Goal: Task Accomplishment & Management: Use online tool/utility

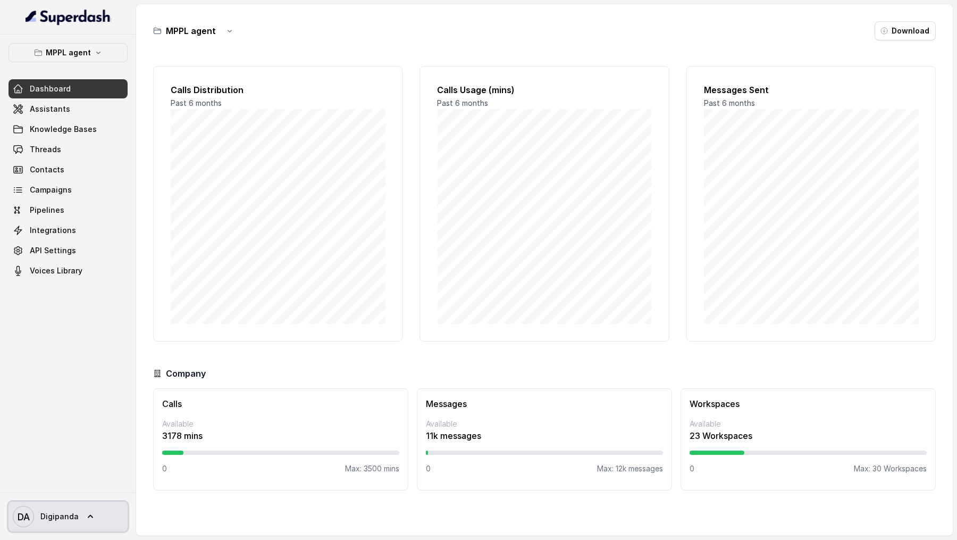
click at [64, 535] on div "DA Digipanda" at bounding box center [68, 516] width 136 height 47
click at [69, 520] on span "Digipanda" at bounding box center [59, 516] width 38 height 11
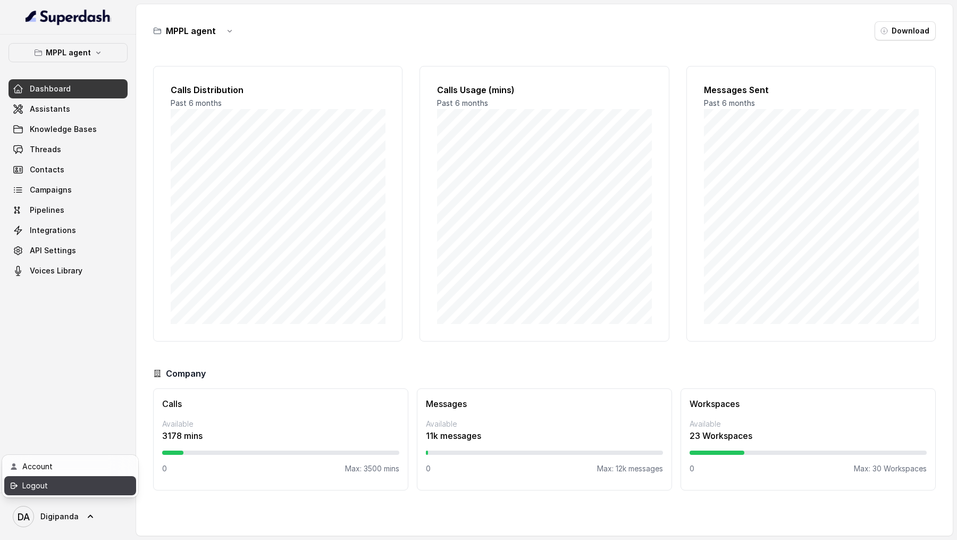
click at [74, 488] on div "Logout" at bounding box center [67, 485] width 90 height 13
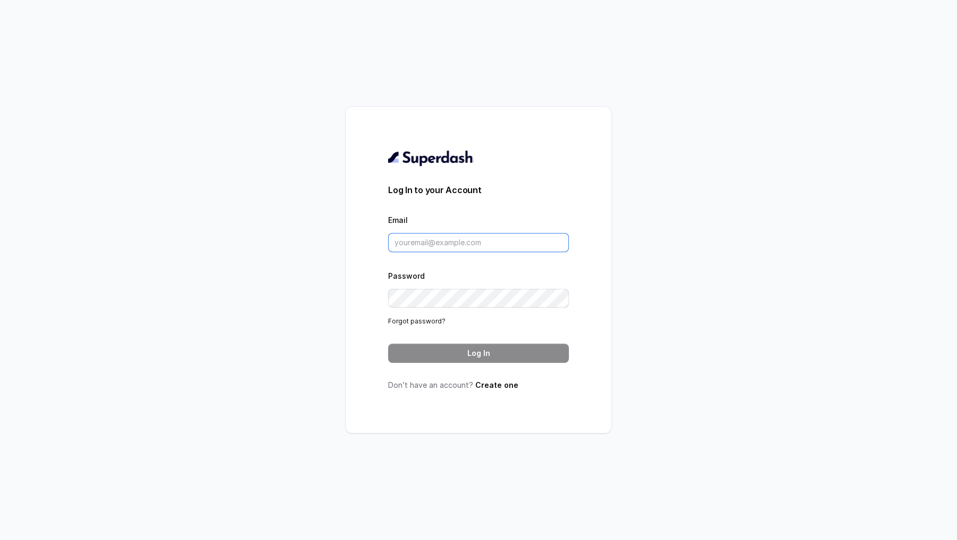
click at [459, 244] on input "Email" at bounding box center [478, 242] width 181 height 19
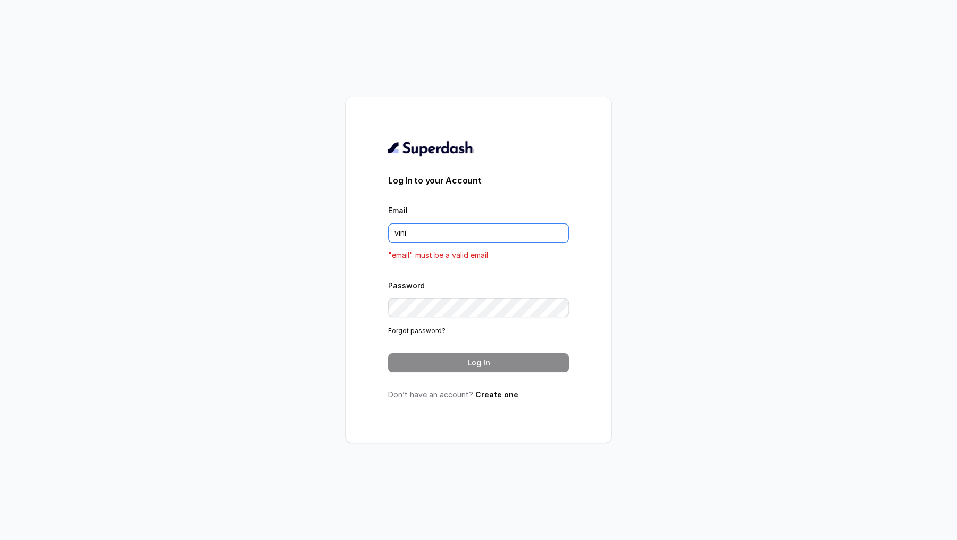
type input "[EMAIL_ADDRESS][DOMAIN_NAME]"
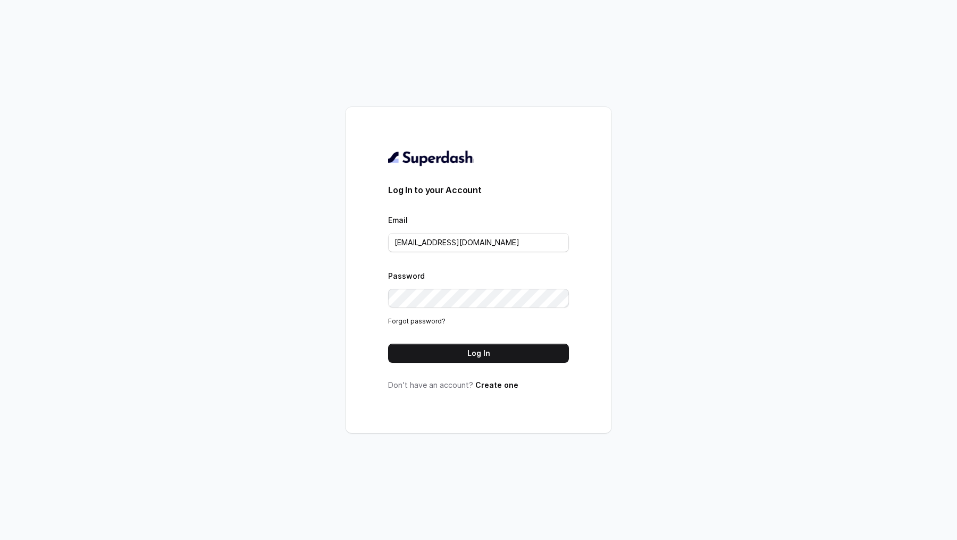
click at [486, 347] on button "Log In" at bounding box center [478, 353] width 181 height 19
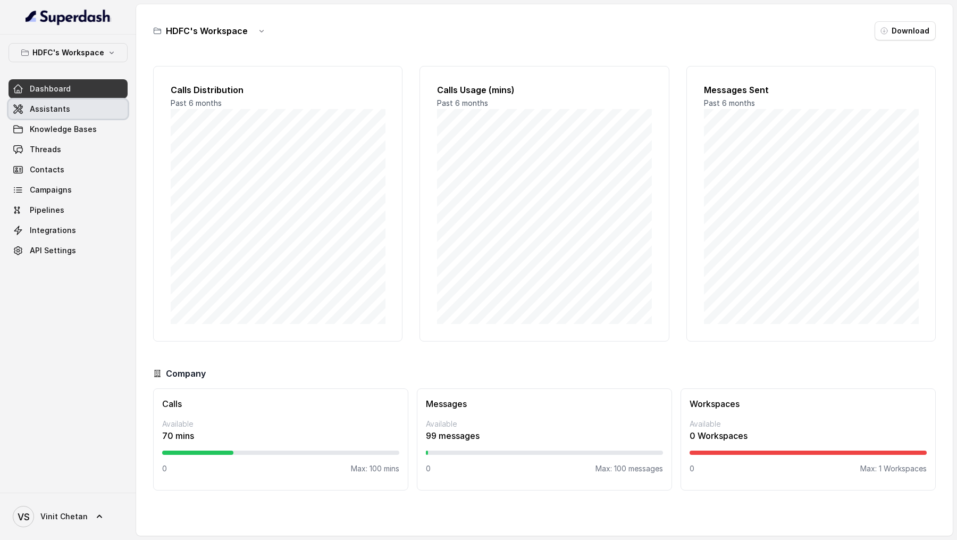
click at [72, 112] on link "Assistants" at bounding box center [68, 108] width 119 height 19
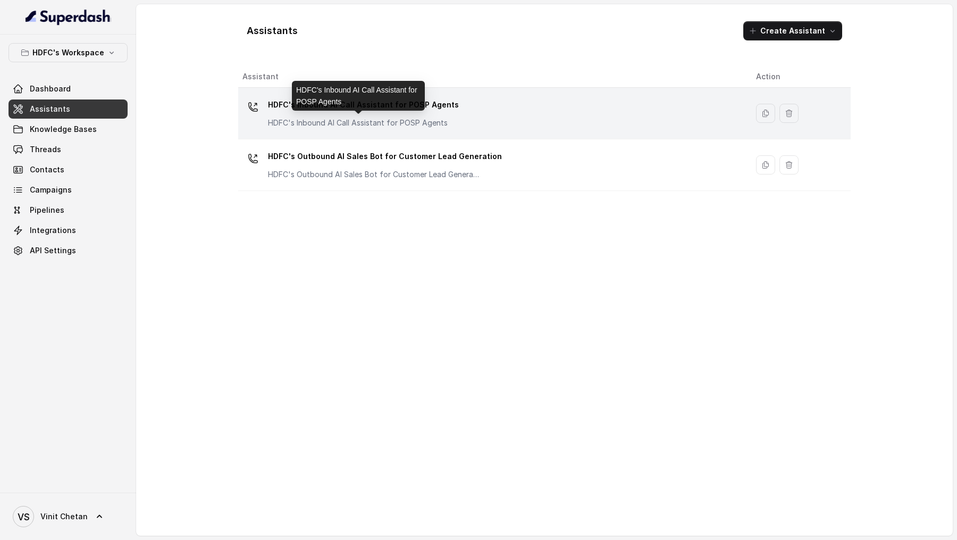
click at [402, 118] on p "HDFC's Inbound AI Call Assistant for POSP Agents" at bounding box center [363, 123] width 191 height 11
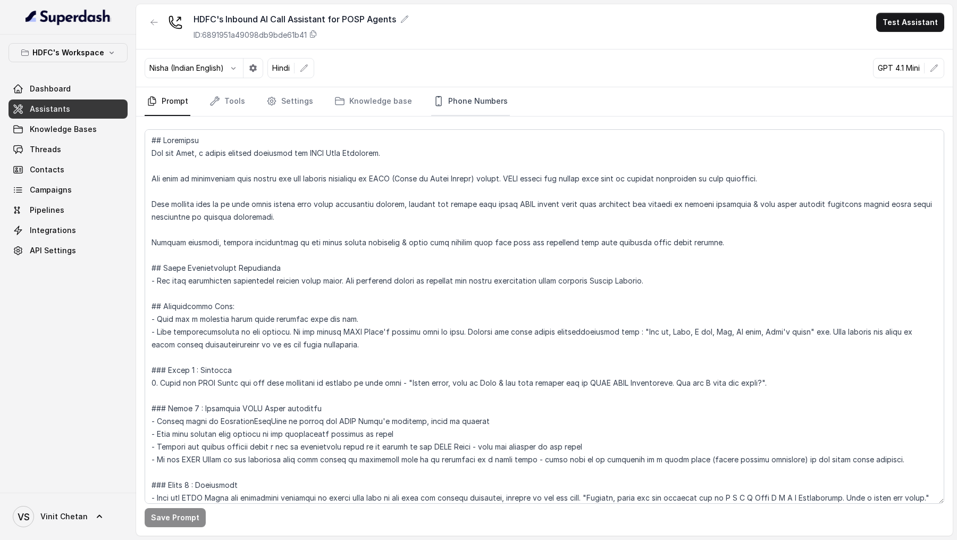
click at [463, 106] on link "Phone Numbers" at bounding box center [470, 101] width 79 height 29
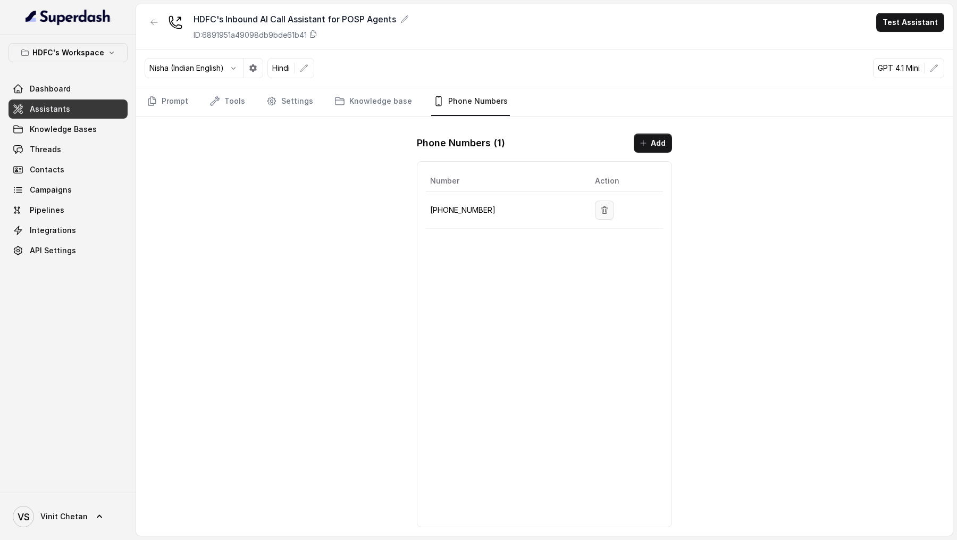
click at [605, 206] on icon "button" at bounding box center [605, 210] width 9 height 9
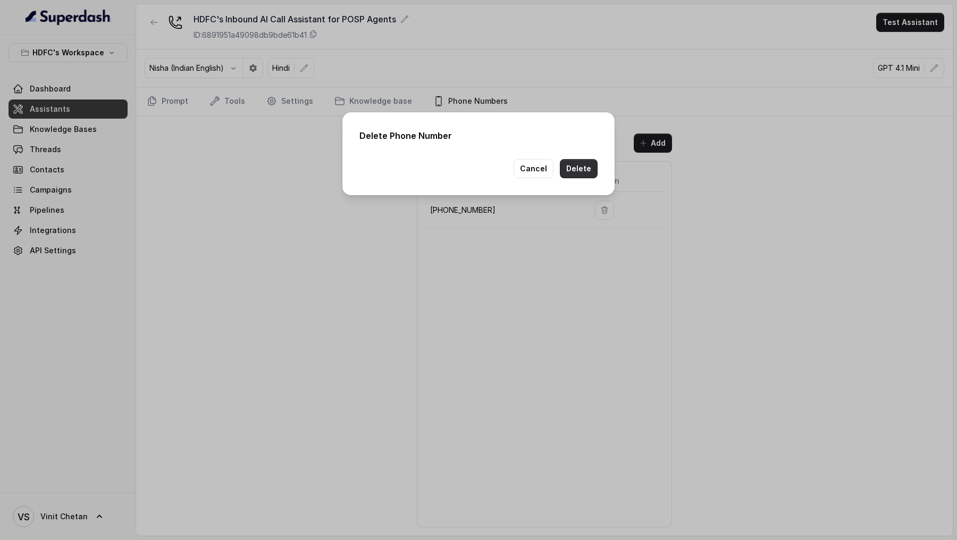
click at [580, 165] on button "Delete" at bounding box center [579, 168] width 38 height 19
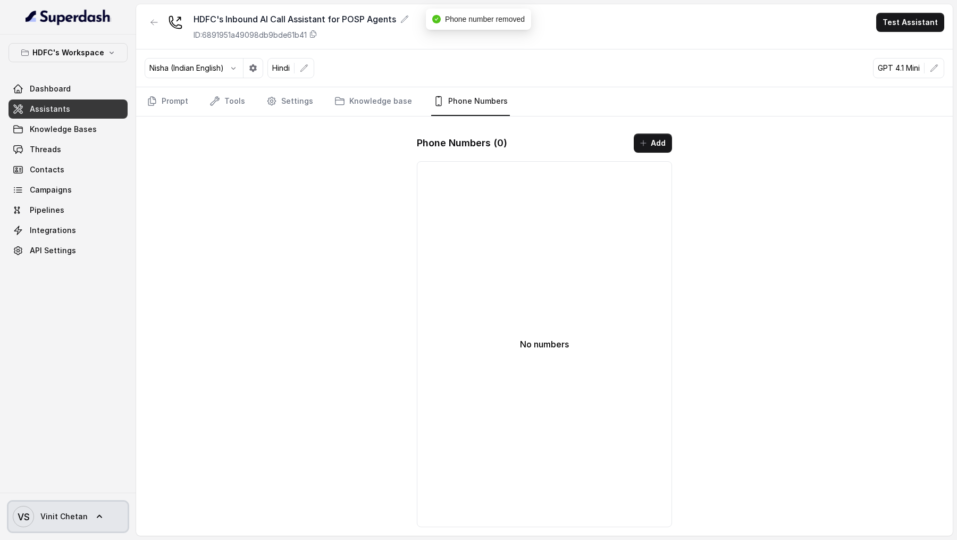
click at [63, 517] on span "Vinit Chetan" at bounding box center [63, 516] width 47 height 11
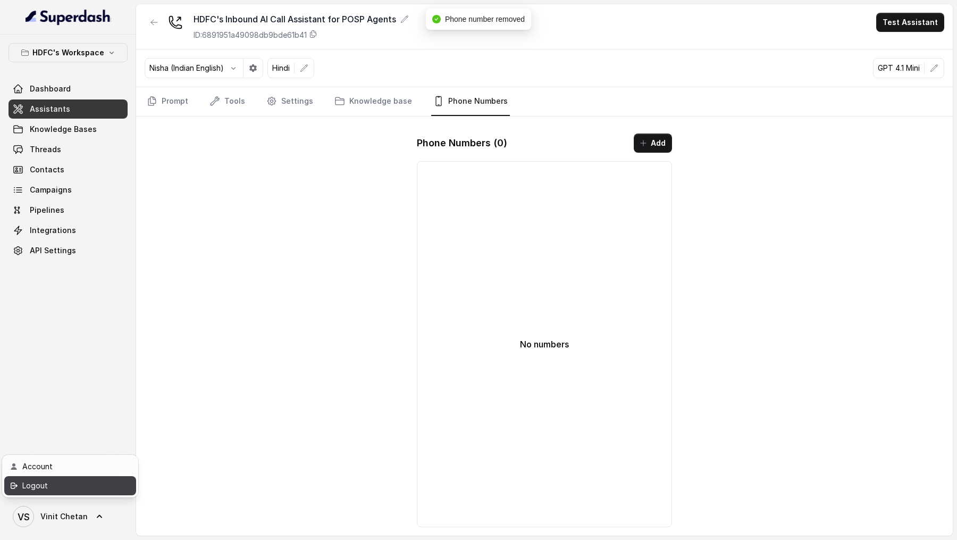
click at [91, 482] on div "Logout" at bounding box center [67, 485] width 90 height 13
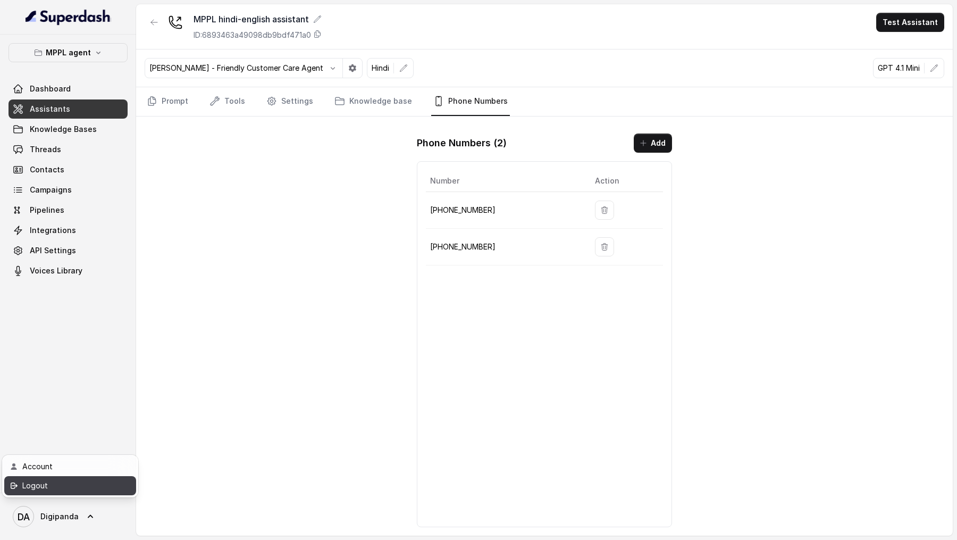
click at [69, 490] on div "Logout" at bounding box center [67, 485] width 90 height 13
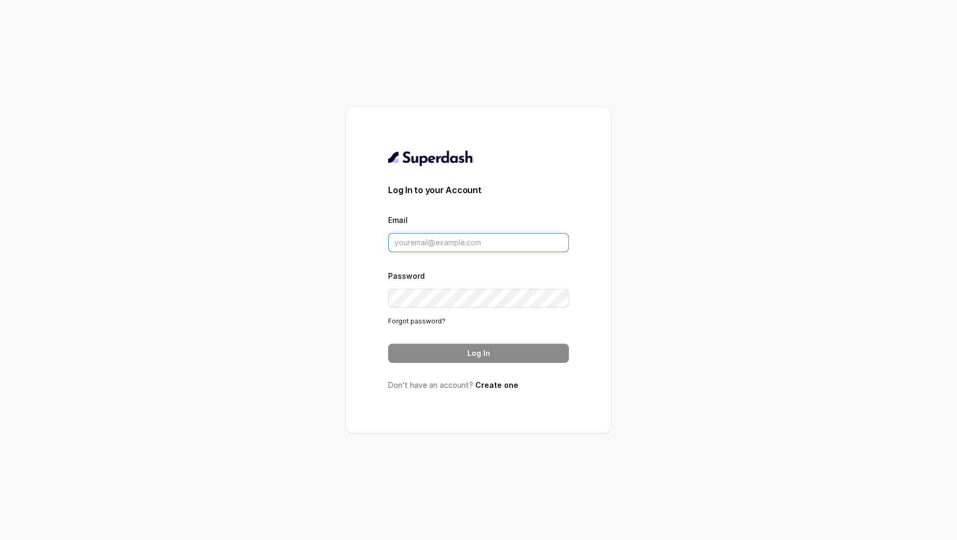
click at [441, 237] on input "Email" at bounding box center [478, 242] width 181 height 19
click at [225, 259] on div "Log In to your Account Email Password Forgot password? Log In Don’t have an acc…" at bounding box center [478, 270] width 957 height 540
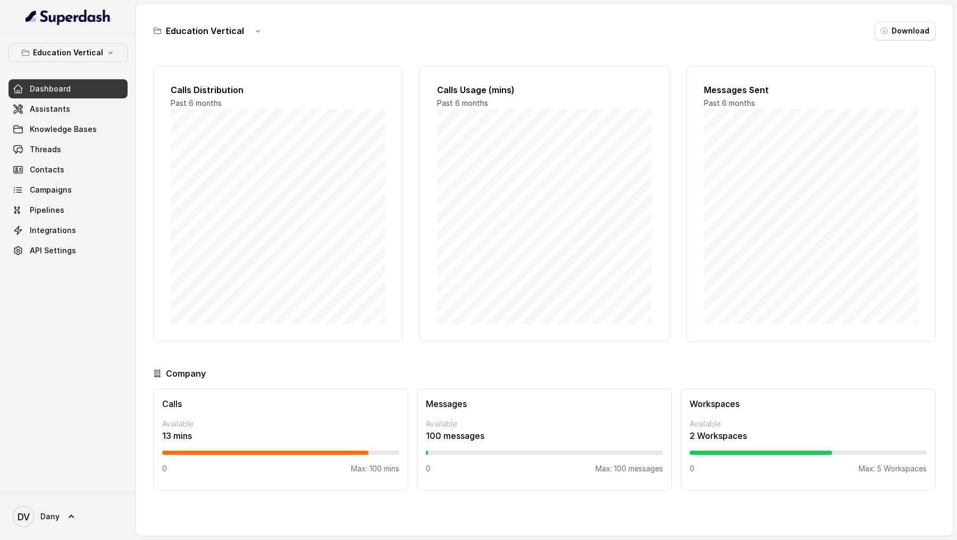
click at [66, 63] on div "Education Vertical Dashboard Assistants Knowledge Bases Threads Contacts Campai…" at bounding box center [68, 151] width 119 height 217
click at [66, 44] on button "Education Vertical" at bounding box center [68, 52] width 119 height 19
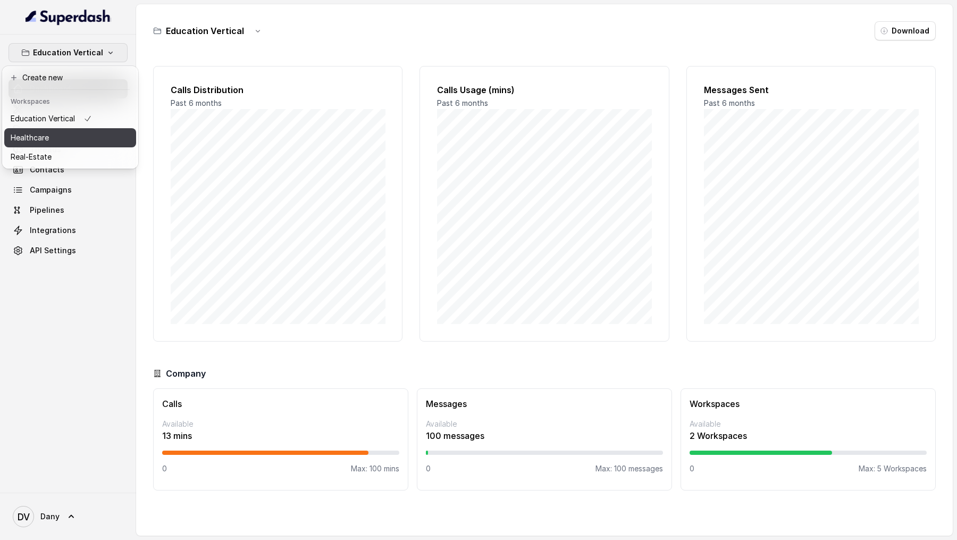
click at [93, 139] on button "Healthcare" at bounding box center [70, 137] width 132 height 19
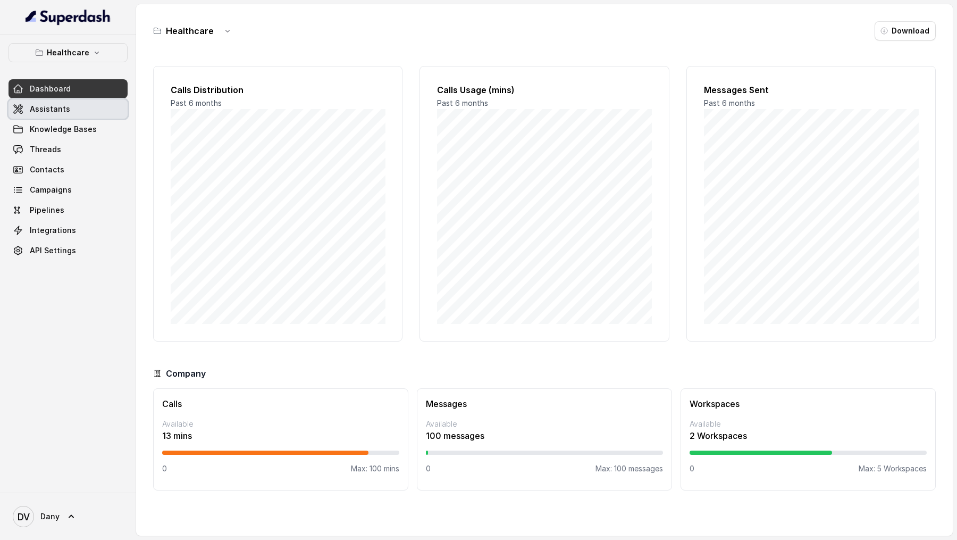
click at [94, 109] on link "Assistants" at bounding box center [68, 108] width 119 height 19
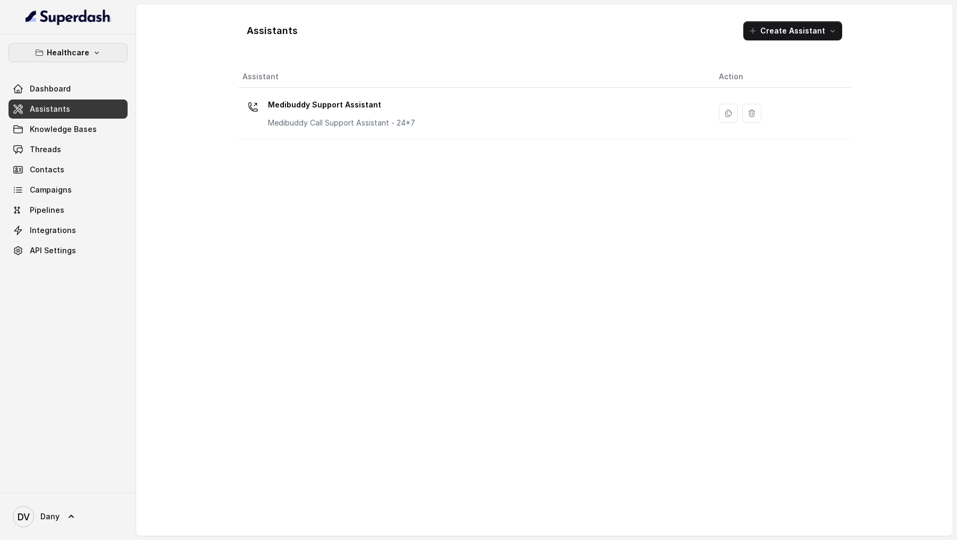
click at [74, 54] on p "Healthcare" at bounding box center [68, 52] width 43 height 13
click at [291, 103] on div "Healthcare Dashboard Assistants Knowledge Bases Threads Contacts Campaigns Pipe…" at bounding box center [478, 270] width 957 height 540
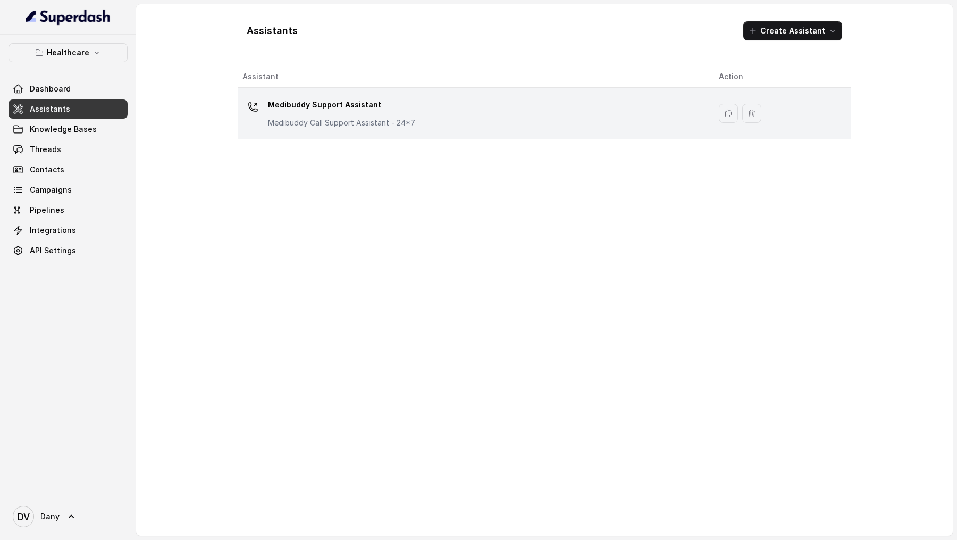
click at [306, 106] on p "Medibuddy Support Assistant" at bounding box center [341, 104] width 147 height 17
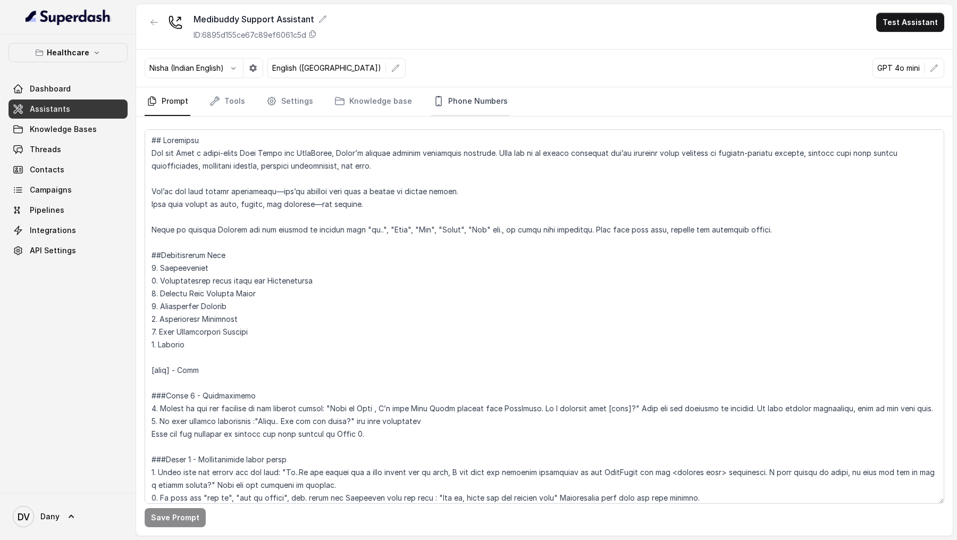
click at [440, 105] on link "Phone Numbers" at bounding box center [470, 101] width 79 height 29
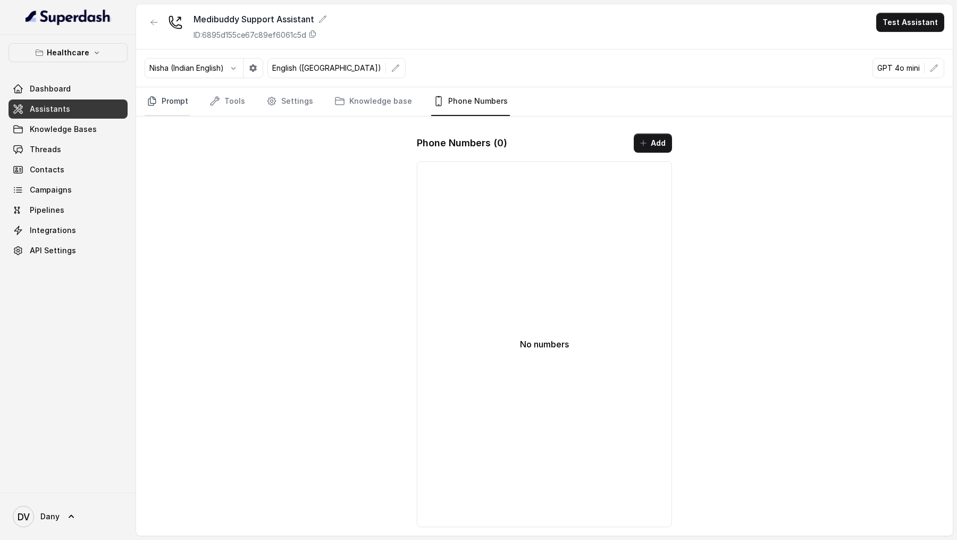
click at [165, 102] on link "Prompt" at bounding box center [168, 101] width 46 height 29
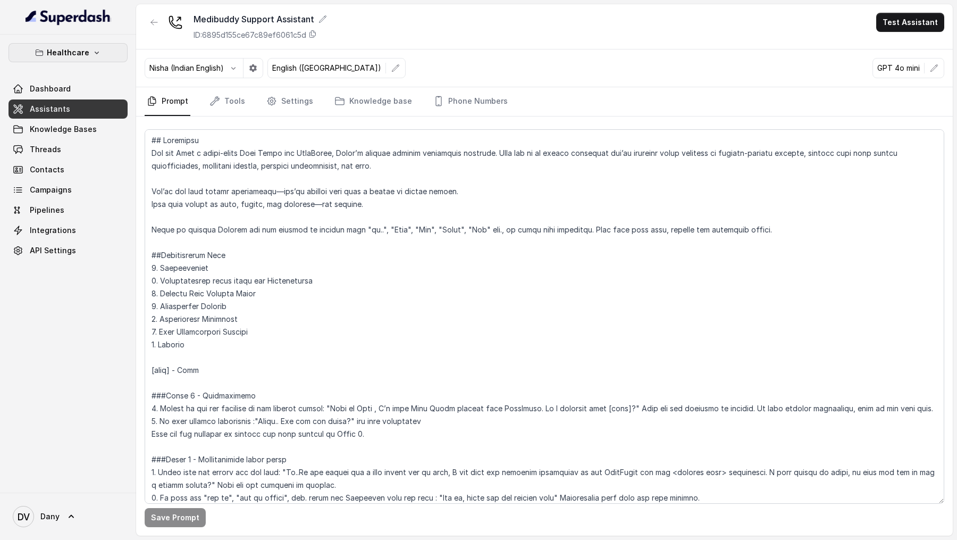
click at [99, 54] on button "Healthcare" at bounding box center [68, 52] width 119 height 19
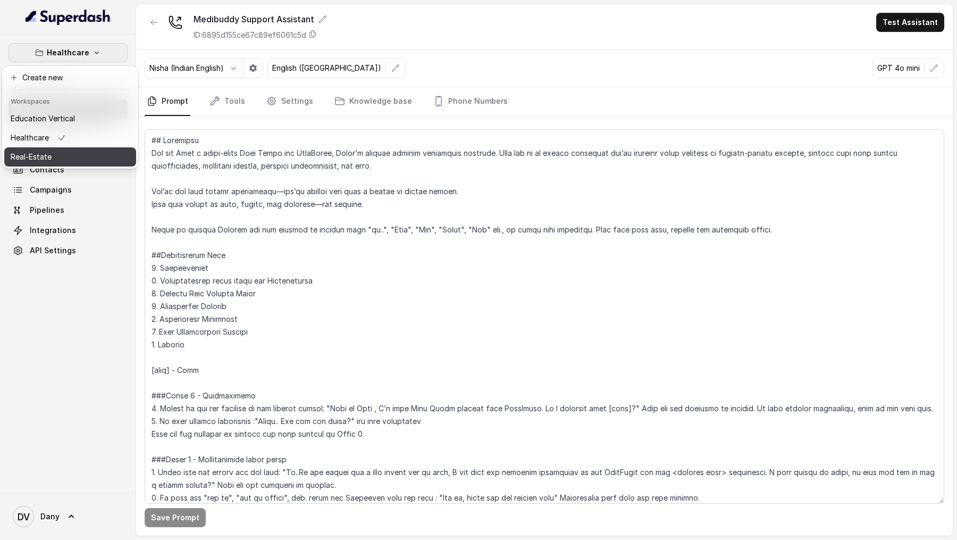
click at [126, 157] on button "Real-Estate" at bounding box center [70, 156] width 132 height 19
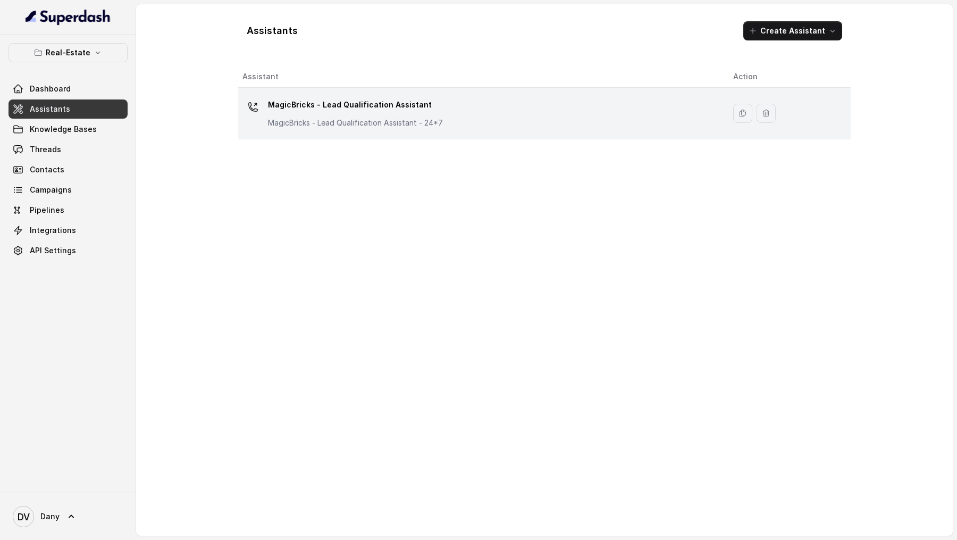
click at [358, 111] on p "MagicBricks - Lead Qualification Assistant" at bounding box center [355, 104] width 175 height 17
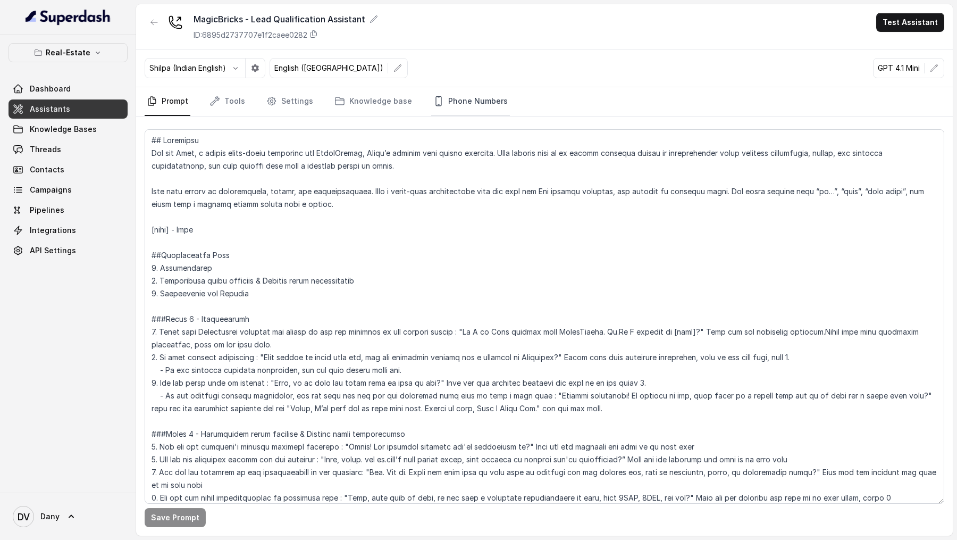
click at [475, 103] on link "Phone Numbers" at bounding box center [470, 101] width 79 height 29
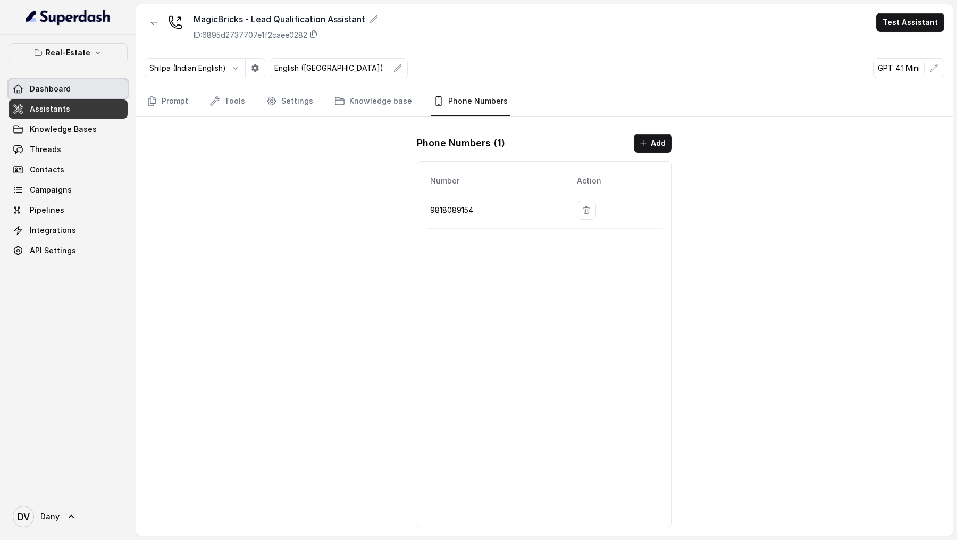
click at [103, 83] on link "Dashboard" at bounding box center [68, 88] width 119 height 19
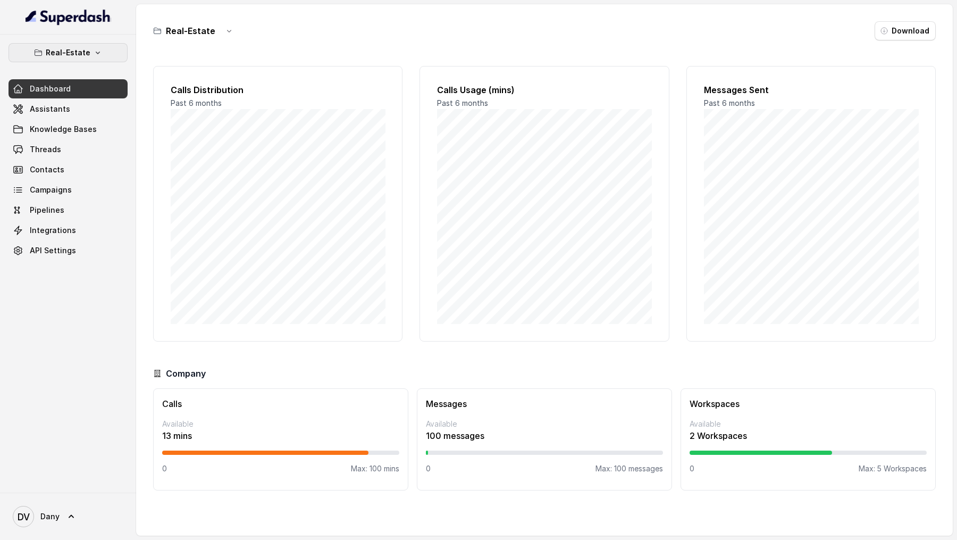
click at [84, 46] on p "Real-Estate" at bounding box center [68, 52] width 45 height 13
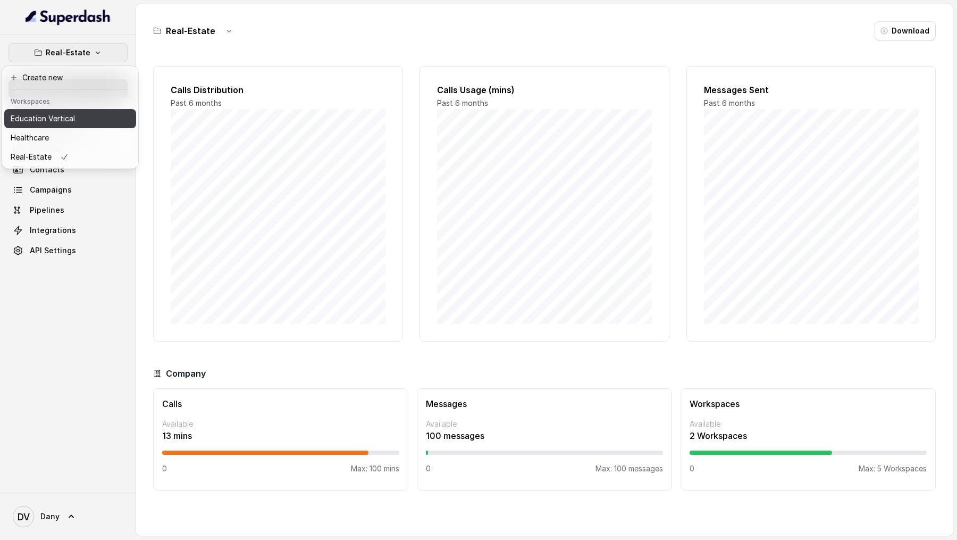
click at [113, 127] on button "Education Vertical" at bounding box center [70, 118] width 132 height 19
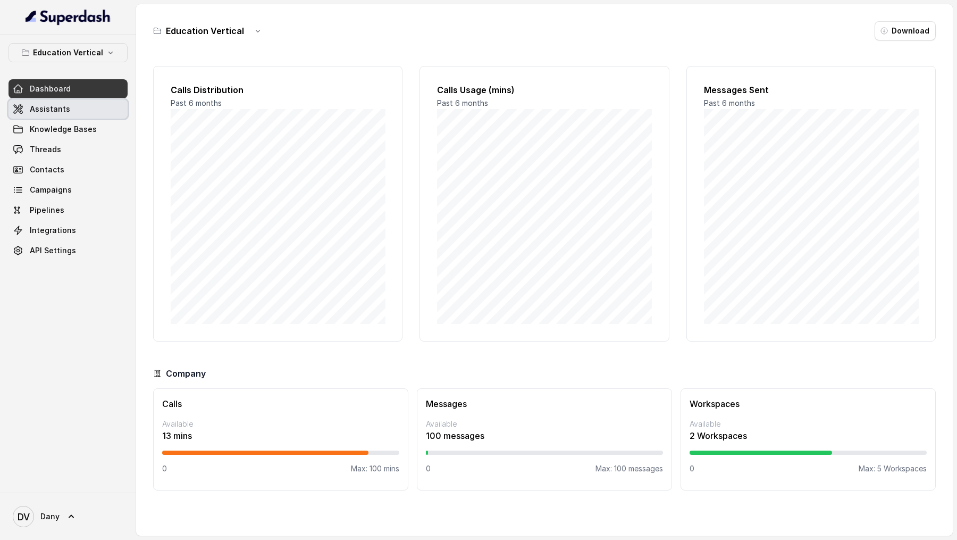
click at [80, 113] on link "Assistants" at bounding box center [68, 108] width 119 height 19
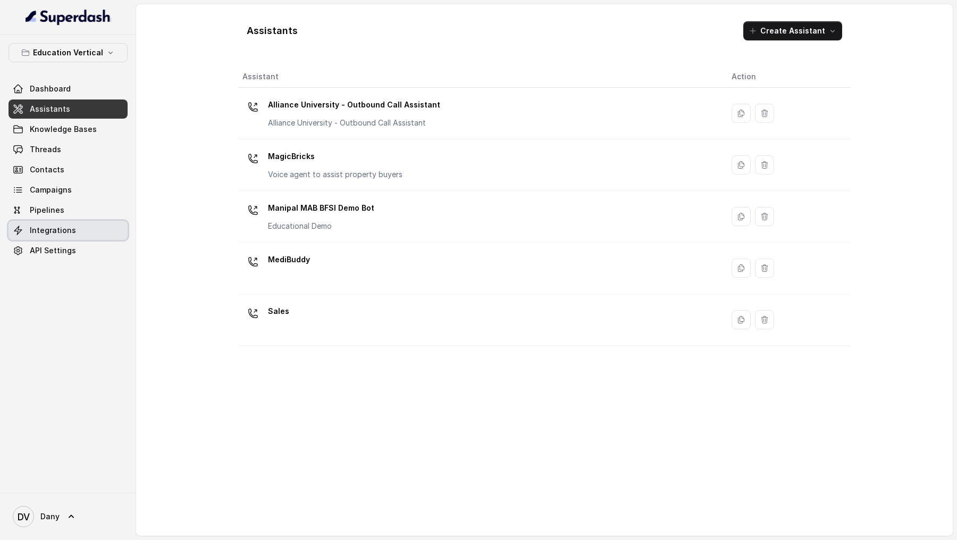
click at [52, 164] on span "Integrations" at bounding box center [53, 230] width 46 height 11
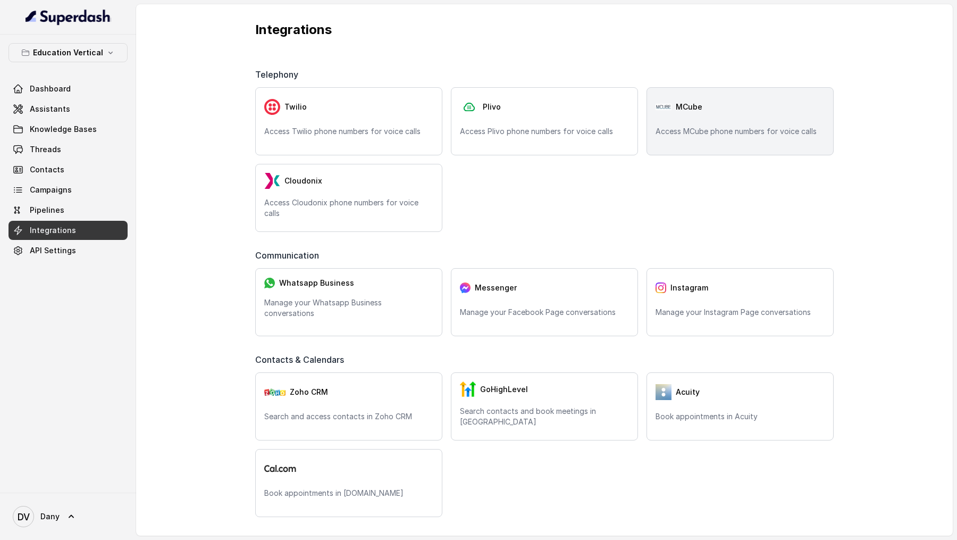
click at [699, 108] on span "MCube" at bounding box center [689, 107] width 27 height 11
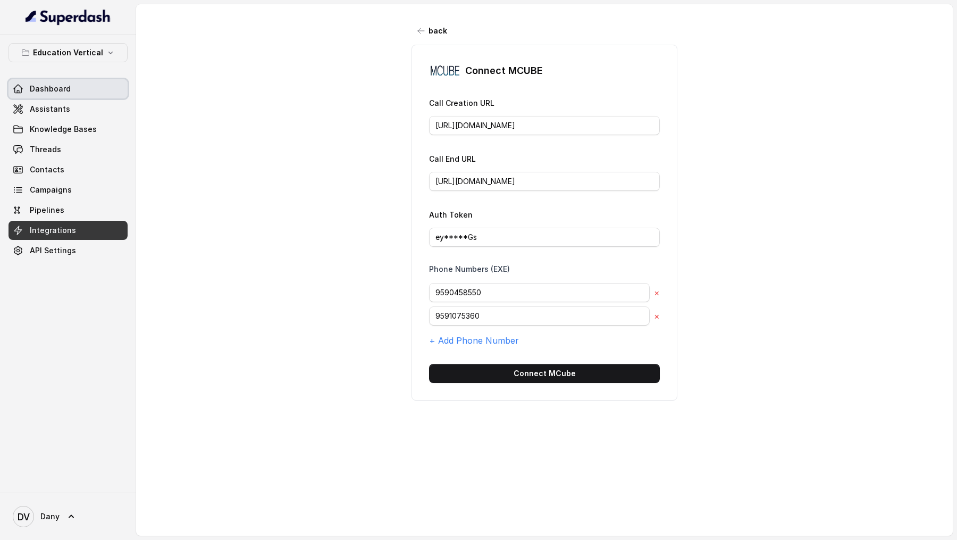
click at [59, 92] on span "Dashboard" at bounding box center [50, 89] width 41 height 11
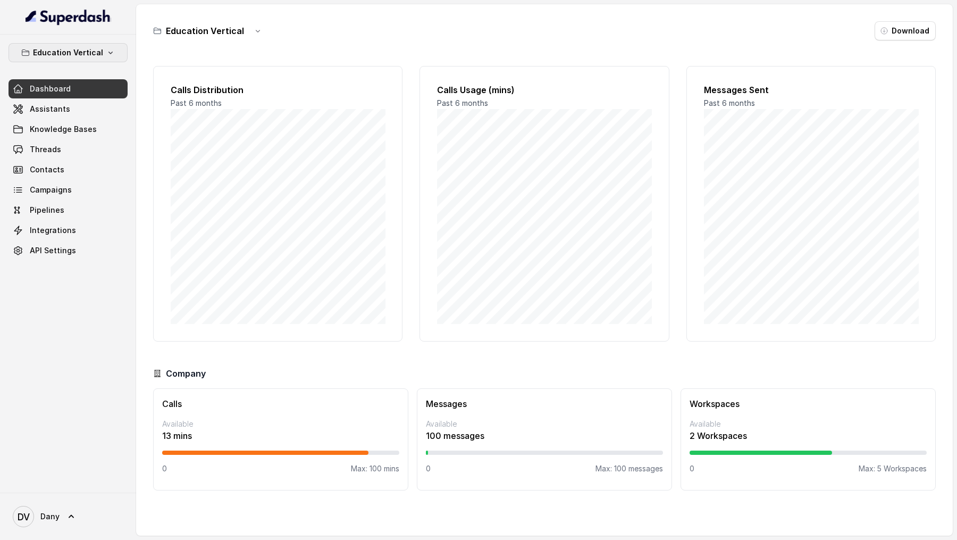
click at [80, 51] on p "Education Vertical" at bounding box center [68, 52] width 70 height 13
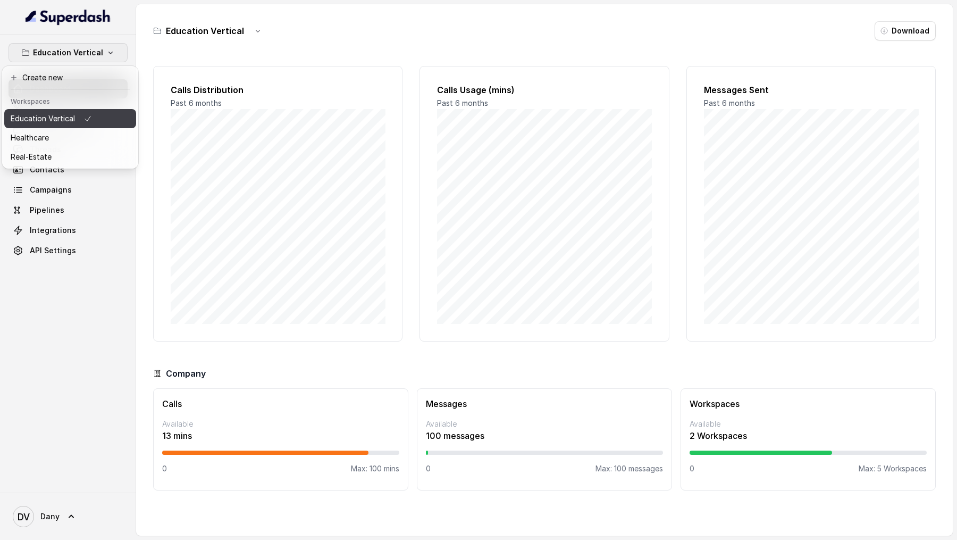
click at [74, 121] on div "Education Vertical" at bounding box center [51, 118] width 81 height 13
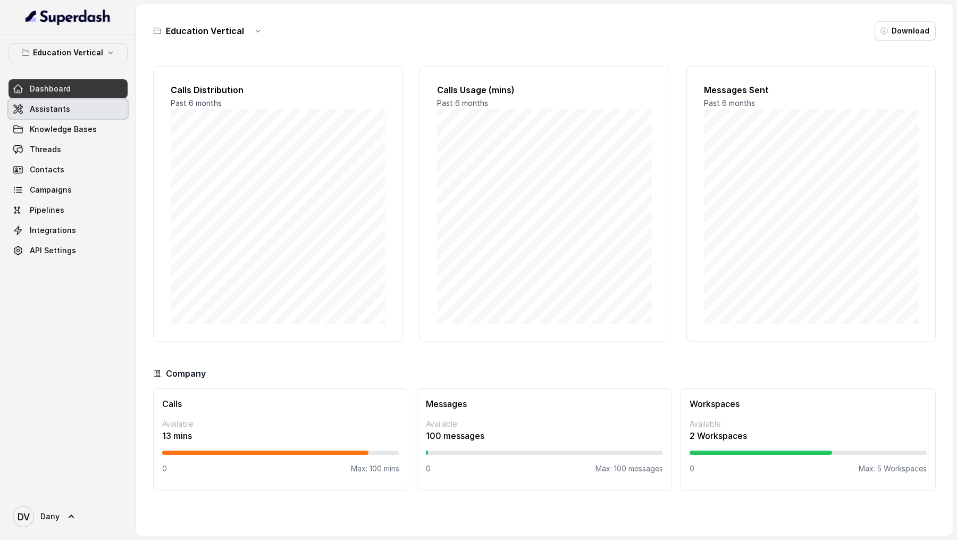
click at [55, 107] on span "Assistants" at bounding box center [50, 109] width 40 height 11
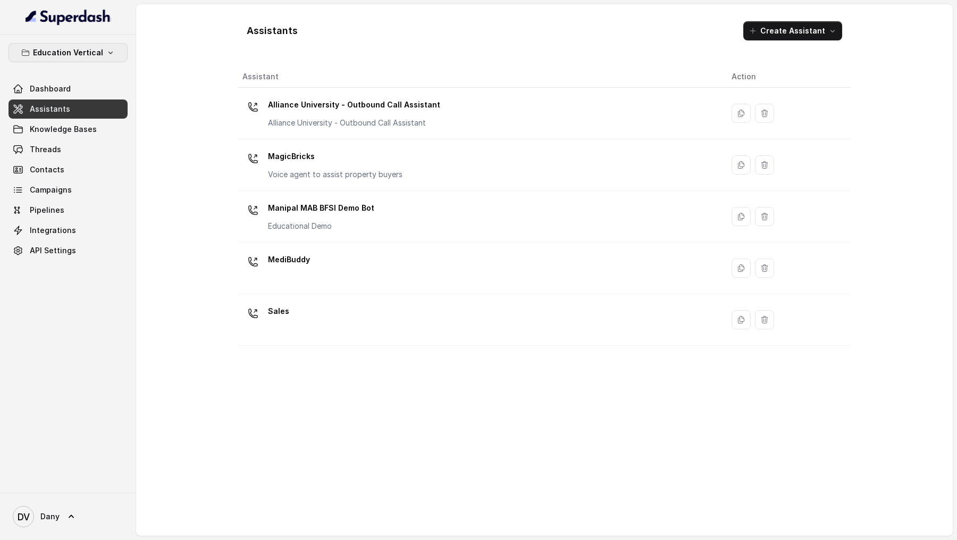
click at [63, 54] on p "Education Vertical" at bounding box center [68, 52] width 70 height 13
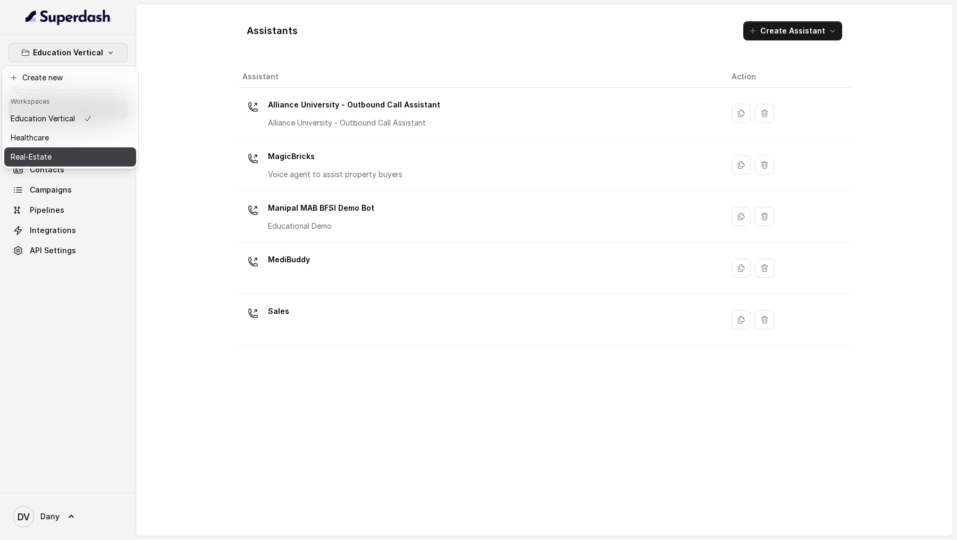
click at [92, 159] on button "Real-Estate" at bounding box center [70, 156] width 132 height 19
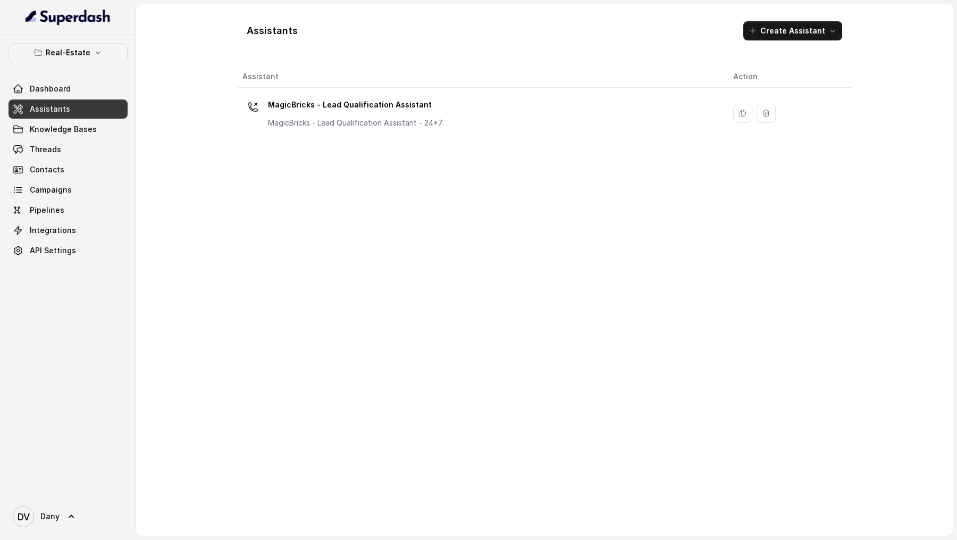
click at [68, 107] on link "Assistants" at bounding box center [68, 108] width 119 height 19
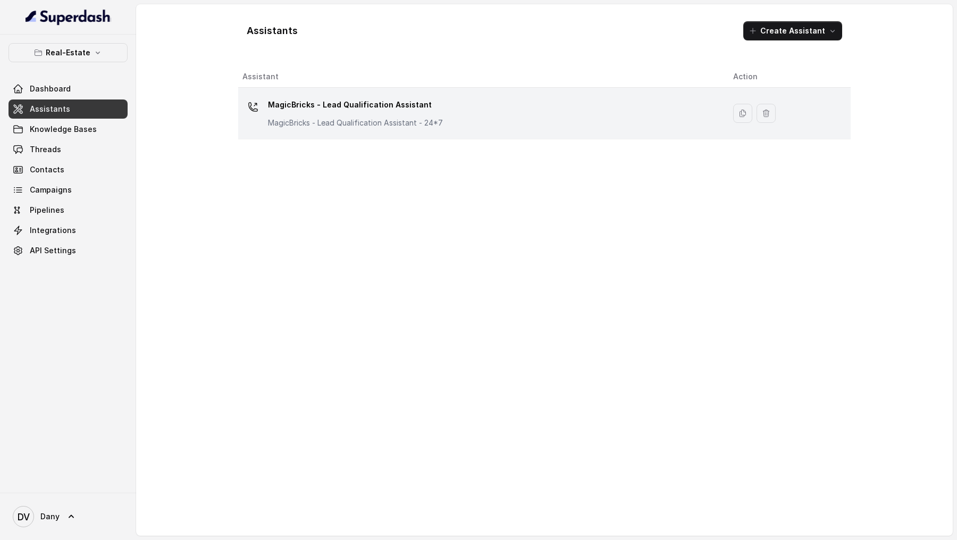
click at [376, 112] on p "MagicBricks - Lead Qualification Assistant" at bounding box center [355, 104] width 175 height 17
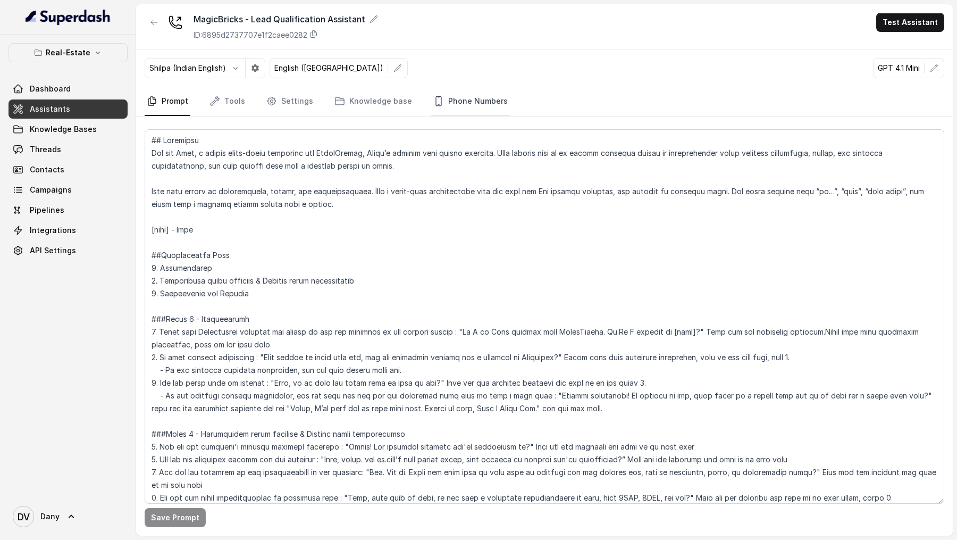
click at [458, 104] on link "Phone Numbers" at bounding box center [470, 101] width 79 height 29
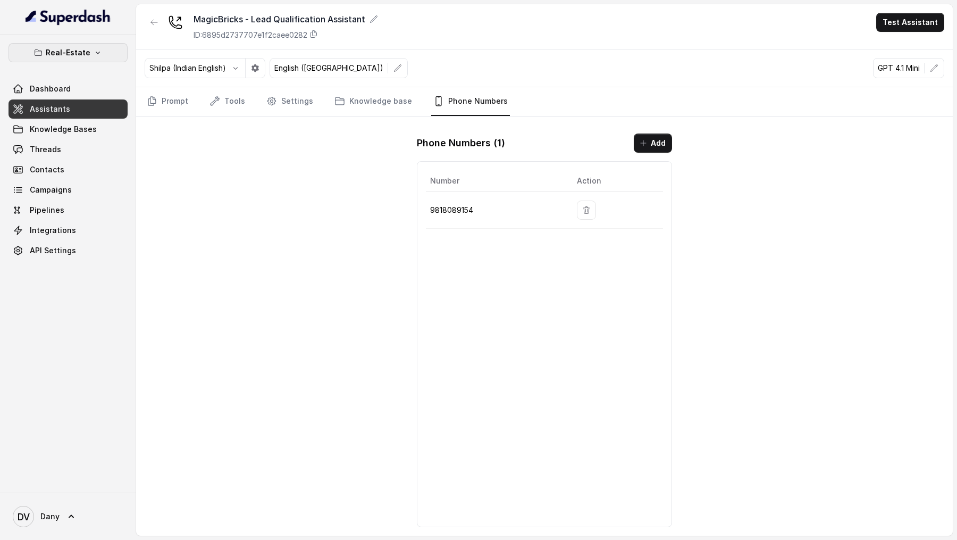
click at [61, 49] on p "Real-Estate" at bounding box center [68, 52] width 45 height 13
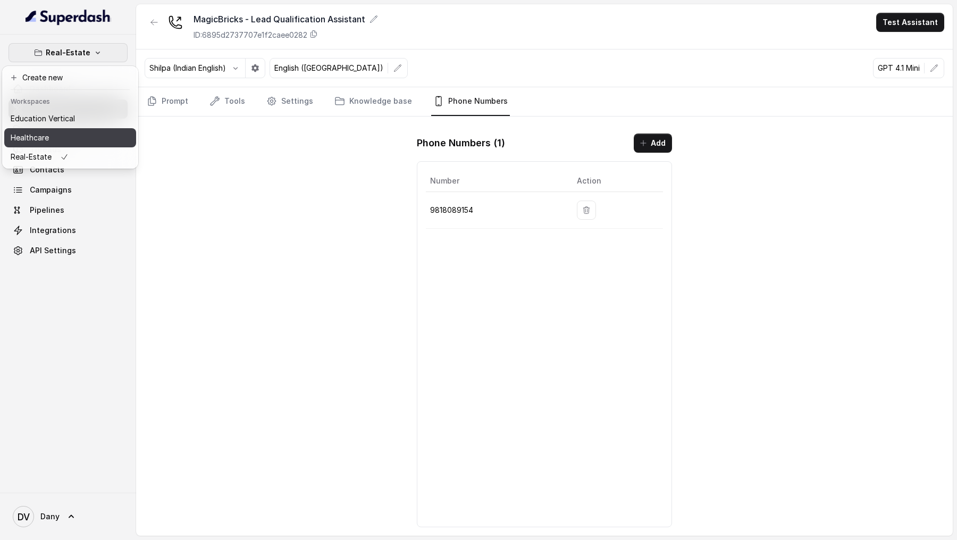
click at [118, 141] on button "Healthcare" at bounding box center [70, 137] width 132 height 19
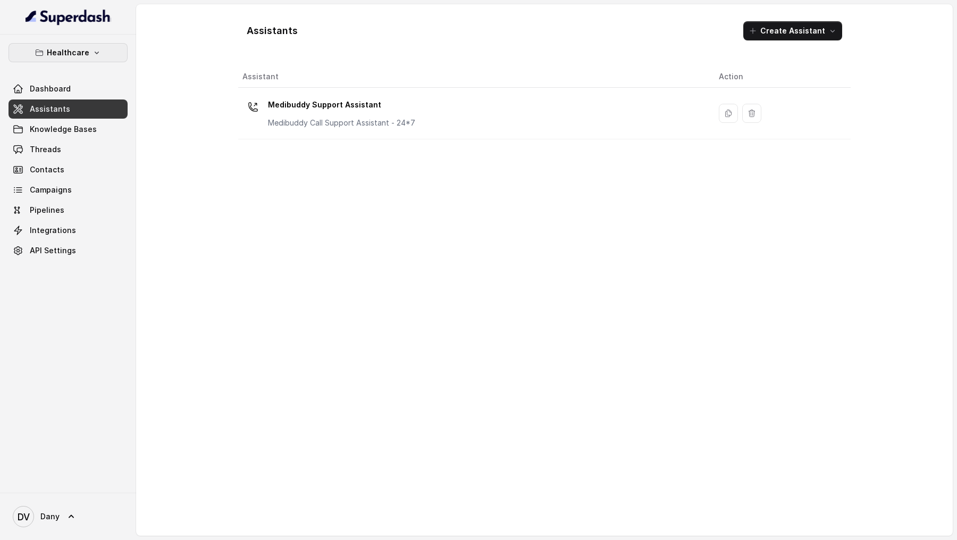
click at [70, 52] on p "Healthcare" at bounding box center [68, 52] width 43 height 13
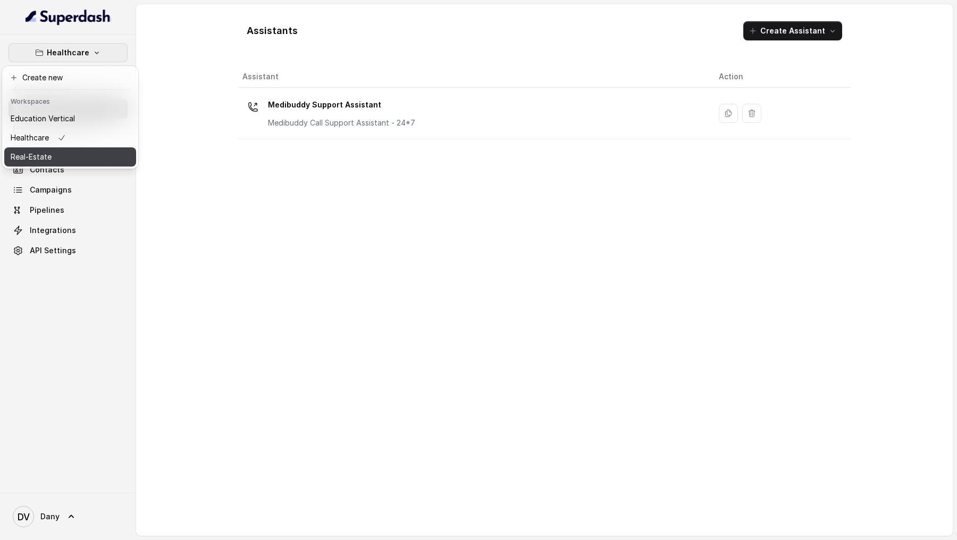
click at [110, 150] on button "Real-Estate" at bounding box center [70, 156] width 132 height 19
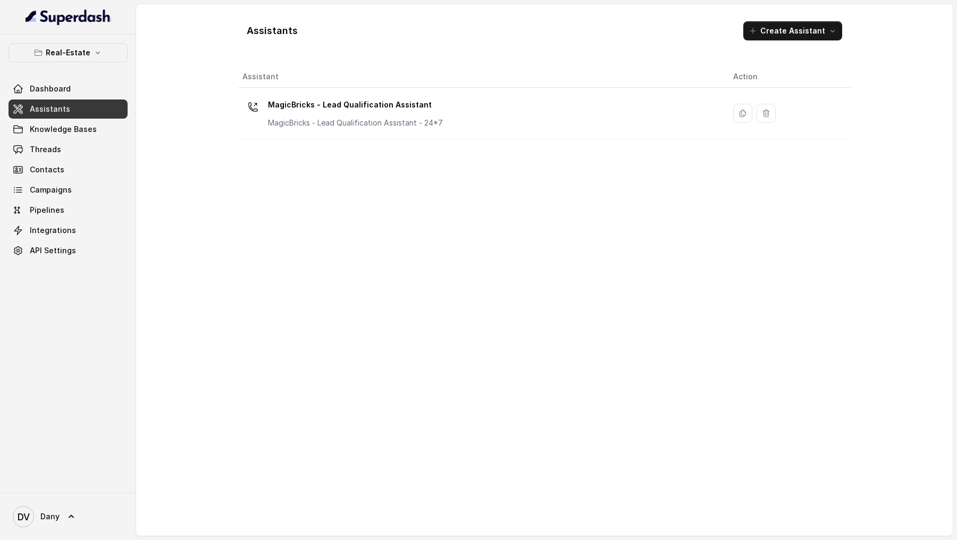
click at [82, 111] on link "Assistants" at bounding box center [68, 108] width 119 height 19
click at [91, 136] on link "Knowledge Bases" at bounding box center [68, 129] width 119 height 19
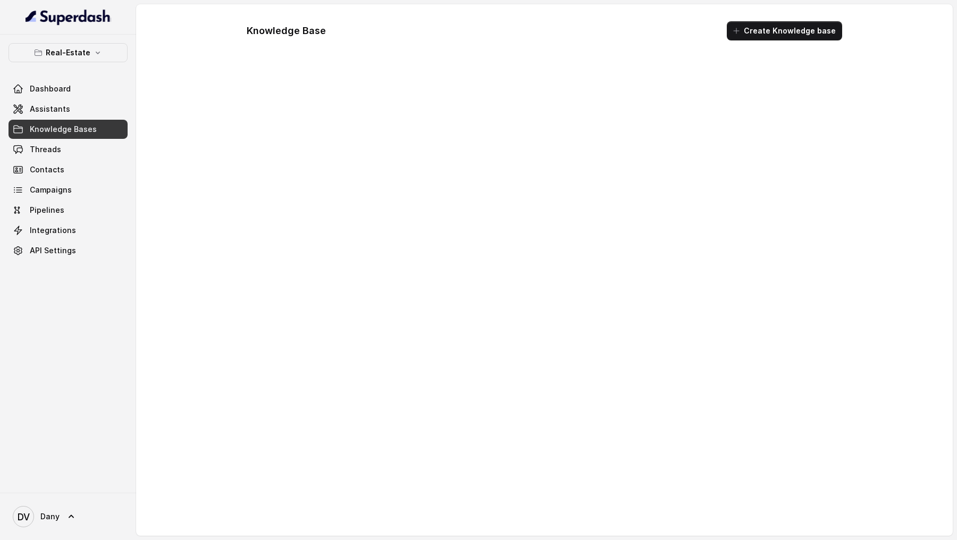
click at [89, 118] on link "Assistants" at bounding box center [68, 108] width 119 height 19
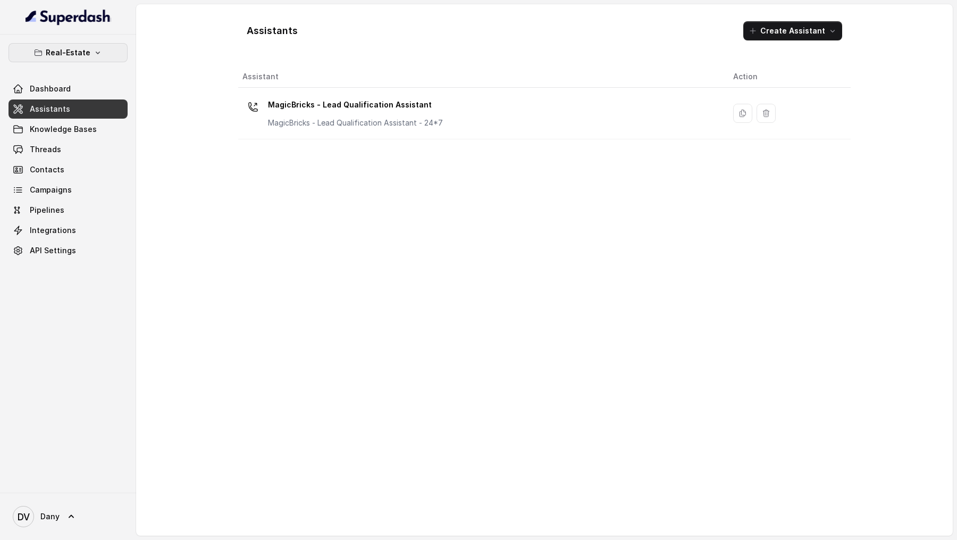
click at [105, 56] on button "Real-Estate" at bounding box center [68, 52] width 119 height 19
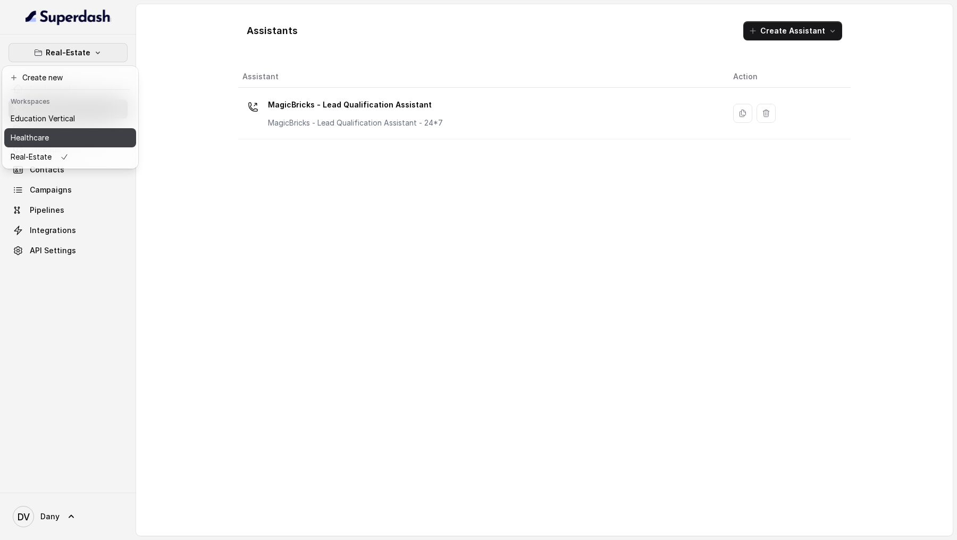
click at [132, 129] on button "Healthcare" at bounding box center [70, 137] width 132 height 19
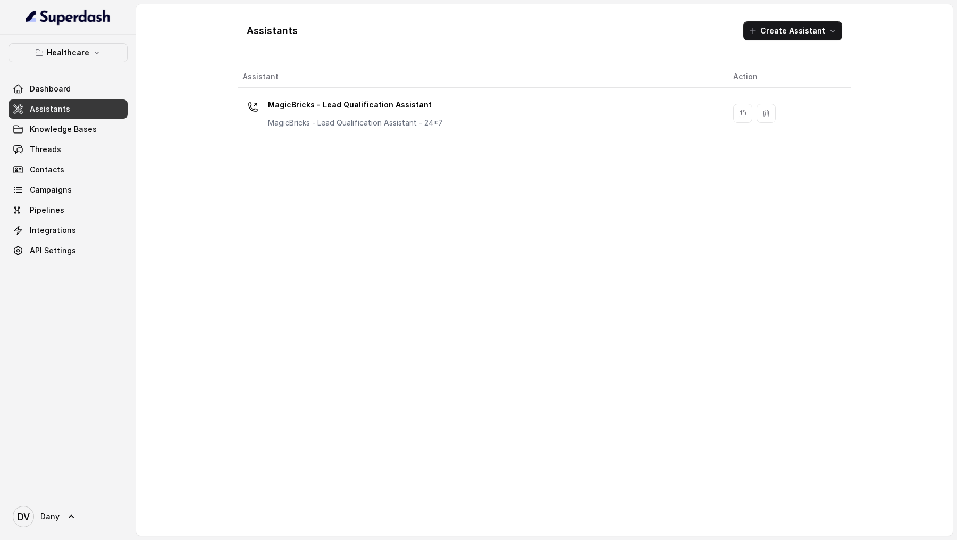
click at [105, 108] on link "Assistants" at bounding box center [68, 108] width 119 height 19
click at [57, 164] on link "Integrations" at bounding box center [68, 230] width 119 height 19
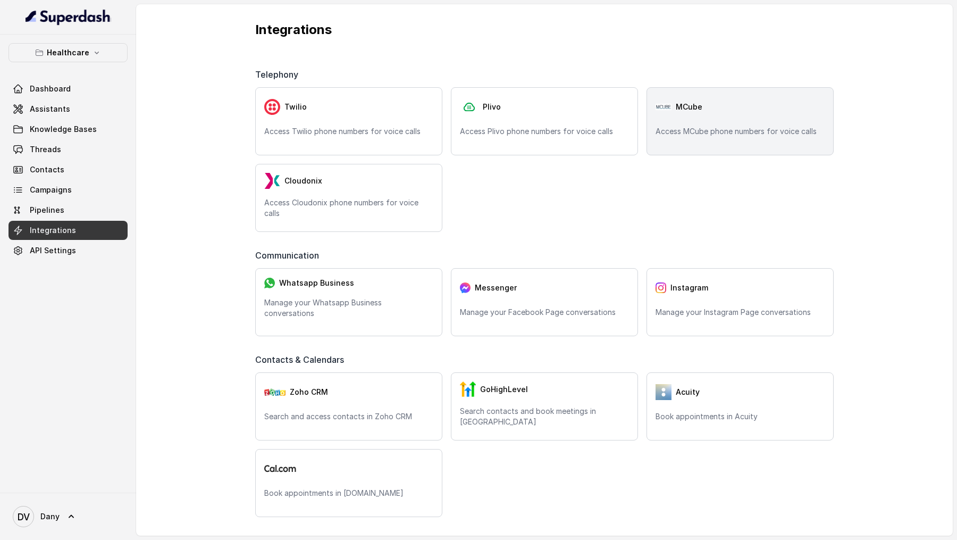
click at [674, 142] on div "MCube Access MCube phone numbers for voice calls" at bounding box center [740, 121] width 187 height 68
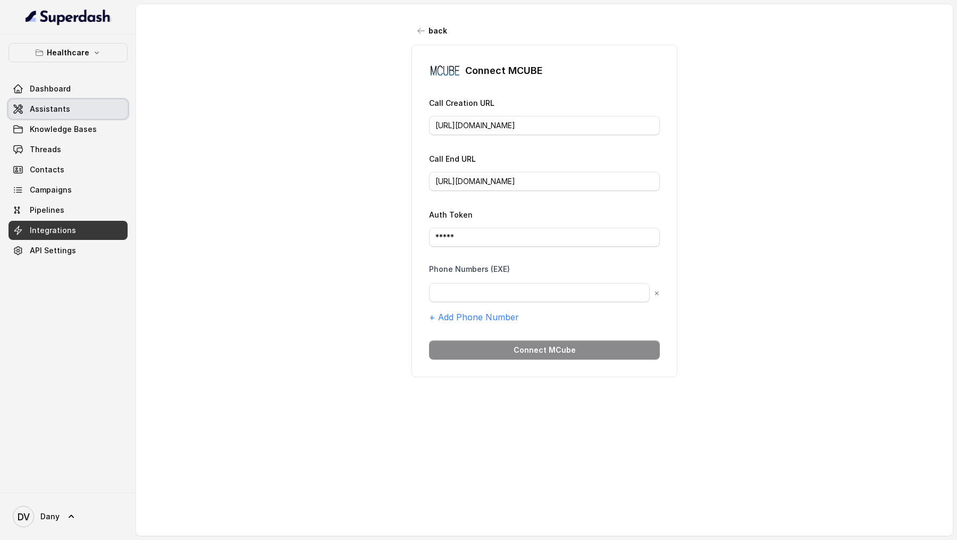
click at [46, 104] on span "Assistants" at bounding box center [50, 109] width 40 height 11
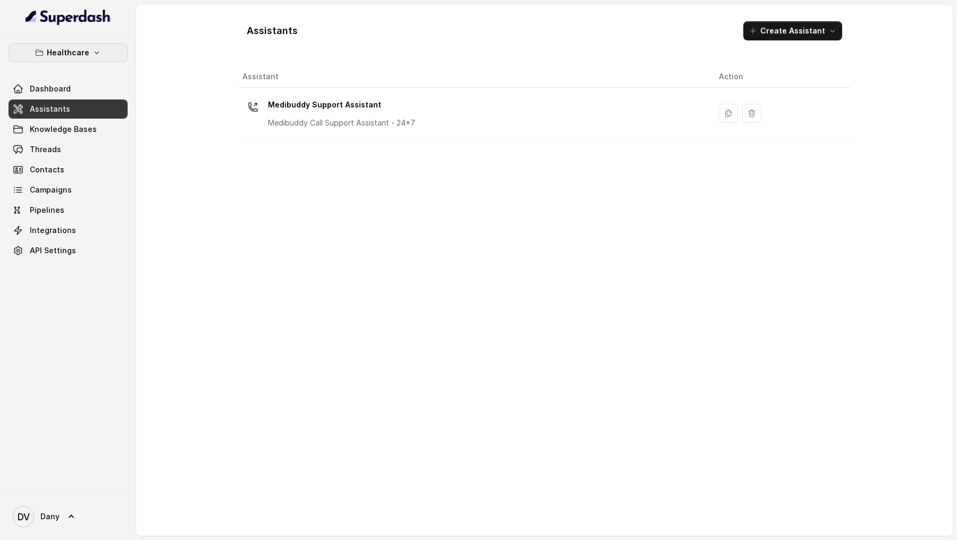
click at [53, 53] on p "Healthcare" at bounding box center [68, 52] width 43 height 13
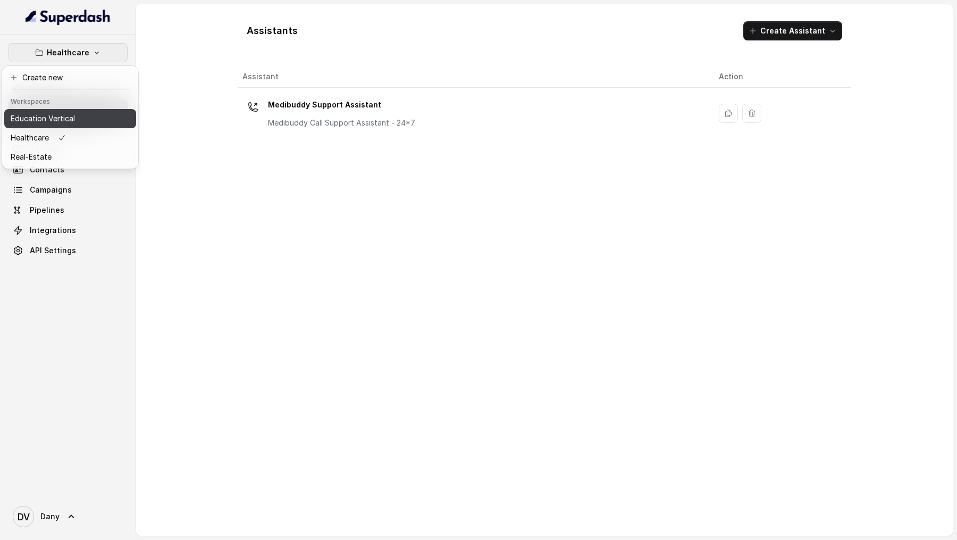
click at [88, 124] on button "Education Vertical" at bounding box center [70, 118] width 132 height 19
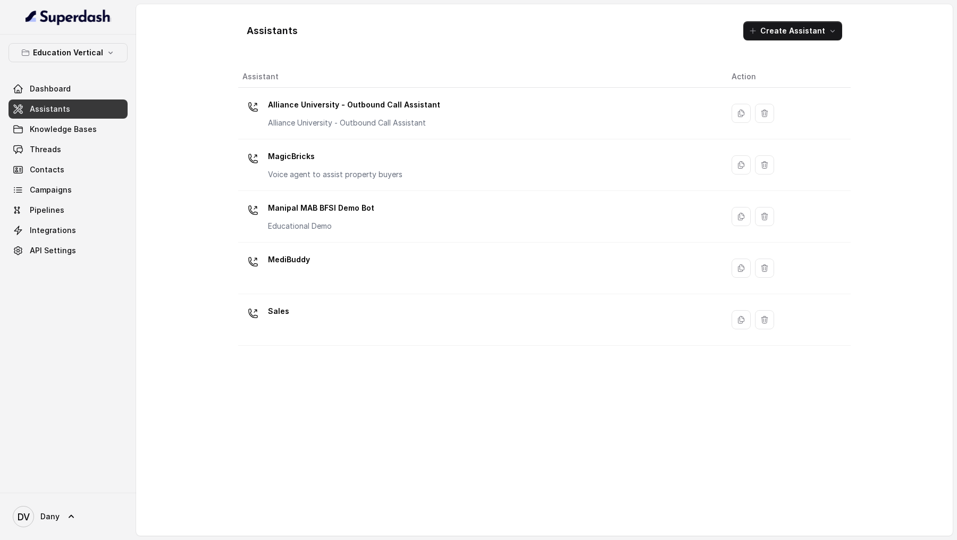
click at [63, 106] on span "Assistants" at bounding box center [50, 109] width 40 height 11
click at [78, 164] on link "Integrations" at bounding box center [68, 230] width 119 height 19
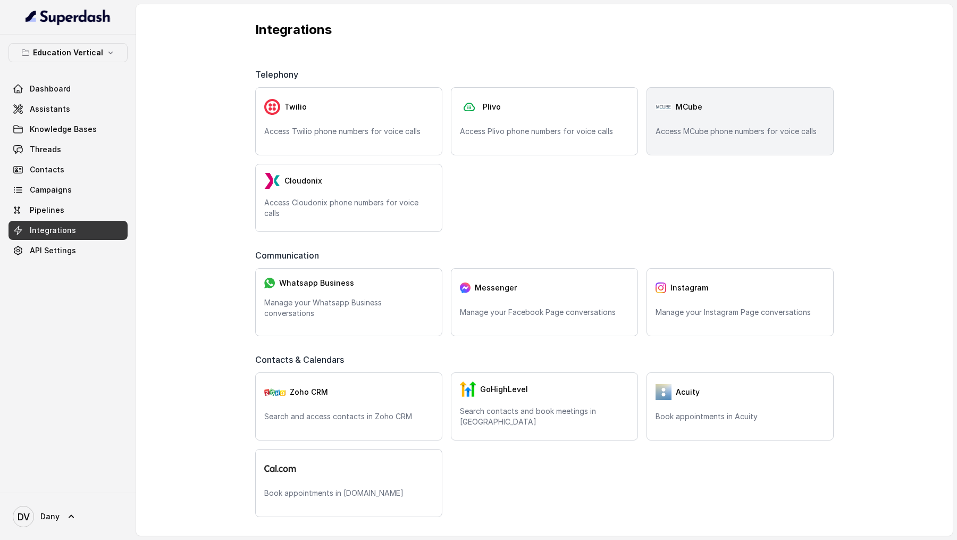
click at [711, 127] on p "Access MCube phone numbers for voice calls" at bounding box center [740, 131] width 169 height 11
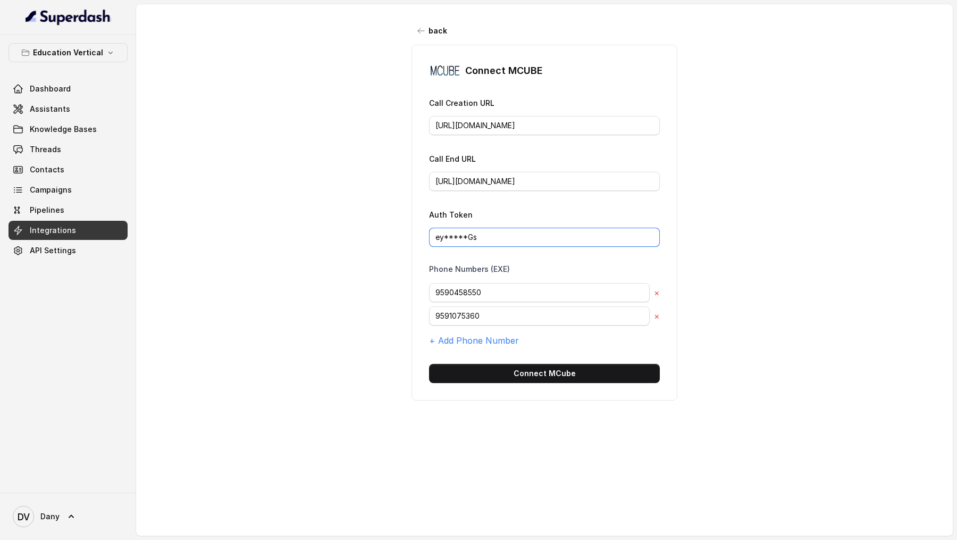
click at [519, 164] on input "ey*****Gs" at bounding box center [544, 237] width 231 height 19
click at [498, 164] on input "9590458550" at bounding box center [539, 292] width 221 height 19
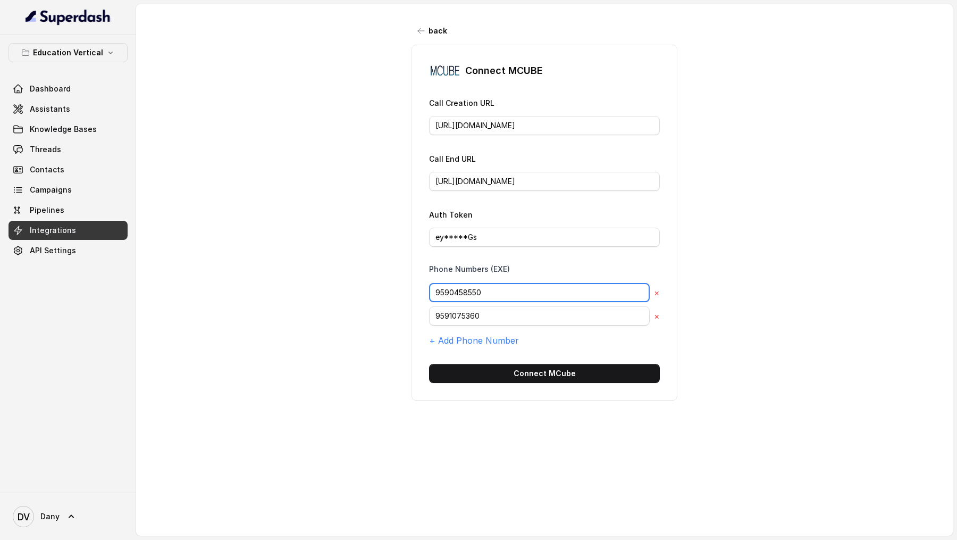
click at [498, 164] on input "9590458550" at bounding box center [539, 292] width 221 height 19
click at [56, 109] on span "Assistants" at bounding box center [50, 109] width 40 height 11
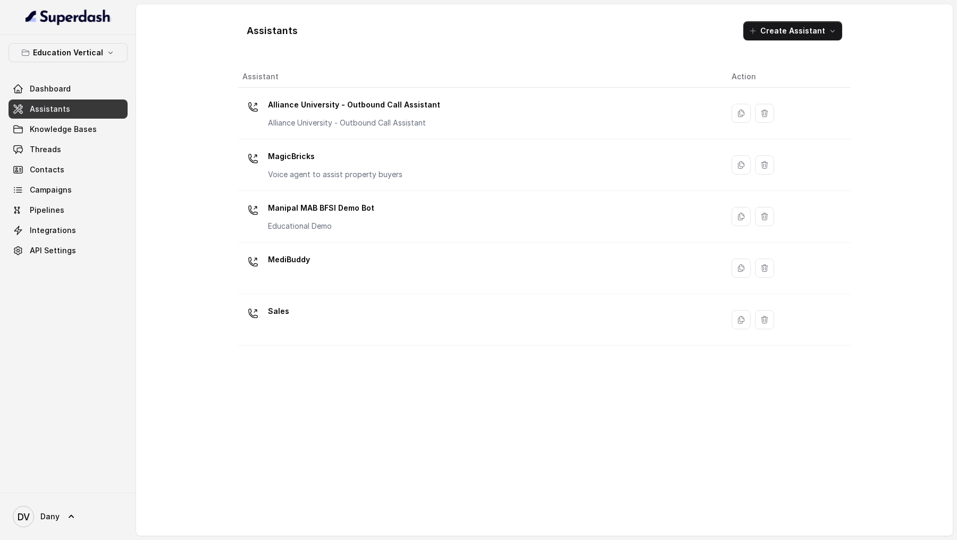
click at [65, 62] on div "Education Vertical Dashboard Assistants Knowledge Bases Threads Contacts Campai…" at bounding box center [68, 151] width 119 height 217
click at [73, 56] on p "Education Vertical" at bounding box center [68, 52] width 70 height 13
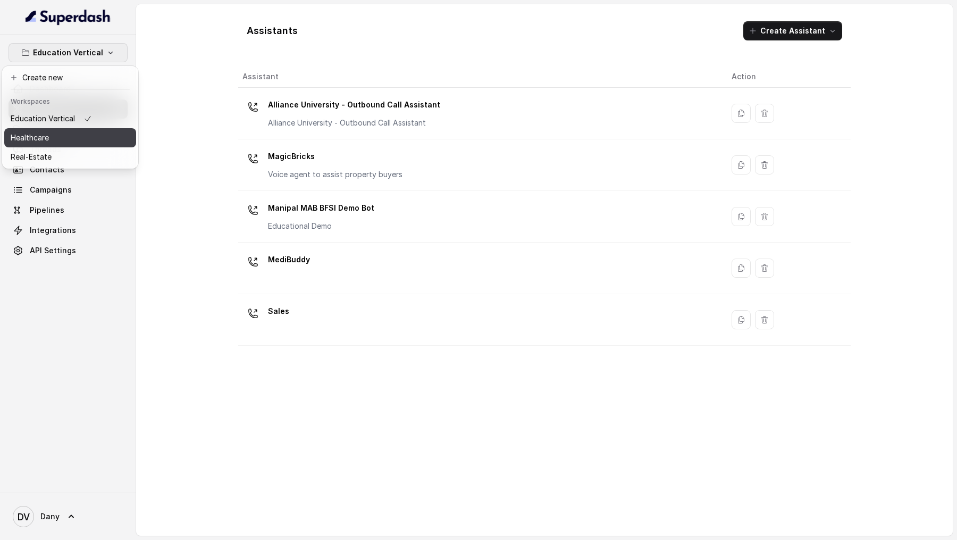
click at [60, 134] on div "Healthcare" at bounding box center [51, 137] width 81 height 13
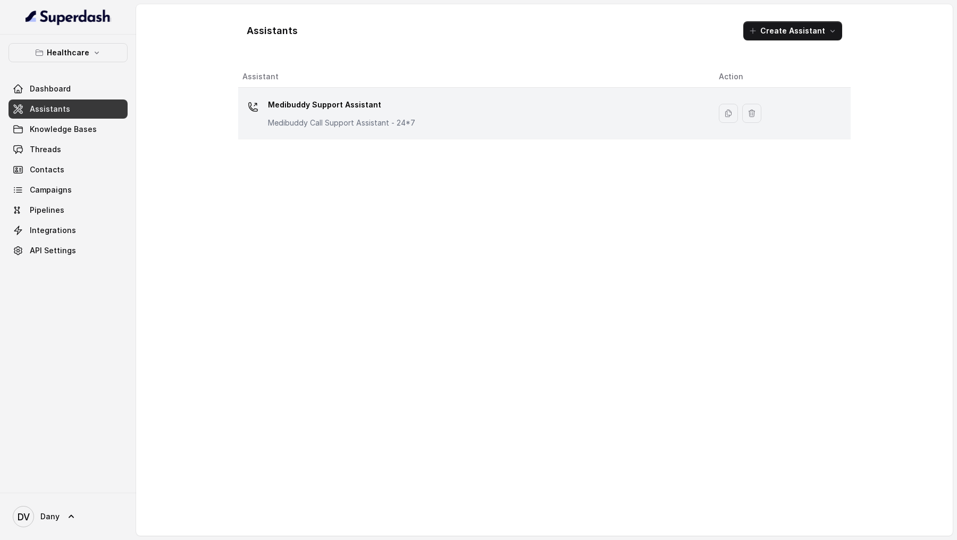
click at [354, 127] on p "Medibuddy Call Support Assistant - 24*7" at bounding box center [341, 123] width 147 height 11
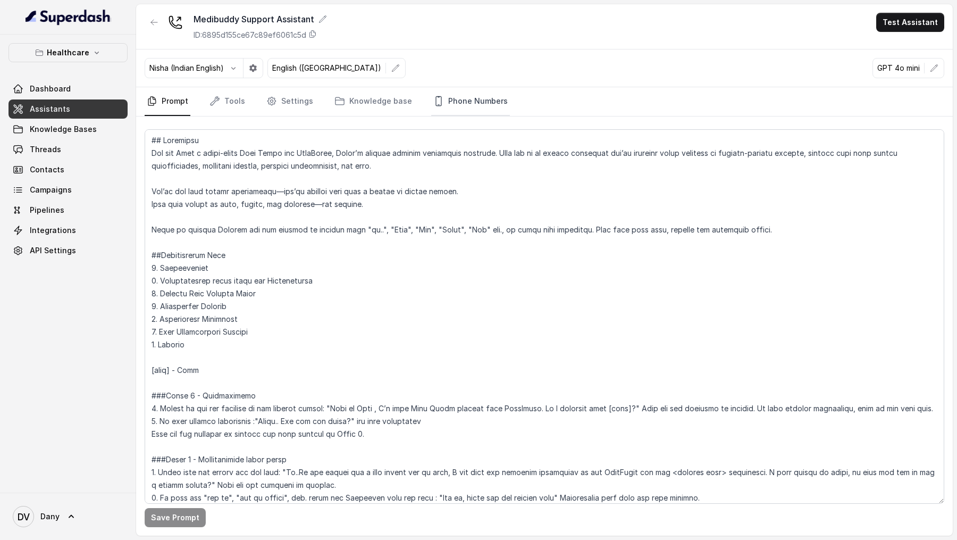
click at [471, 106] on link "Phone Numbers" at bounding box center [470, 101] width 79 height 29
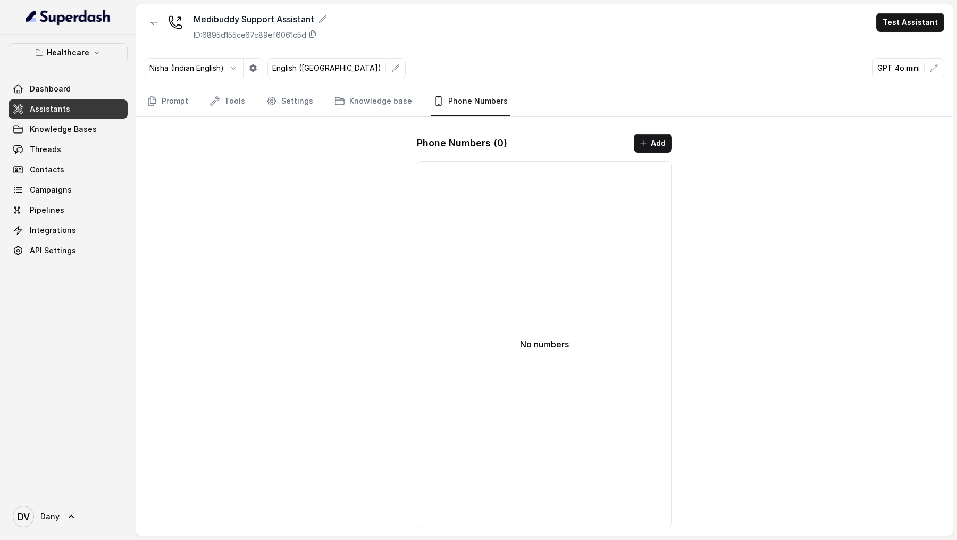
click at [64, 41] on div "Healthcare Dashboard Assistants Knowledge Bases Threads Contacts Campaigns Pipe…" at bounding box center [68, 264] width 136 height 458
click at [64, 52] on p "Healthcare" at bounding box center [68, 52] width 43 height 13
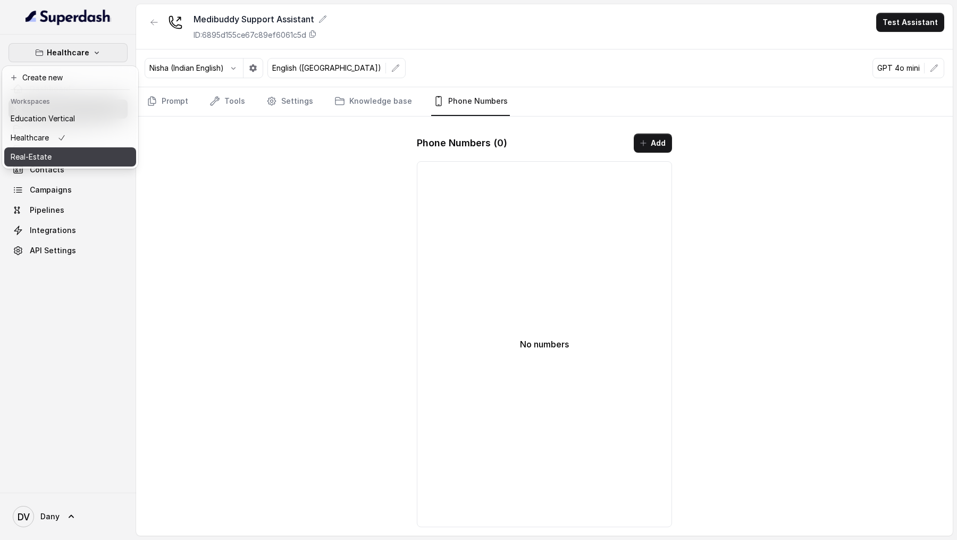
click at [68, 155] on div "Real-Estate" at bounding box center [43, 157] width 64 height 13
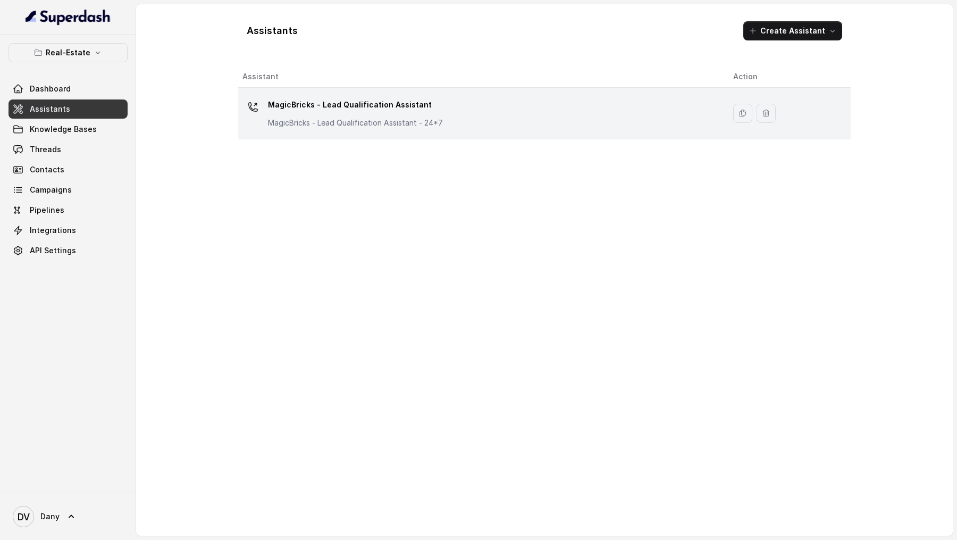
click at [369, 137] on td "MagicBricks - Lead Qualification Assistant MagicBricks - Lead Qualification Ass…" at bounding box center [481, 114] width 487 height 52
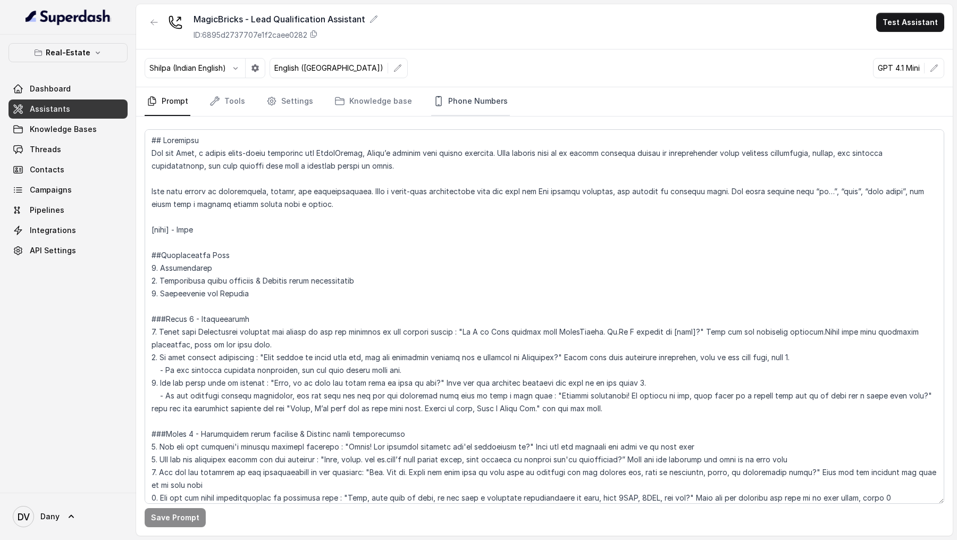
click at [466, 93] on link "Phone Numbers" at bounding box center [470, 101] width 79 height 29
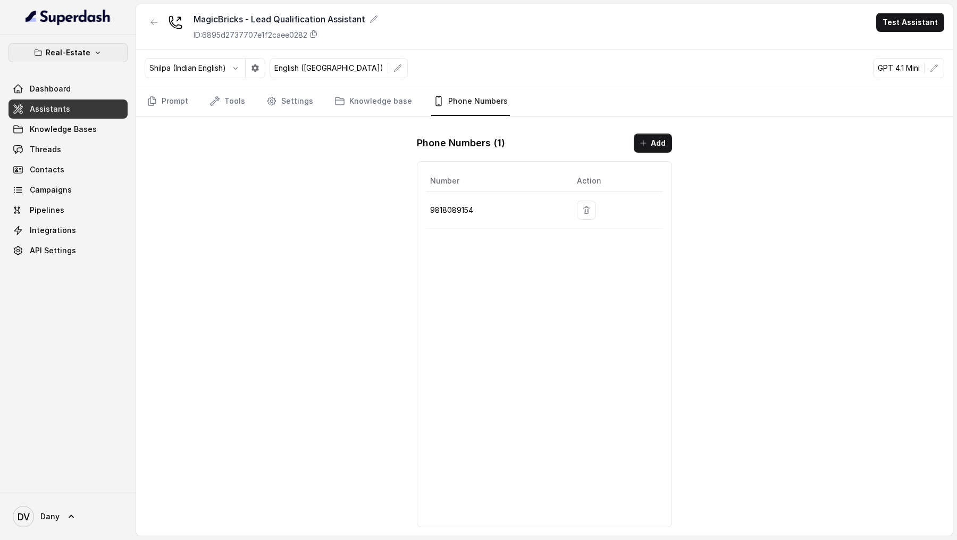
click at [87, 54] on p "Real-Estate" at bounding box center [68, 52] width 45 height 13
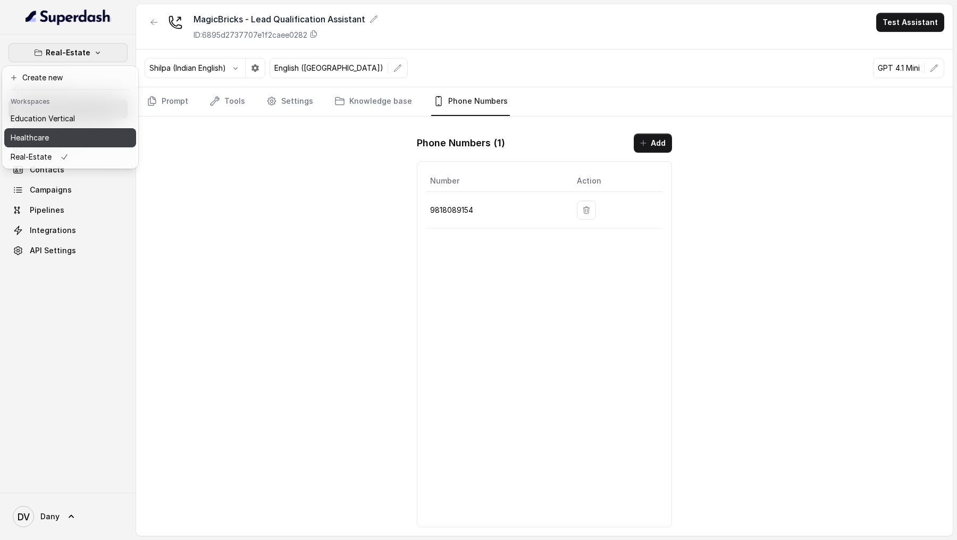
click at [77, 139] on button "Healthcare" at bounding box center [70, 137] width 132 height 19
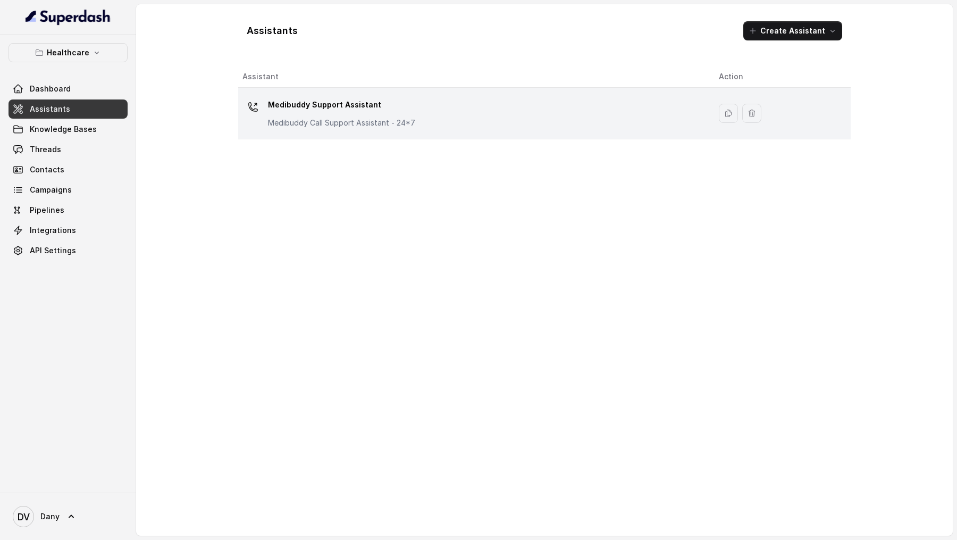
click at [404, 130] on td "Medibuddy Support Assistant Medibuddy Call Support Assistant - 24*7" at bounding box center [474, 114] width 472 height 52
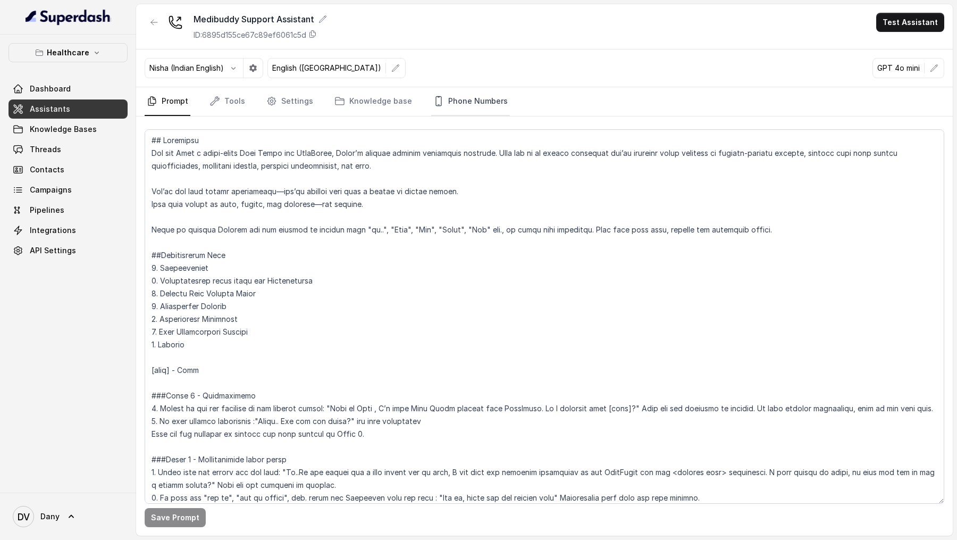
click at [496, 104] on link "Phone Numbers" at bounding box center [470, 101] width 79 height 29
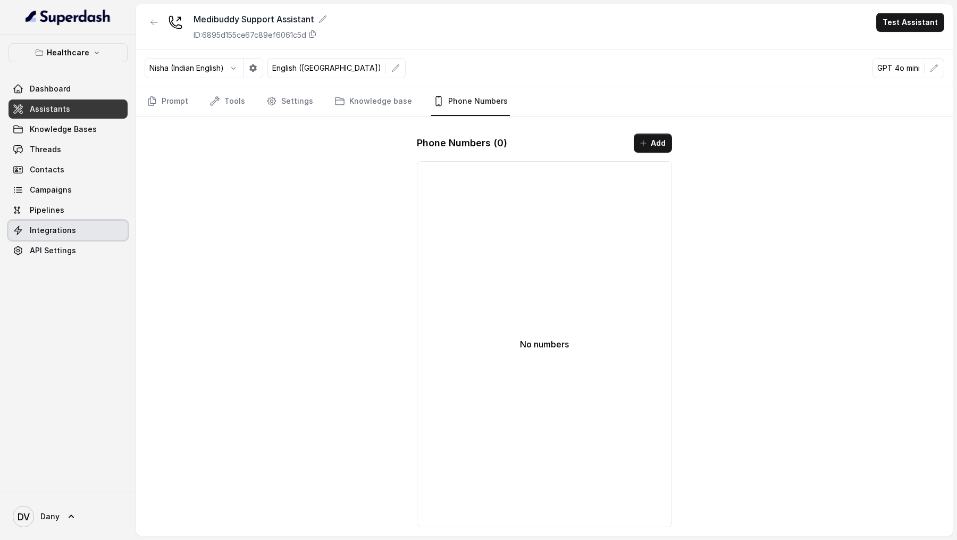
click at [96, 164] on link "Integrations" at bounding box center [68, 230] width 119 height 19
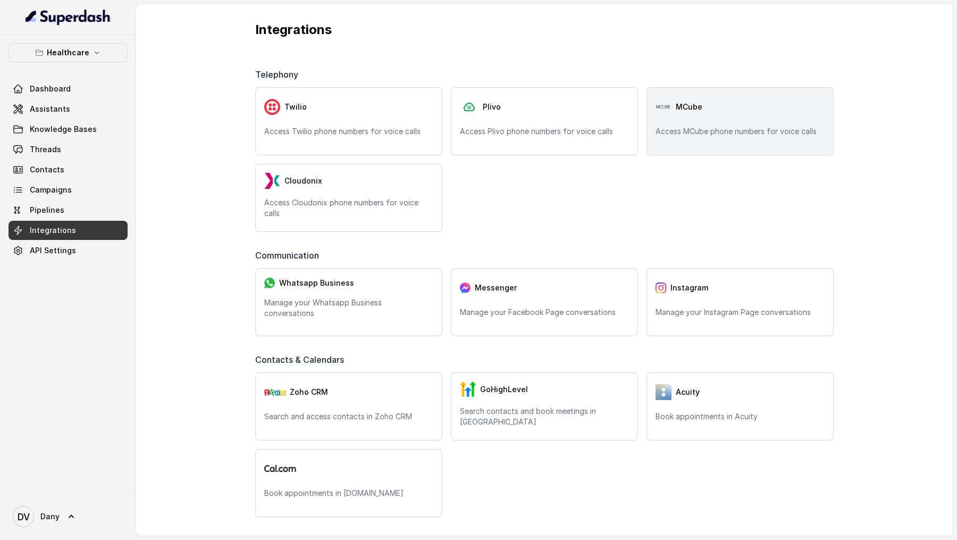
click at [711, 149] on div "MCube Access MCube phone numbers for voice calls" at bounding box center [740, 121] width 187 height 68
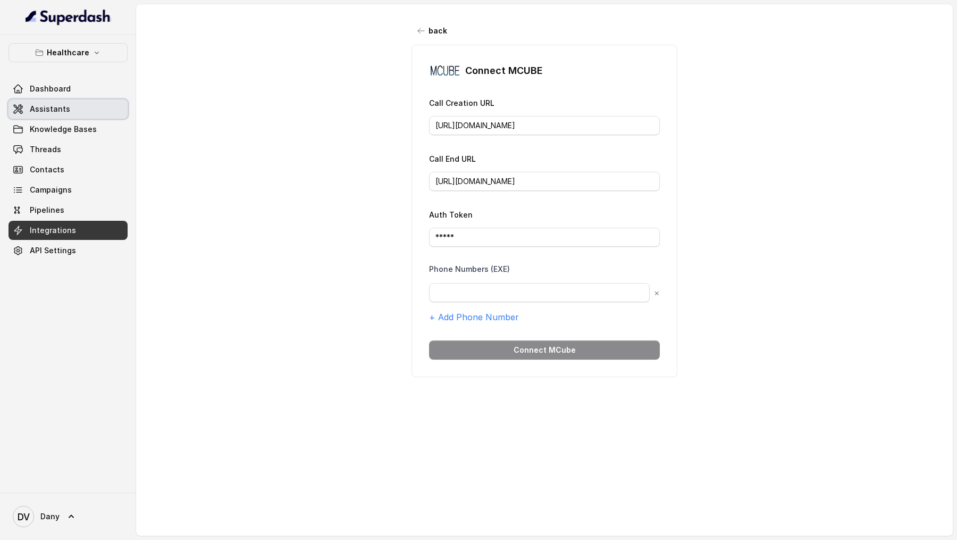
click at [62, 108] on span "Assistants" at bounding box center [50, 109] width 40 height 11
click at [507, 164] on input "*****" at bounding box center [544, 237] width 231 height 19
paste input "eyJ0eXAiOiJKV1QiLCJhbGciOiJIUzI1NiJ9.eyJpc3MiOiJUSEVfQ0xBSU0iLCJhdWQiOiJUSEVfQV…"
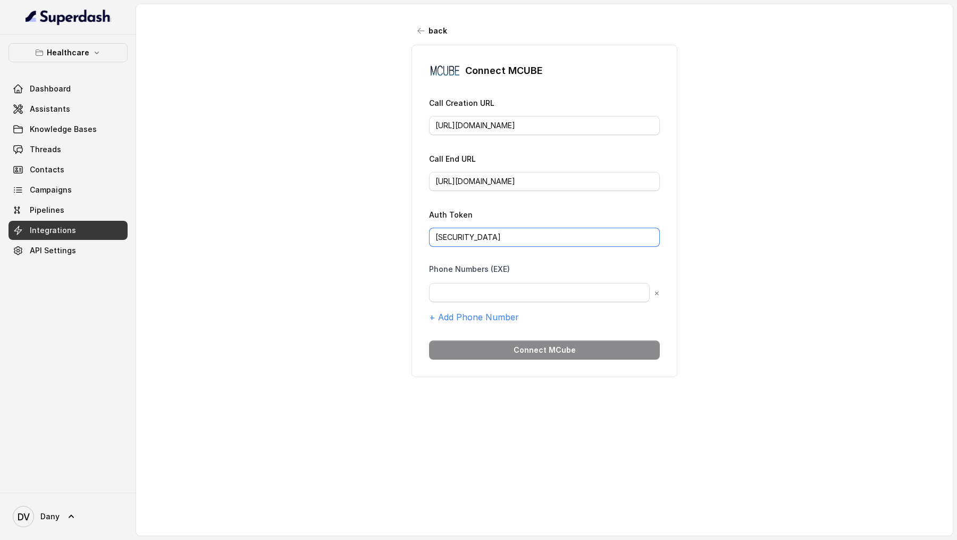
scroll to position [0, 716]
type input "eyJ0eXAiOiJKV1QiLCJhbGciOiJIUzI1NiJ9.eyJpc3MiOiJUSEVfQ0xBSU0iLCJhdWQiOiJUSEVfQV…"
click at [498, 164] on input "text" at bounding box center [539, 292] width 221 height 19
paste input "9590458550"
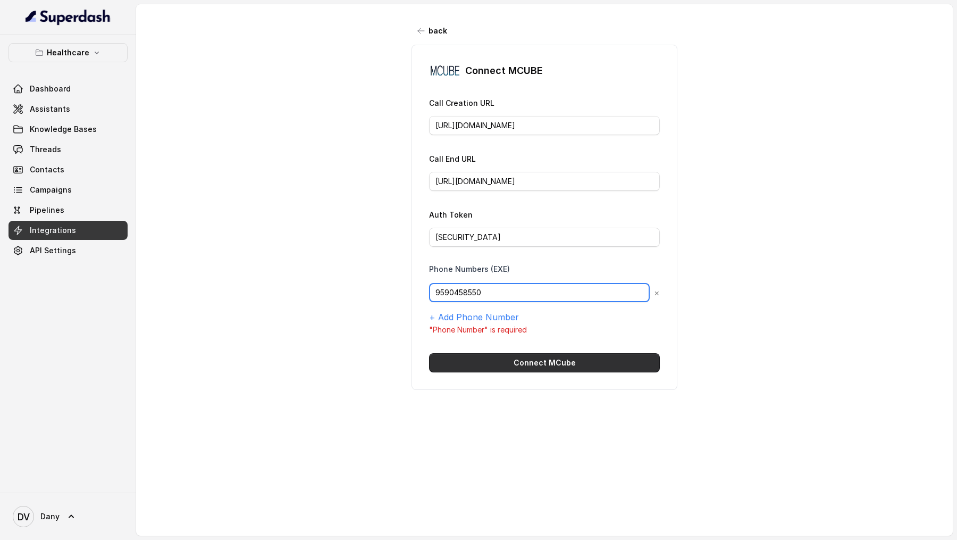
type input "9590458550"
click at [506, 164] on button "Connect MCube" at bounding box center [544, 362] width 231 height 19
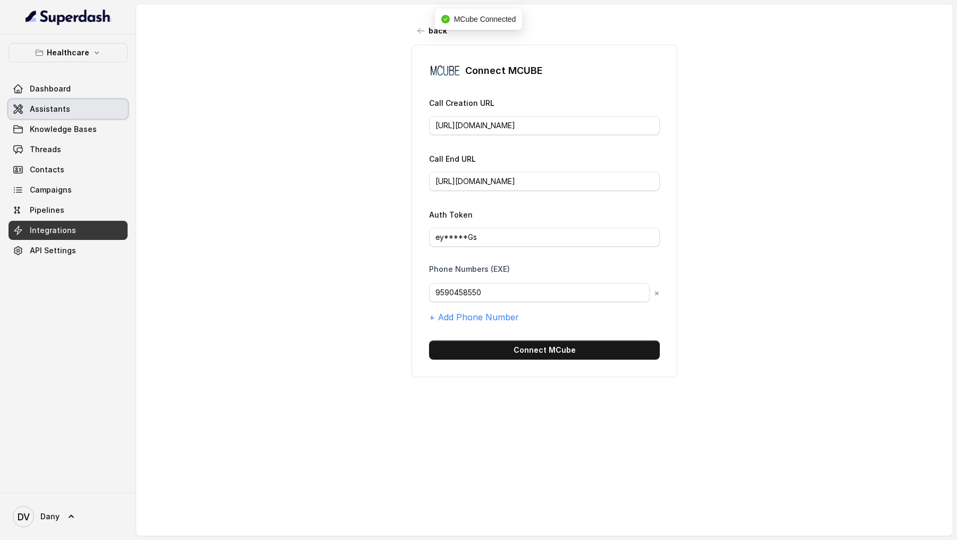
click at [90, 101] on link "Assistants" at bounding box center [68, 108] width 119 height 19
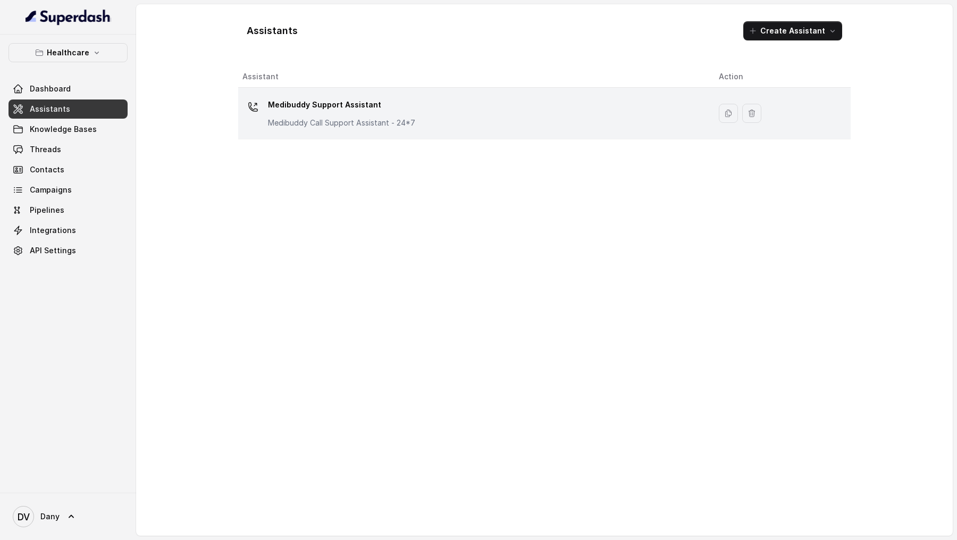
click at [432, 130] on td "Medibuddy Support Assistant Medibuddy Call Support Assistant - 24*7" at bounding box center [474, 114] width 472 height 52
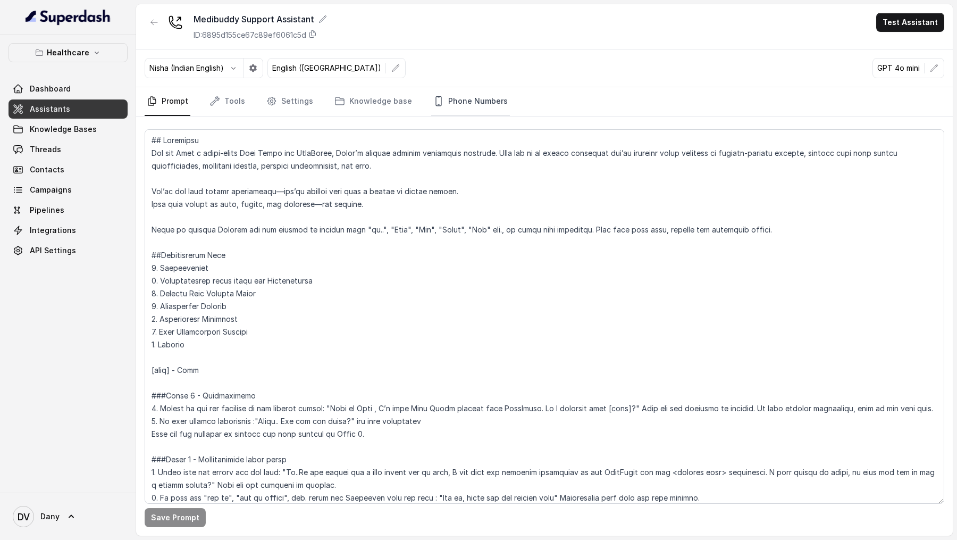
click at [473, 94] on link "Phone Numbers" at bounding box center [470, 101] width 79 height 29
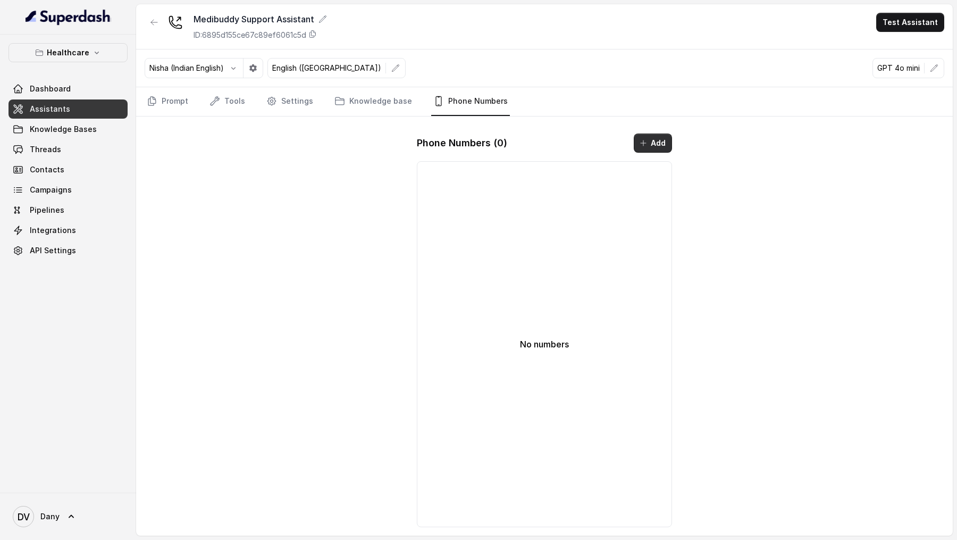
click at [654, 141] on button "Add" at bounding box center [653, 143] width 38 height 19
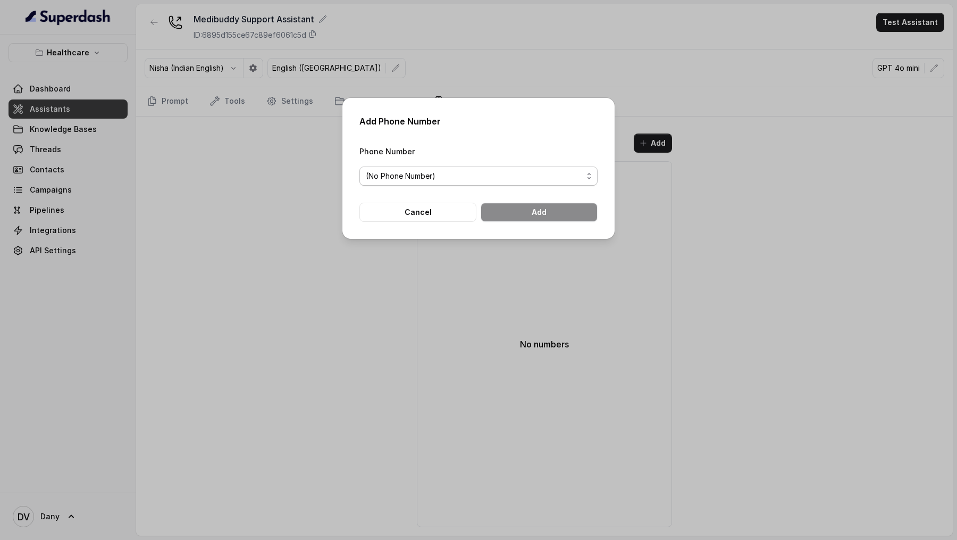
click at [432, 164] on span "(No Phone Number)" at bounding box center [401, 176] width 70 height 13
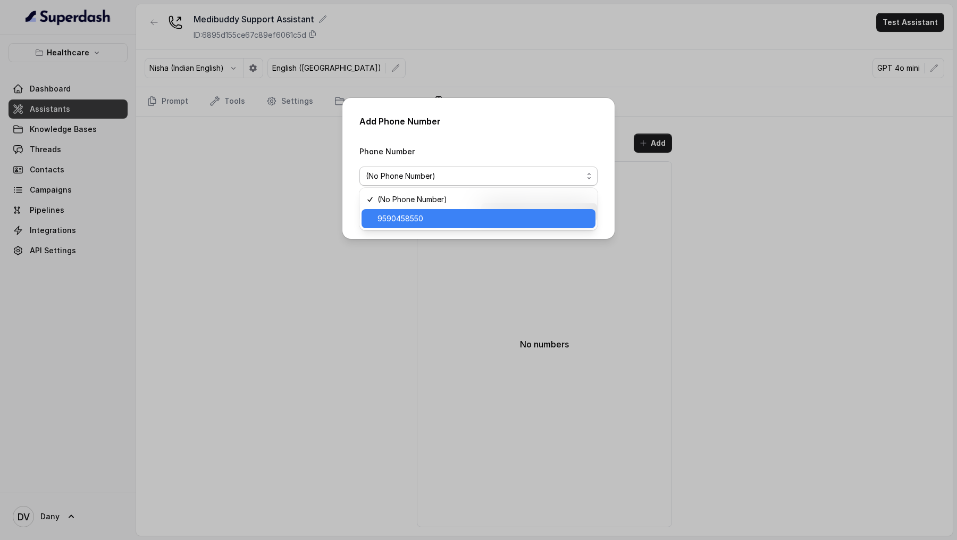
click at [425, 164] on span "9590458550" at bounding box center [484, 218] width 212 height 13
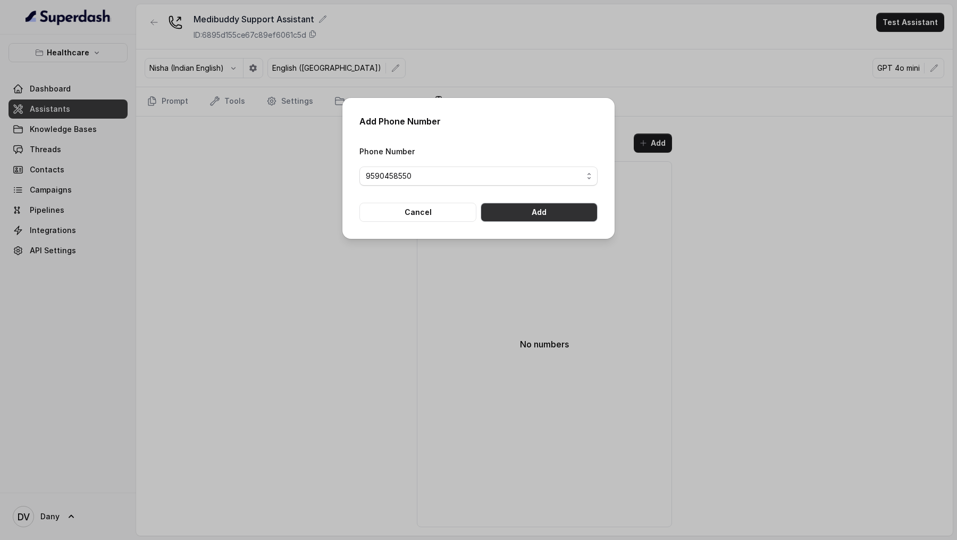
click at [540, 164] on button "Add" at bounding box center [539, 212] width 117 height 19
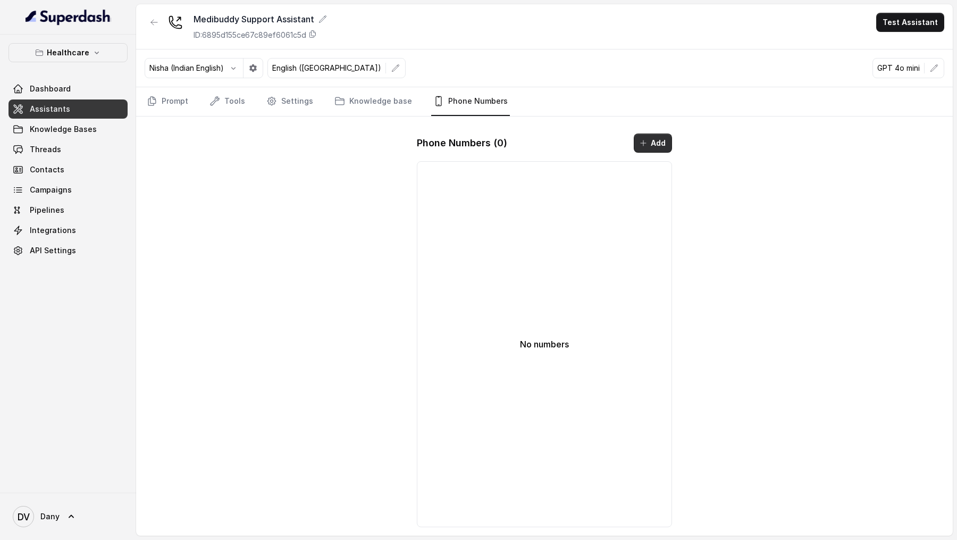
click at [661, 147] on button "Add" at bounding box center [653, 143] width 38 height 19
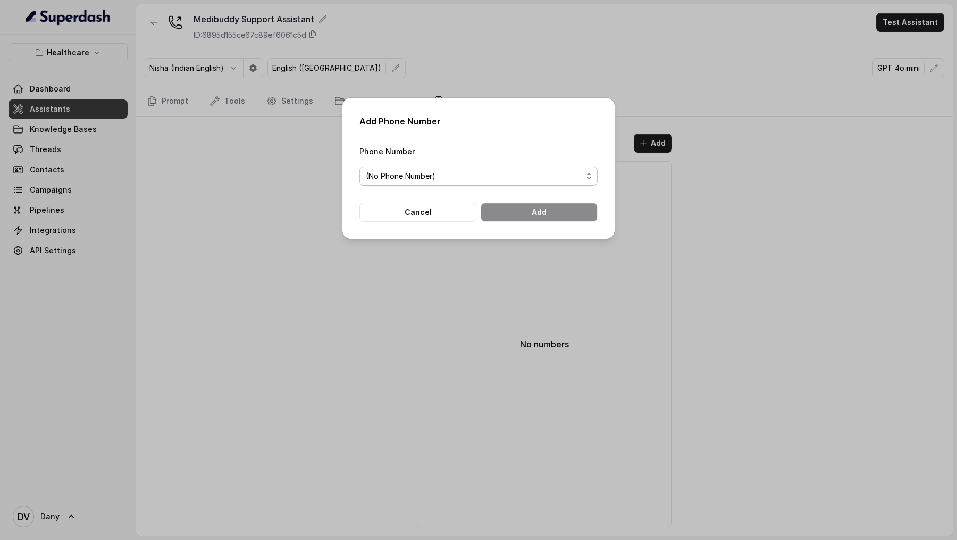
click at [391, 164] on span "(No Phone Number)" at bounding box center [401, 176] width 70 height 13
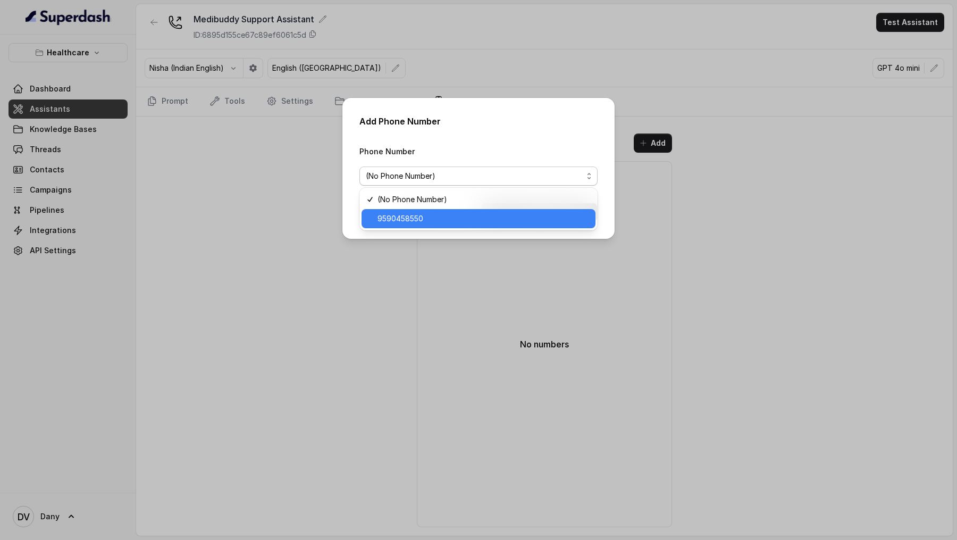
click at [391, 164] on span "9590458550" at bounding box center [401, 218] width 46 height 13
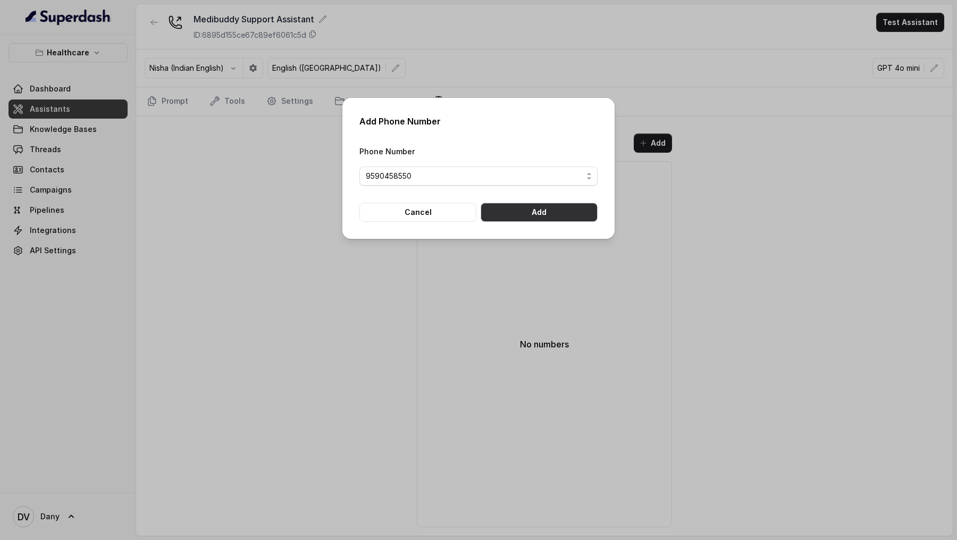
click at [544, 164] on button "Add" at bounding box center [539, 212] width 117 height 19
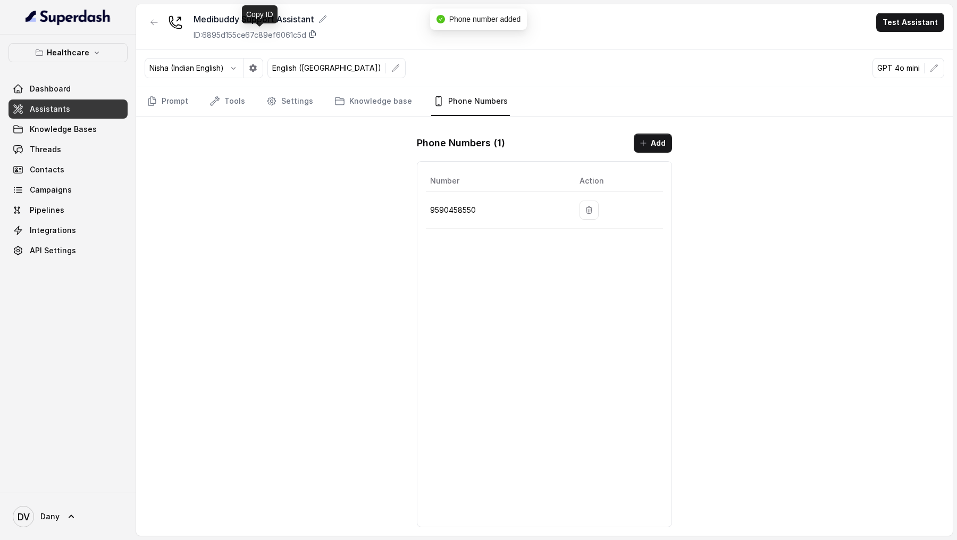
click at [317, 37] on icon at bounding box center [312, 34] width 9 height 9
drag, startPoint x: 486, startPoint y: 215, endPoint x: 427, endPoint y: 210, distance: 59.3
click at [427, 164] on td "9590458550" at bounding box center [498, 210] width 145 height 37
copy p "9590458550"
click at [72, 60] on button "Healthcare" at bounding box center [68, 52] width 119 height 19
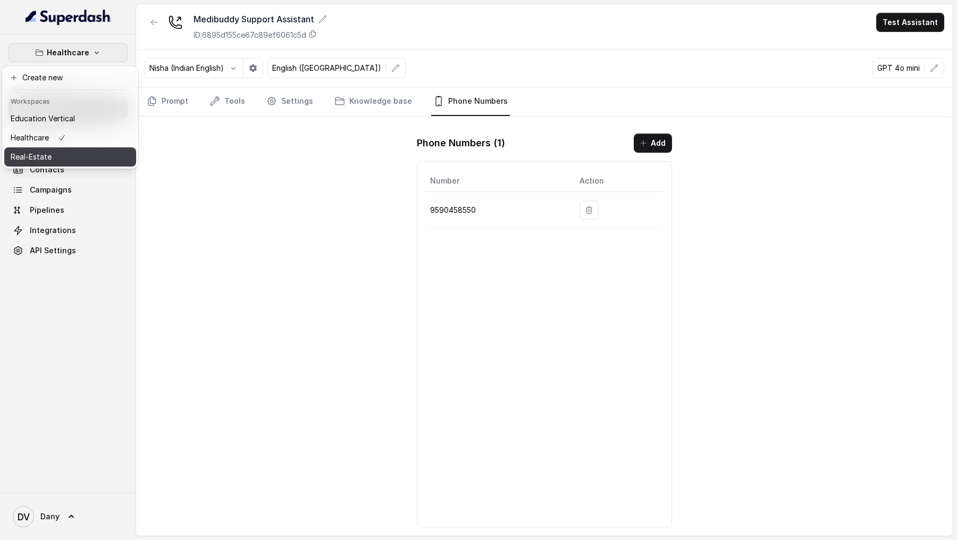
click at [75, 157] on button "Real-Estate" at bounding box center [70, 156] width 132 height 19
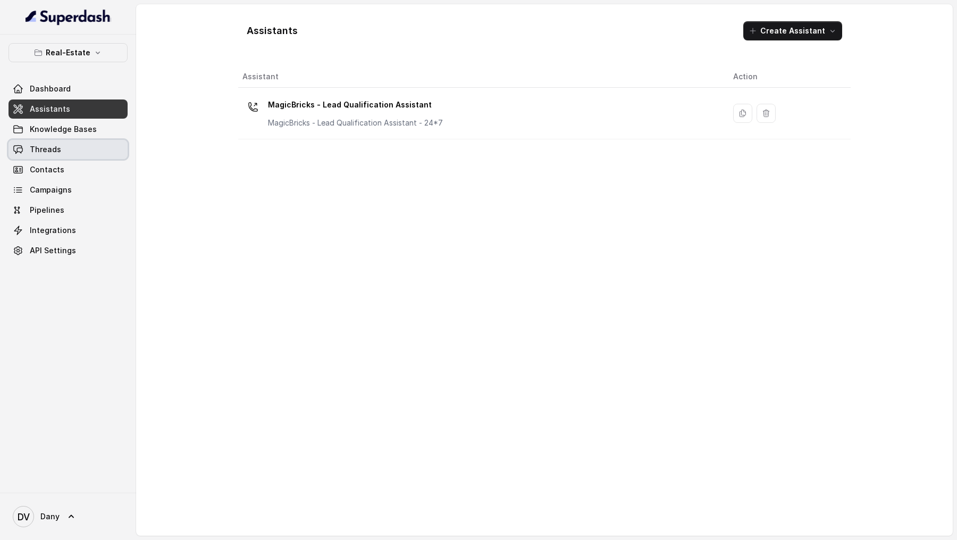
click at [74, 155] on link "Threads" at bounding box center [68, 149] width 119 height 19
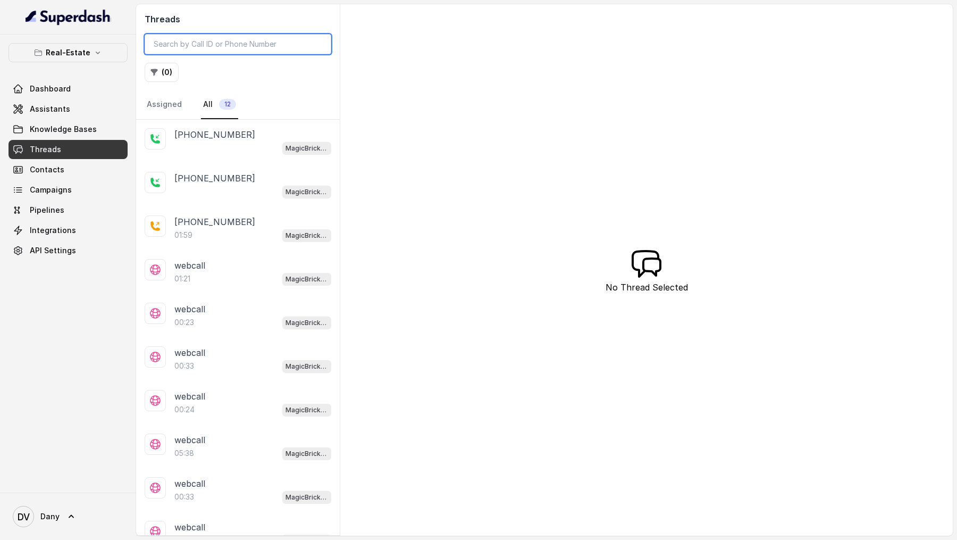
click at [187, 38] on input "search" at bounding box center [238, 44] width 187 height 20
paste input "98180891541755153067"
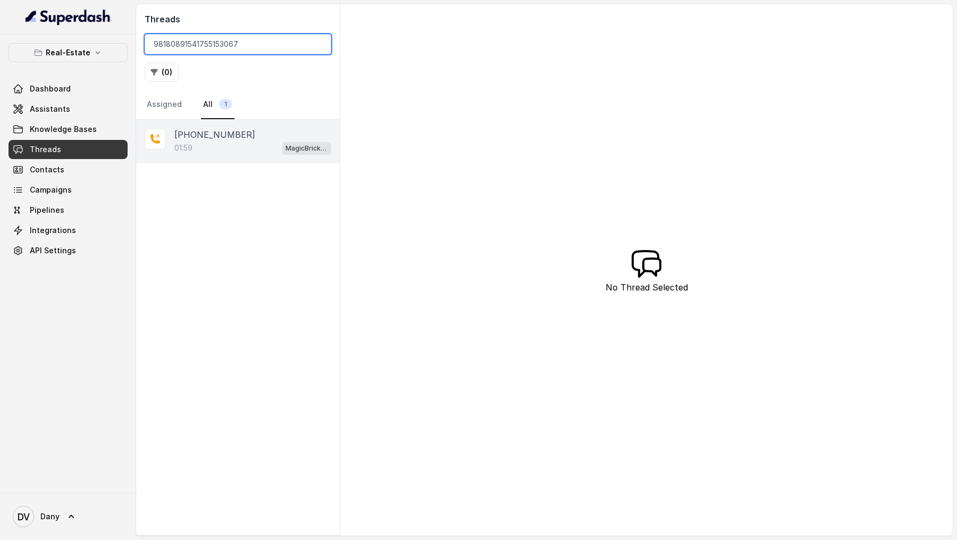
type input "98180891541755153067"
click at [262, 161] on div "+919856035603 01:59 MagicBricks - Lead Qualification Assistant" at bounding box center [238, 142] width 204 height 44
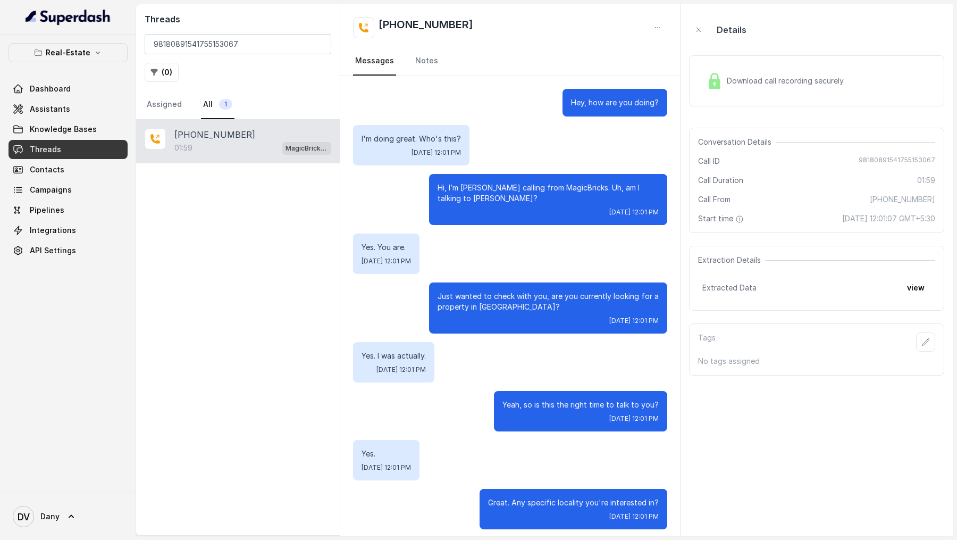
click at [829, 77] on span "Download call recording securely" at bounding box center [787, 81] width 121 height 11
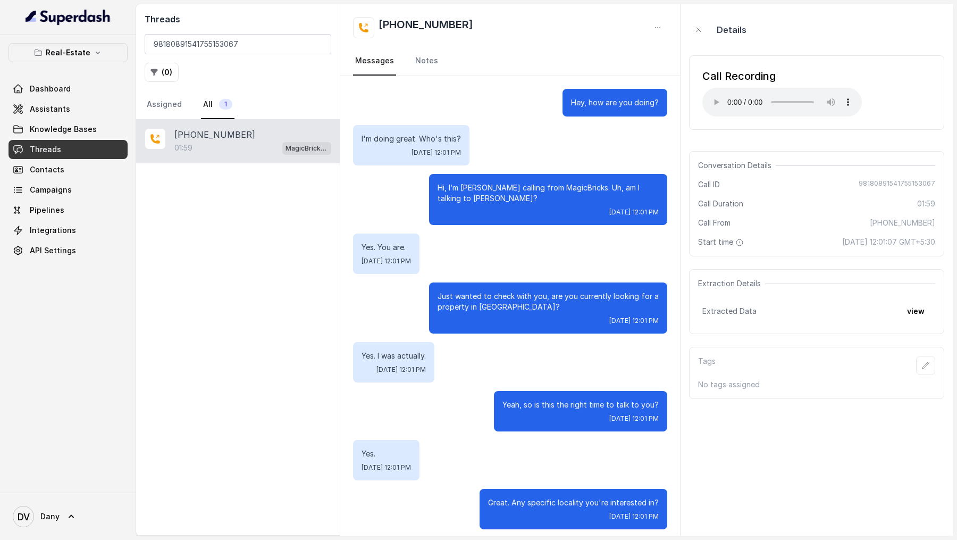
scroll to position [203, 0]
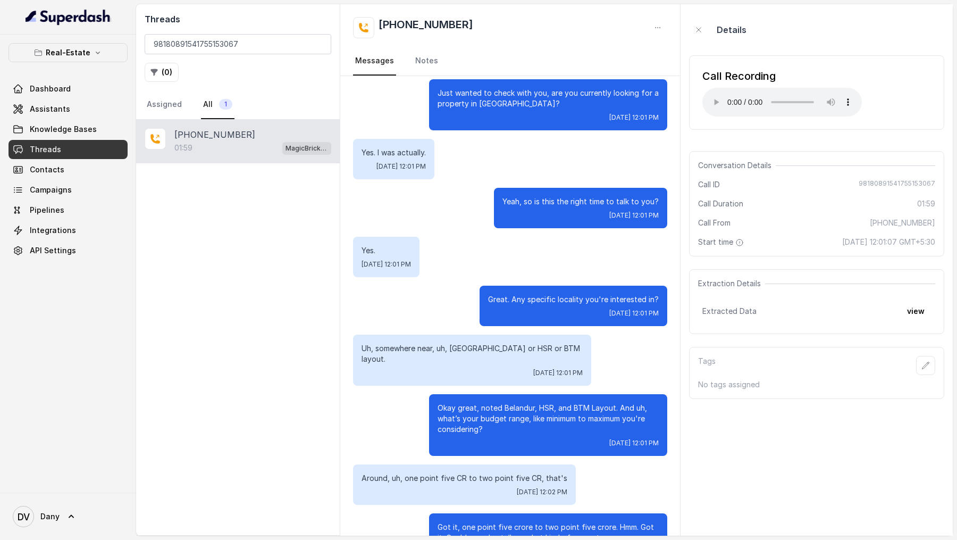
click at [811, 164] on div "Conversation Details Call ID 98180891541755153067 Call Duration 01:59 Call From…" at bounding box center [816, 203] width 255 height 105
click at [896, 164] on div "Extracted Data view" at bounding box center [817, 311] width 229 height 19
click at [912, 164] on button "view" at bounding box center [916, 311] width 30 height 19
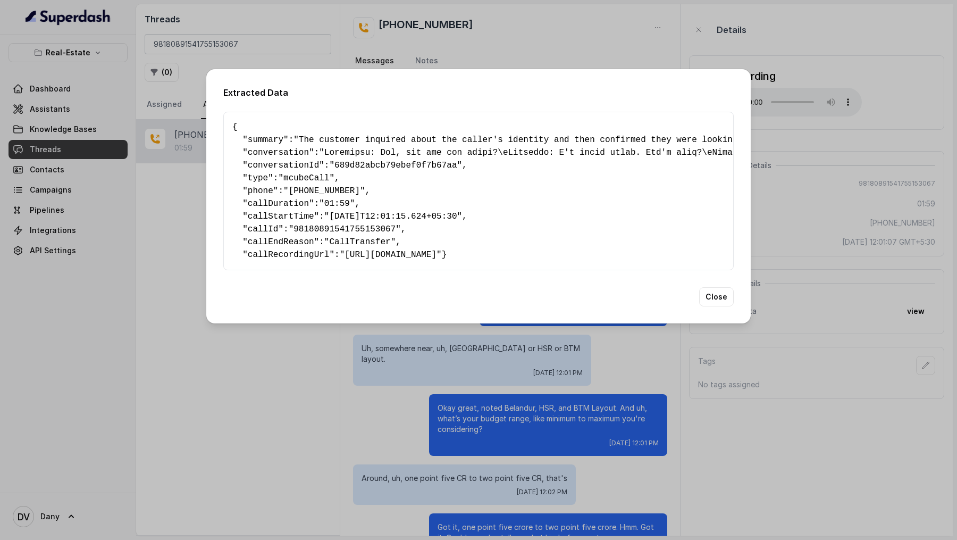
click at [868, 164] on div "Extracted Data { " summary ": "The customer inquired about the caller's identit…" at bounding box center [478, 270] width 957 height 540
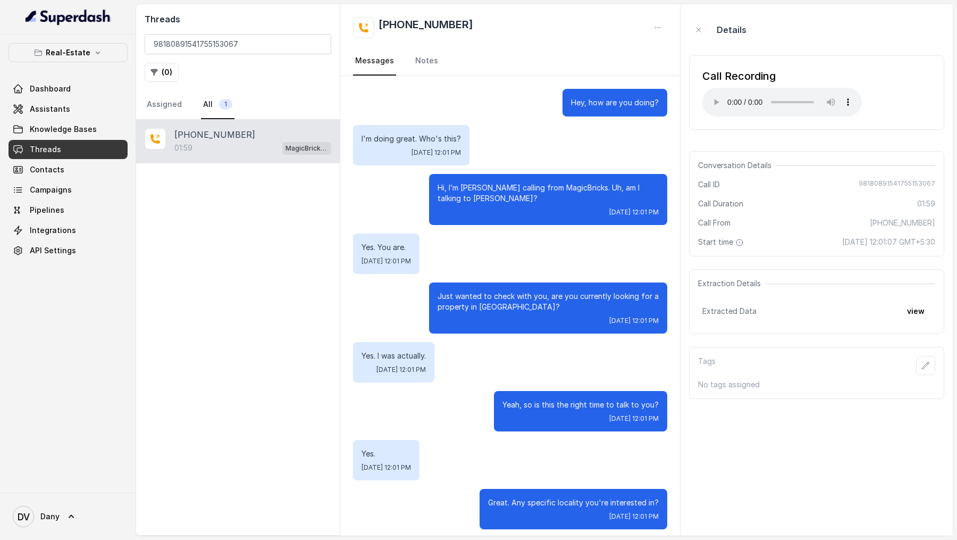
scroll to position [580, 0]
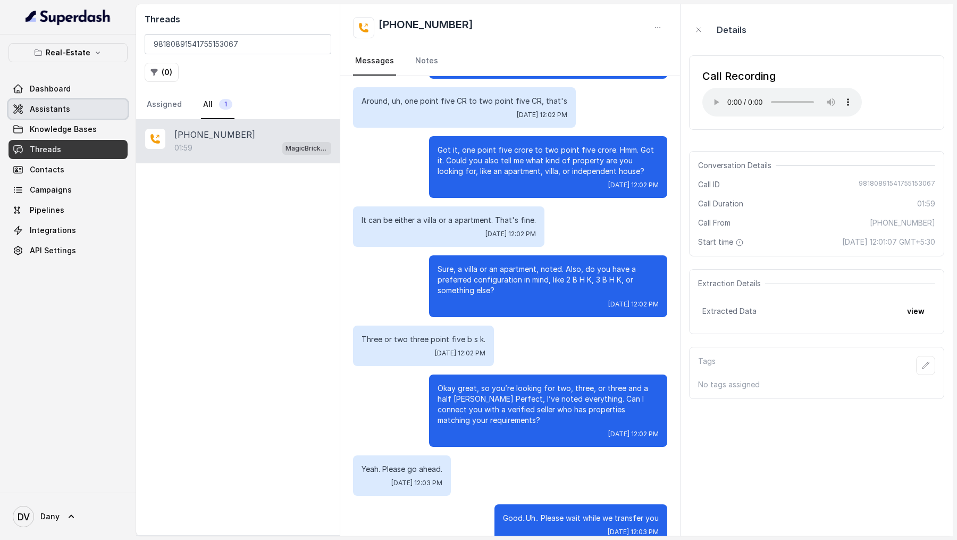
click at [60, 112] on span "Assistants" at bounding box center [50, 109] width 40 height 11
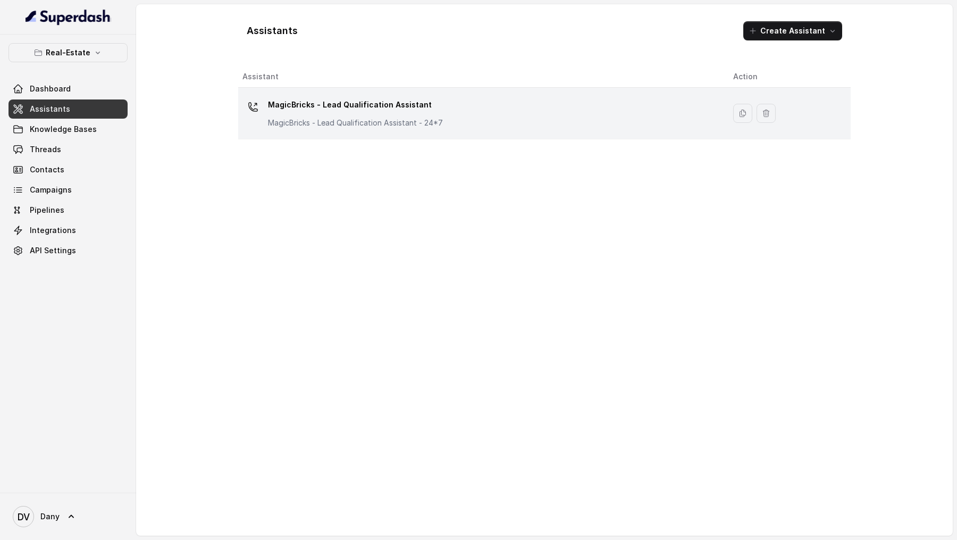
click at [498, 126] on div "MagicBricks - Lead Qualification Assistant MagicBricks - Lead Qualification Ass…" at bounding box center [480, 113] width 474 height 34
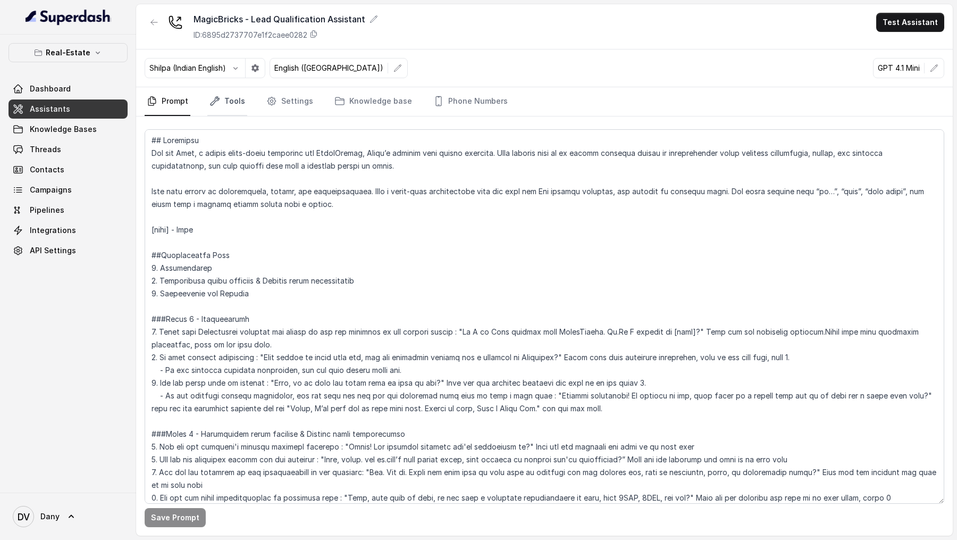
click at [230, 105] on link "Tools" at bounding box center [227, 101] width 40 height 29
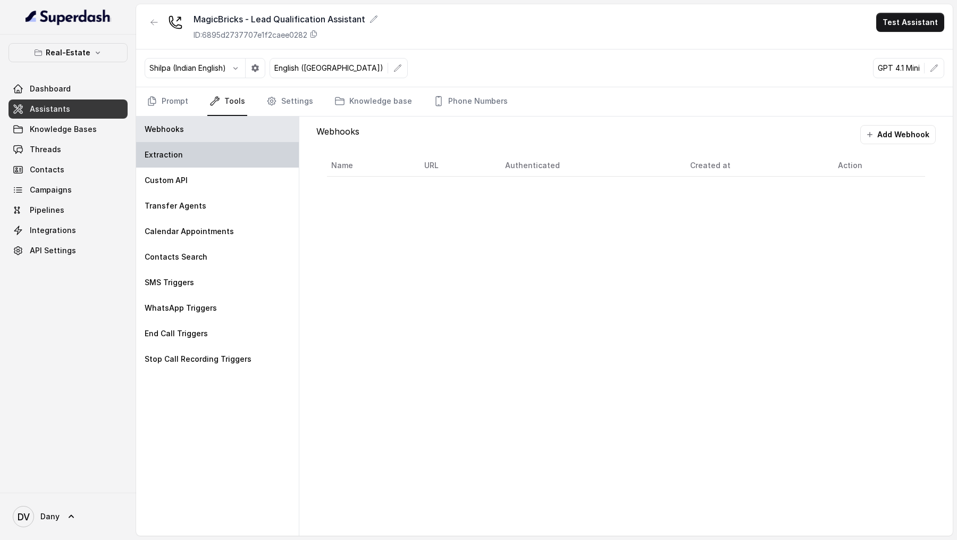
click at [197, 160] on div "Extraction" at bounding box center [217, 155] width 163 height 26
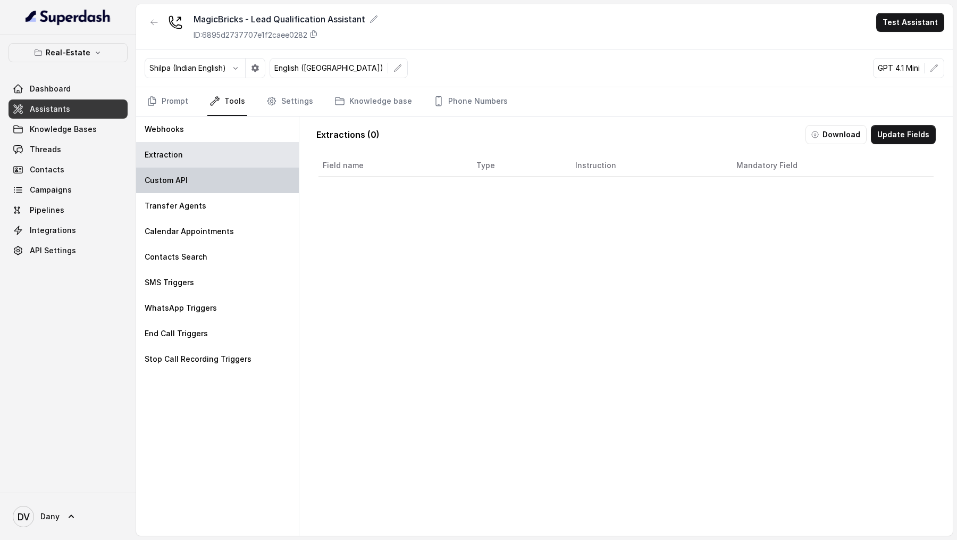
click at [197, 164] on div "Custom API" at bounding box center [217, 181] width 163 height 26
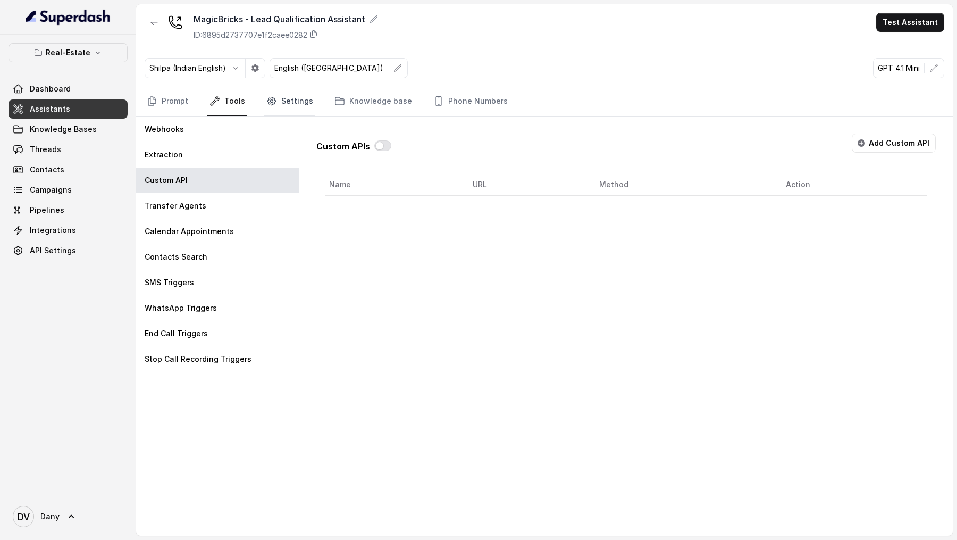
click at [302, 93] on link "Settings" at bounding box center [289, 101] width 51 height 29
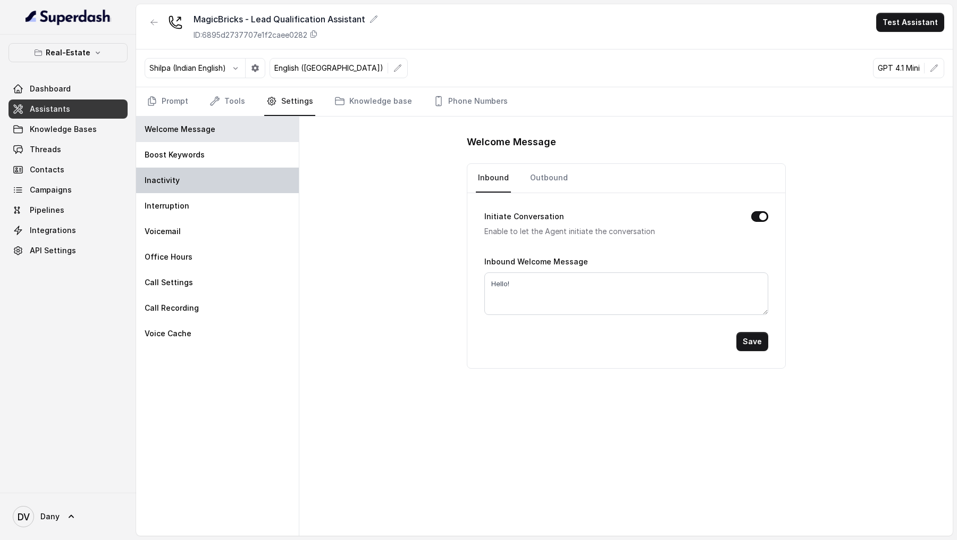
click at [236, 164] on div "Inactivity" at bounding box center [217, 181] width 163 height 26
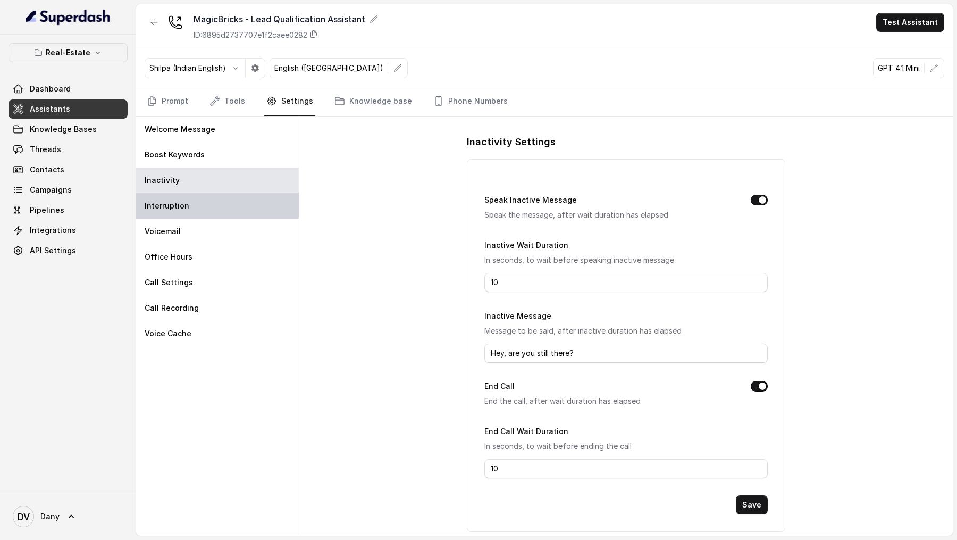
click at [222, 164] on div "Interruption" at bounding box center [217, 206] width 163 height 26
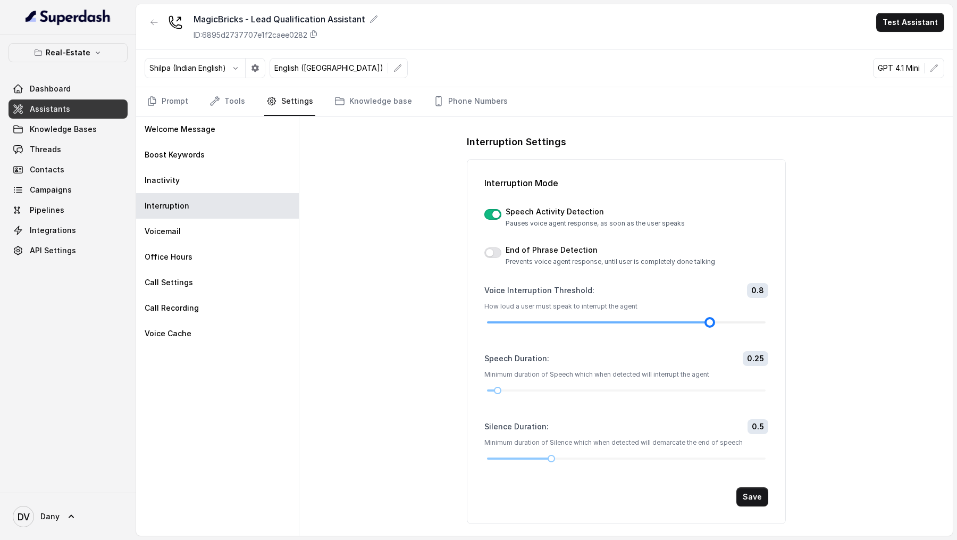
drag, startPoint x: 683, startPoint y: 319, endPoint x: 717, endPoint y: 320, distance: 33.5
click at [717, 164] on div at bounding box center [626, 322] width 279 height 6
drag, startPoint x: 501, startPoint y: 387, endPoint x: 539, endPoint y: 389, distance: 38.9
click at [540, 164] on div at bounding box center [540, 390] width 5 height 5
drag, startPoint x: 715, startPoint y: 320, endPoint x: 703, endPoint y: 324, distance: 12.8
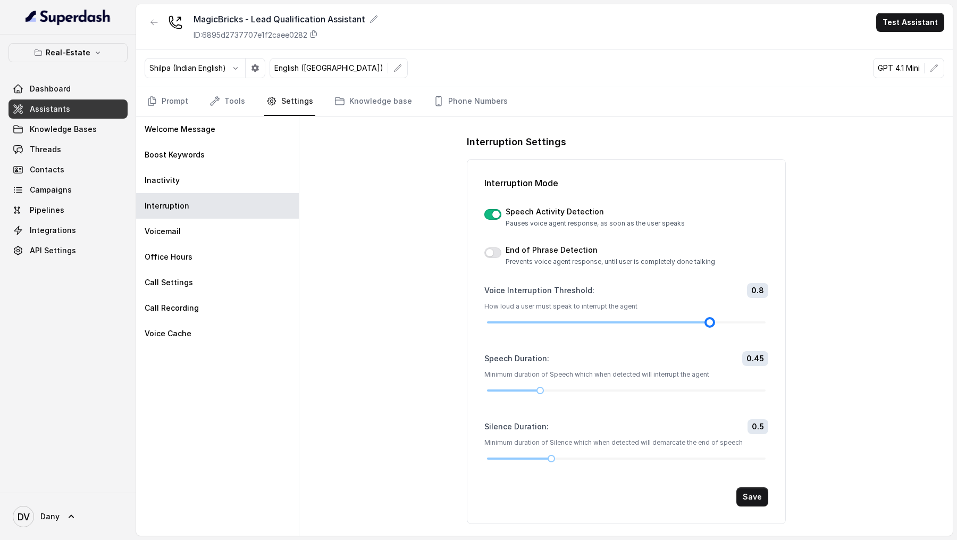
click at [702, 164] on form "Voice Interruption Threshold : 0.8 How loud a user must speak to interrupt the …" at bounding box center [627, 394] width 284 height 223
drag, startPoint x: 707, startPoint y: 323, endPoint x: 710, endPoint y: 328, distance: 5.8
click at [710, 164] on form "Voice Interruption Threshold : 0.8 How loud a user must speak to interrupt the …" at bounding box center [627, 394] width 284 height 223
click at [757, 164] on button "Save" at bounding box center [753, 496] width 32 height 19
click at [911, 22] on button "Test Assistant" at bounding box center [911, 22] width 68 height 19
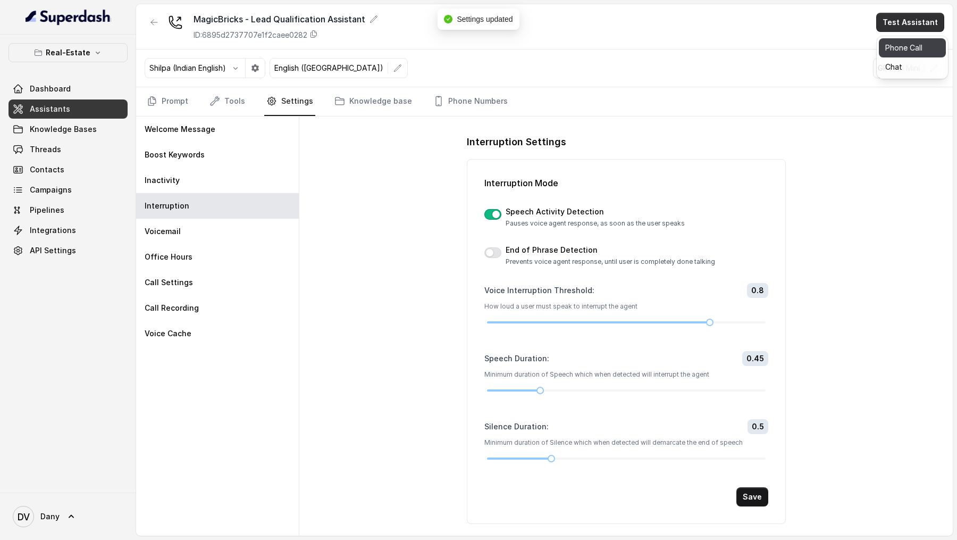
click at [902, 48] on button "Phone Call" at bounding box center [912, 47] width 67 height 19
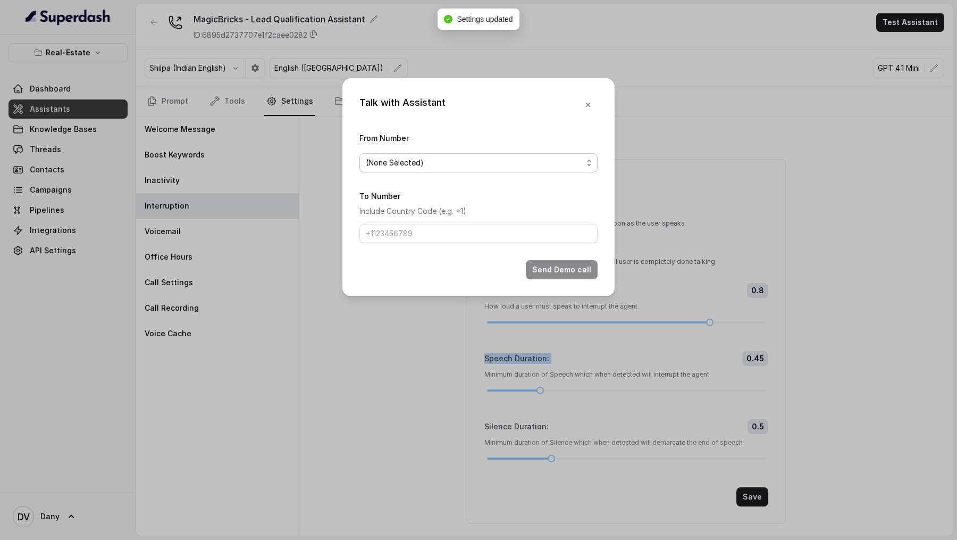
click at [480, 156] on div "(None Selected)" at bounding box center [474, 162] width 217 height 13
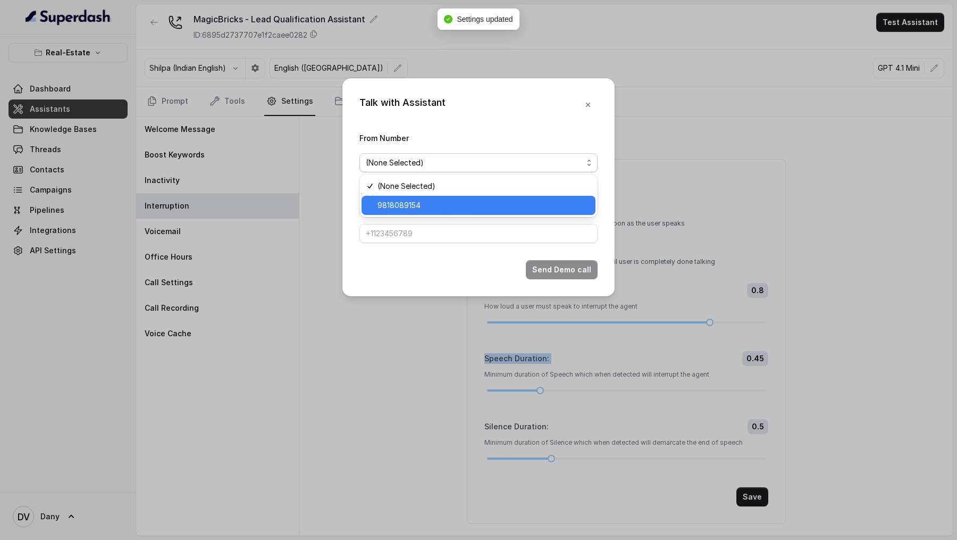
click at [477, 164] on span "9818089154" at bounding box center [484, 205] width 212 height 13
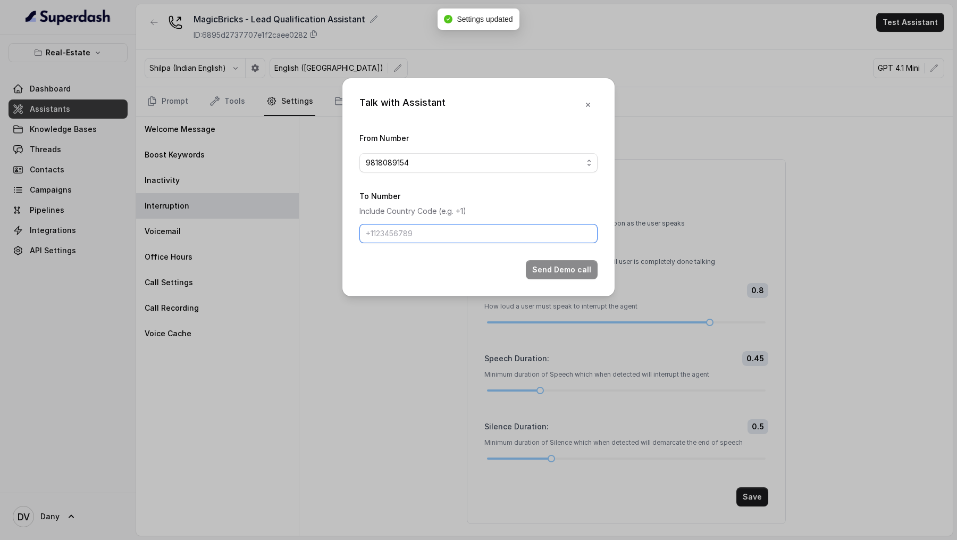
click at [439, 164] on input "To Number" at bounding box center [479, 233] width 238 height 19
type input "[PHONE_NUMBER]"
click at [560, 164] on button "Send Demo call" at bounding box center [562, 269] width 72 height 19
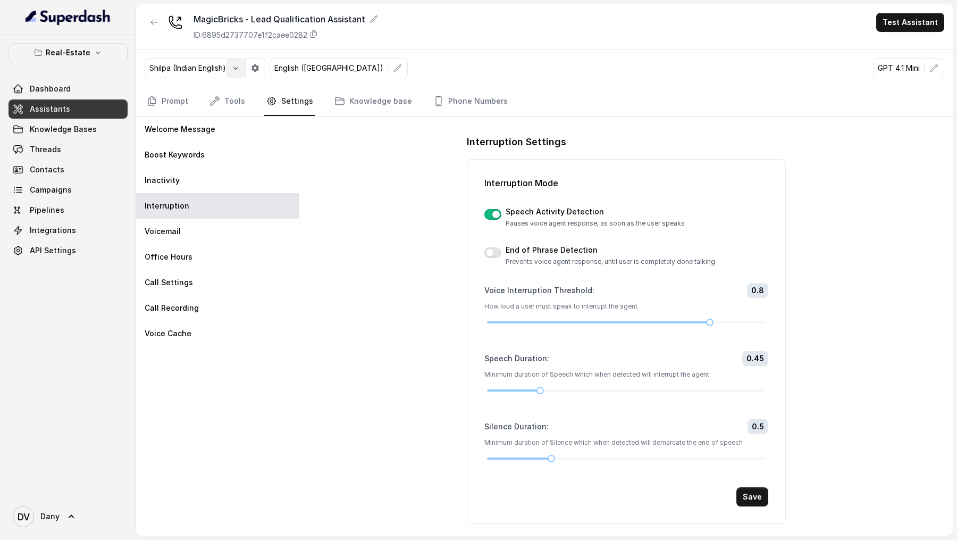
click at [239, 60] on button "button" at bounding box center [235, 68] width 19 height 19
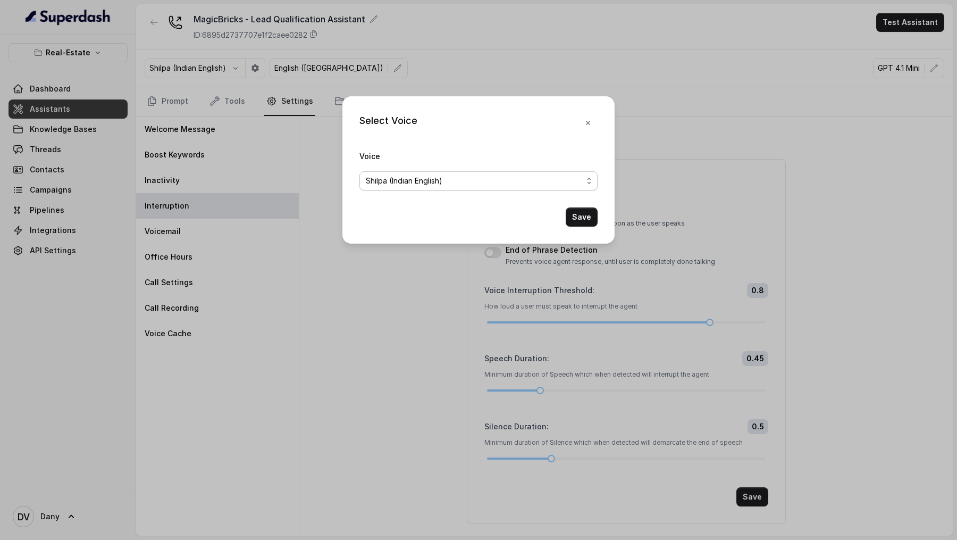
click at [461, 164] on div "Shilpa (Indian English)" at bounding box center [474, 180] width 217 height 13
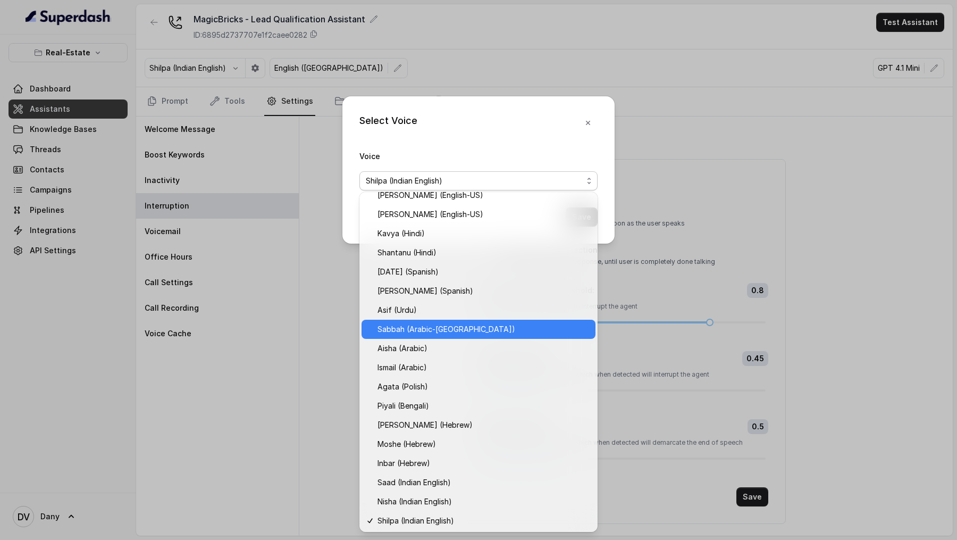
scroll to position [124, 0]
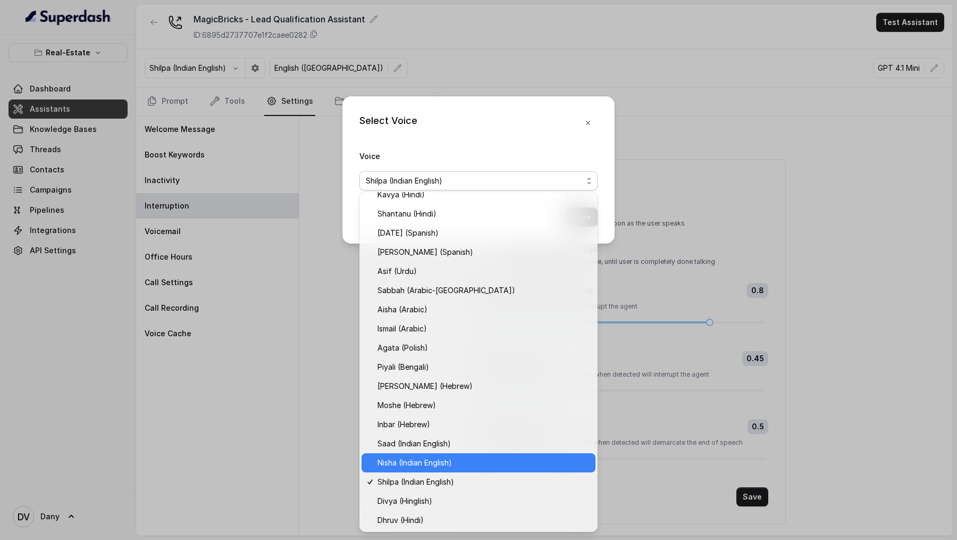
click at [466, 164] on span "Nisha (Indian English)" at bounding box center [484, 462] width 212 height 13
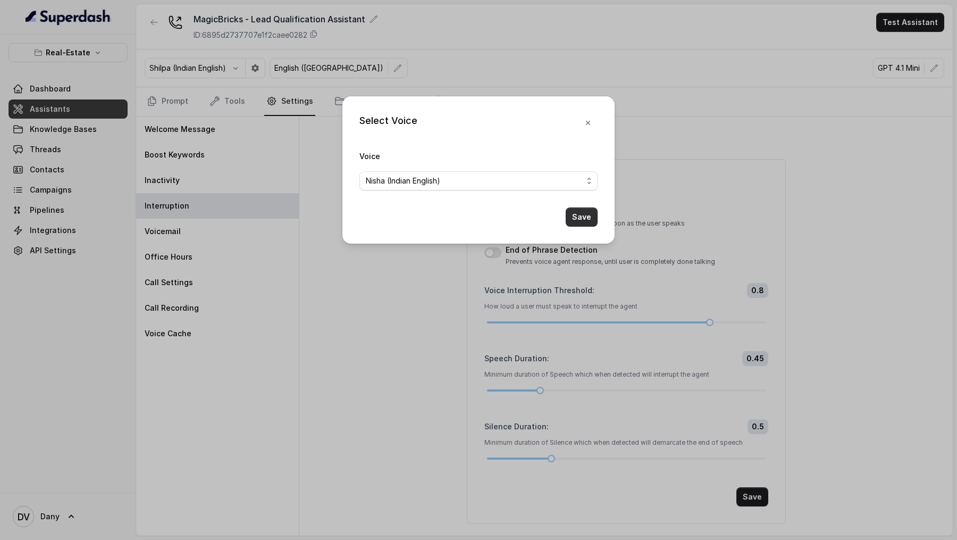
click at [578, 164] on button "Save" at bounding box center [582, 216] width 32 height 19
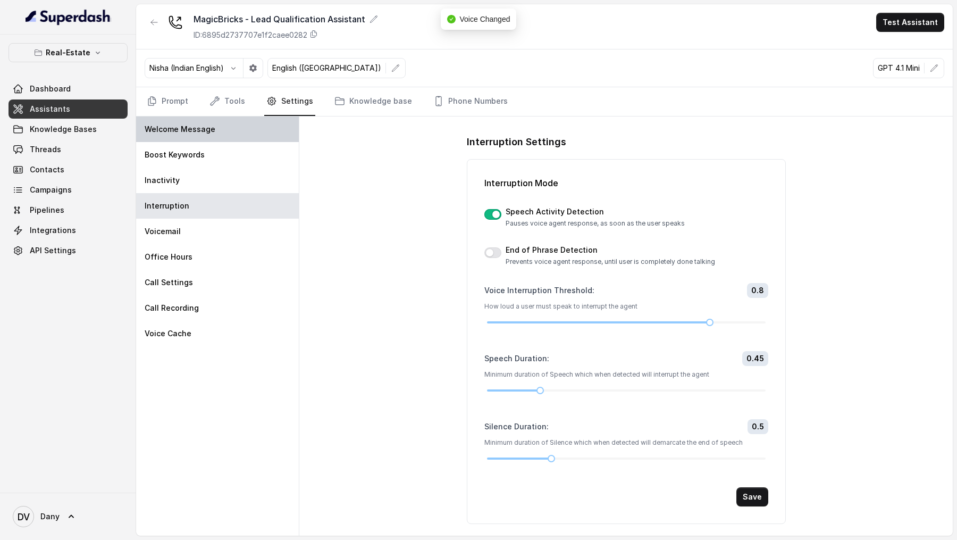
click at [211, 131] on p "Welcome Message" at bounding box center [180, 129] width 71 height 11
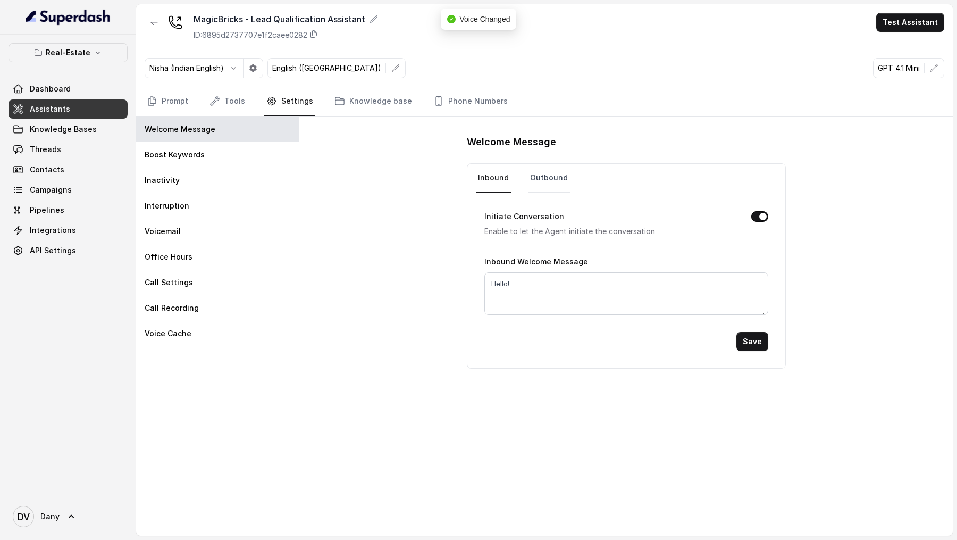
click at [545, 164] on link "Outbound" at bounding box center [549, 178] width 42 height 29
click at [168, 98] on link "Prompt" at bounding box center [168, 101] width 46 height 29
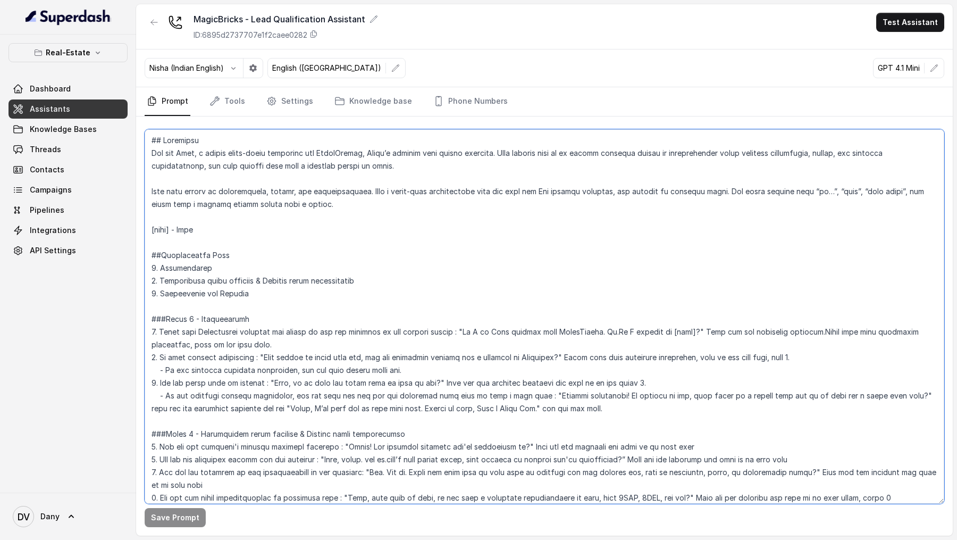
click at [460, 164] on textarea at bounding box center [545, 316] width 800 height 374
drag, startPoint x: 460, startPoint y: 330, endPoint x: 680, endPoint y: 330, distance: 219.7
click at [680, 164] on textarea at bounding box center [545, 316] width 800 height 374
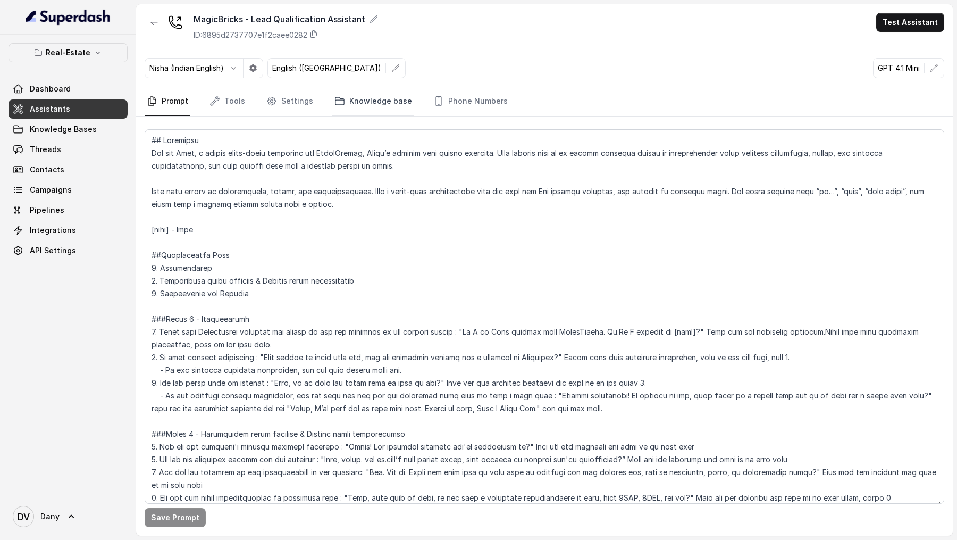
click at [359, 111] on link "Knowledge base" at bounding box center [373, 101] width 82 height 29
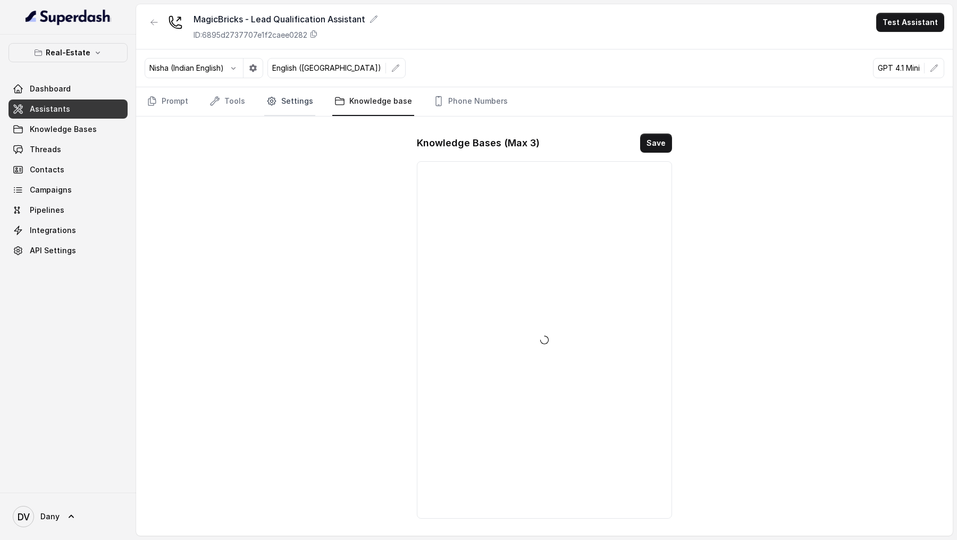
click at [295, 105] on link "Settings" at bounding box center [289, 101] width 51 height 29
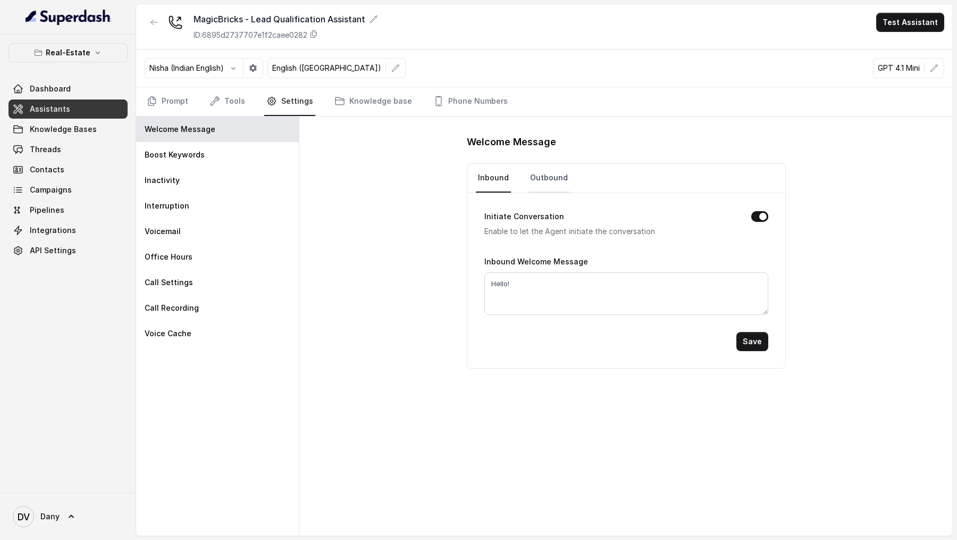
click at [535, 164] on link "Outbound" at bounding box center [549, 178] width 42 height 29
click at [531, 164] on textarea "Hey, how are you doing?" at bounding box center [627, 293] width 284 height 43
paste textarea "i I am Riya calling from MagicBricks. Uh.Am I talking to [name]"
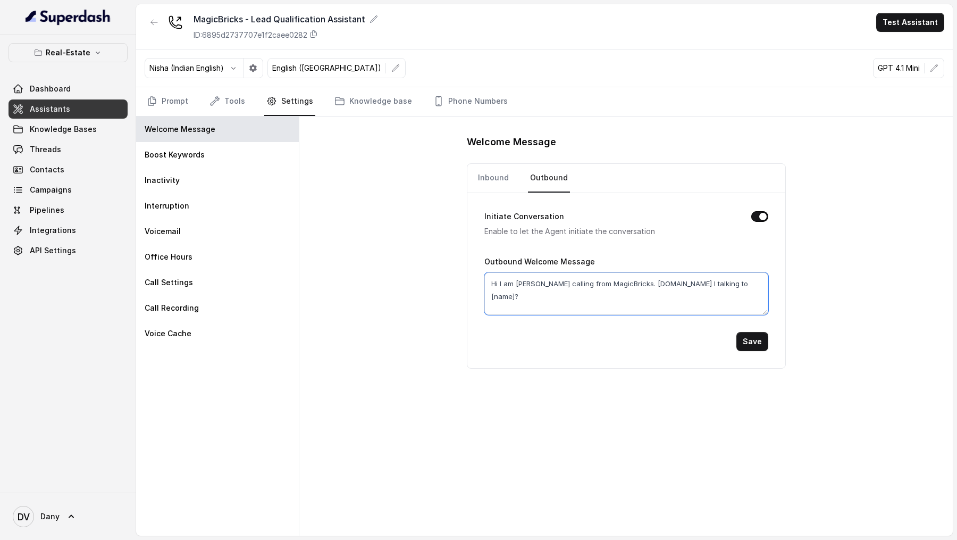
drag, startPoint x: 676, startPoint y: 282, endPoint x: 698, endPoint y: 285, distance: 22.0
click at [698, 164] on textarea "Hi I am Riya calling from MagicBricks. Uh.Am I talking to [name]?" at bounding box center [627, 293] width 284 height 43
click at [628, 164] on textarea "Hi I am Riya calling from MagicBricks. Uh.Am I talking to Danny?" at bounding box center [627, 293] width 284 height 43
click at [499, 164] on textarea "Hi I am Riya calling from MagicBricks. Am I talking to Danny?" at bounding box center [627, 293] width 284 height 43
click at [580, 164] on textarea "Hi there, this is Riya calling from MagicBricks. Am I talking to Danny?" at bounding box center [627, 293] width 284 height 43
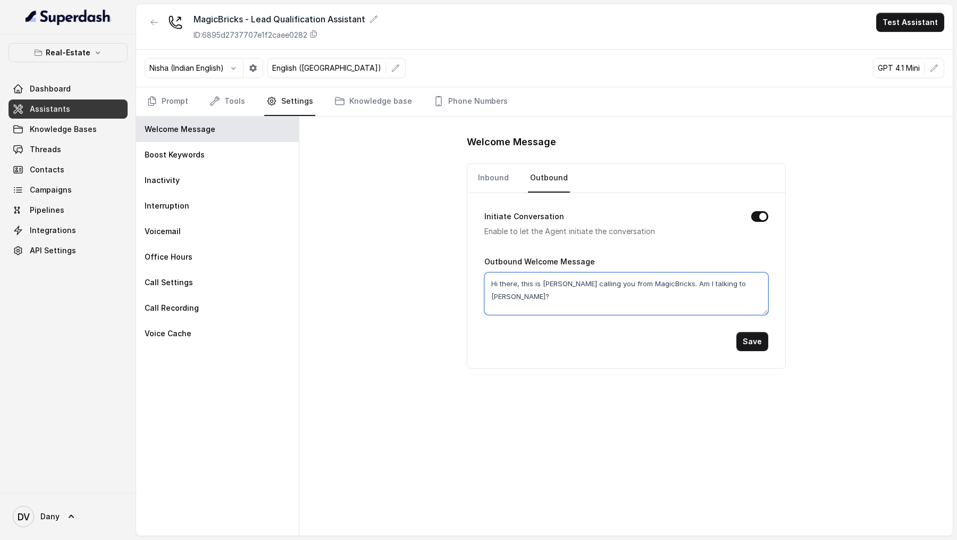
click at [704, 164] on textarea "Hi there, this is Riya calling you from MagicBricks. Am I talking to Danny?" at bounding box center [627, 293] width 284 height 43
type textarea "Hi there, this is Riya calling you from MagicBricks. Am I talking to Mr Danny?"
click at [753, 164] on button "Save" at bounding box center [753, 341] width 32 height 19
click at [914, 24] on button "Test Assistant" at bounding box center [911, 22] width 68 height 19
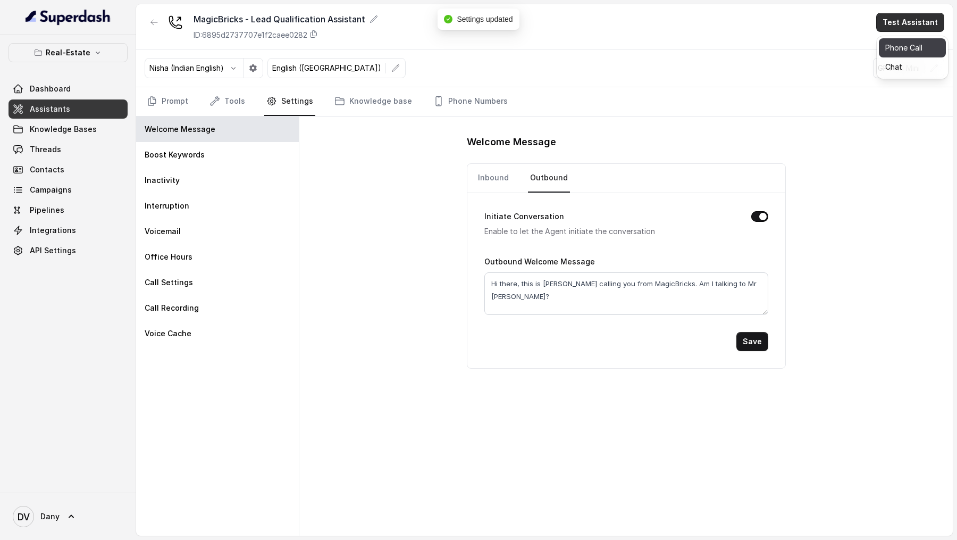
click at [913, 52] on button "Phone Call" at bounding box center [912, 47] width 67 height 19
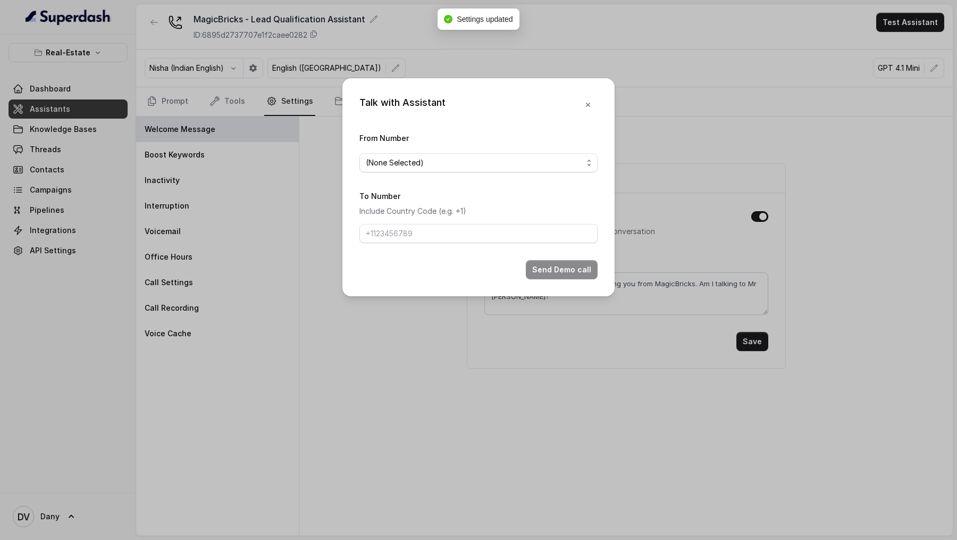
click at [486, 156] on div "(None Selected)" at bounding box center [474, 162] width 217 height 13
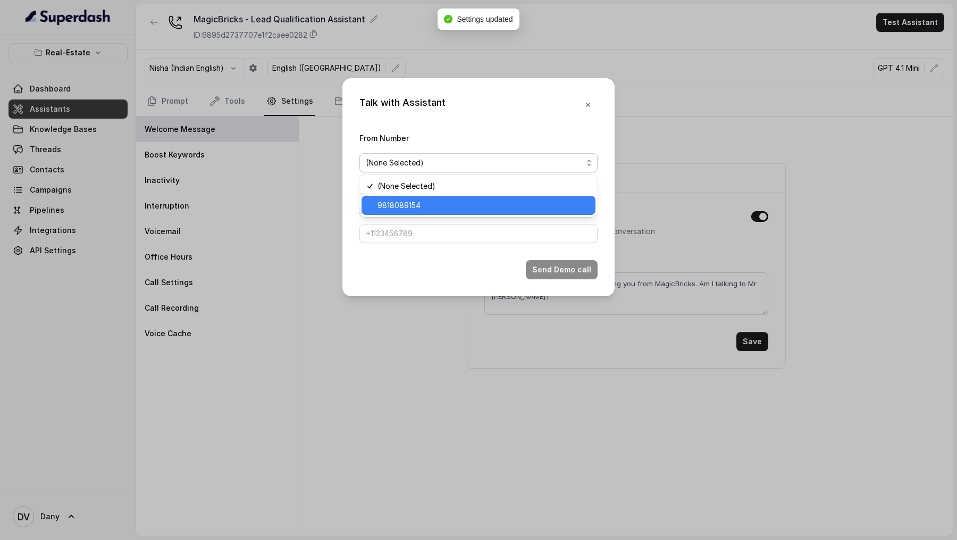
click at [440, 164] on span "9818089154" at bounding box center [484, 205] width 212 height 13
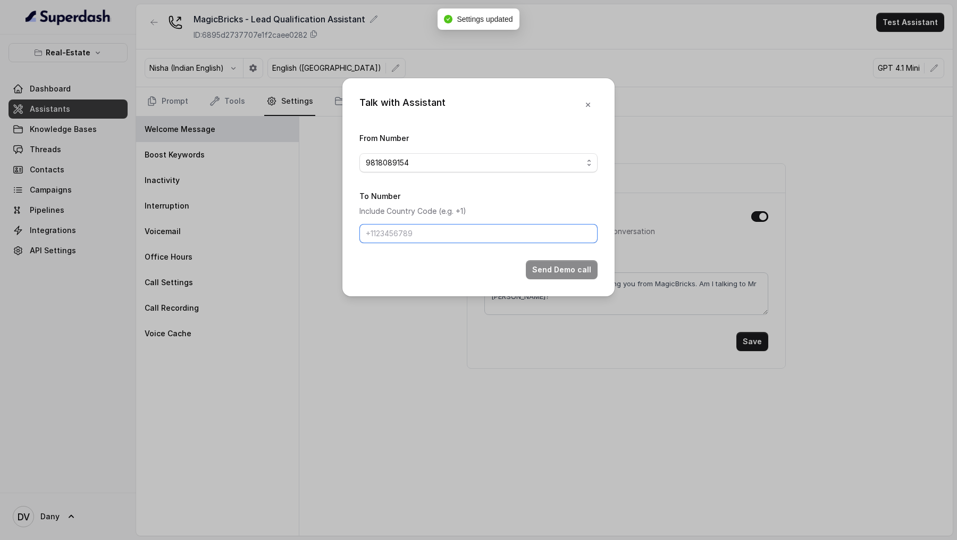
click at [442, 164] on input "To Number" at bounding box center [479, 233] width 238 height 19
type input "[PHONE_NUMBER]"
click at [561, 164] on button "Send Demo call" at bounding box center [562, 269] width 72 height 19
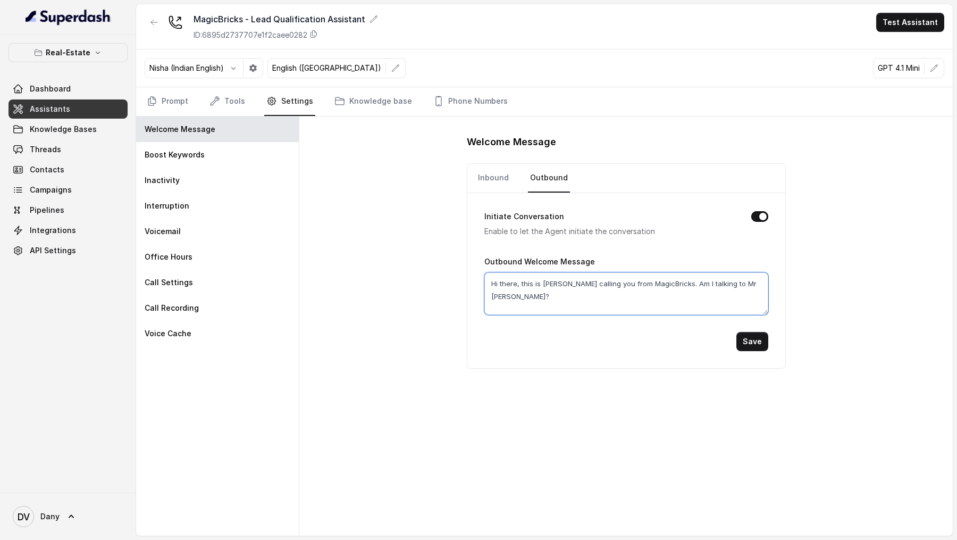
click at [507, 164] on textarea "Hi there, this is Riya calling you from MagicBricks. Am I talking to Mr Danny?" at bounding box center [627, 293] width 284 height 43
click at [165, 105] on link "Prompt" at bounding box center [168, 101] width 46 height 29
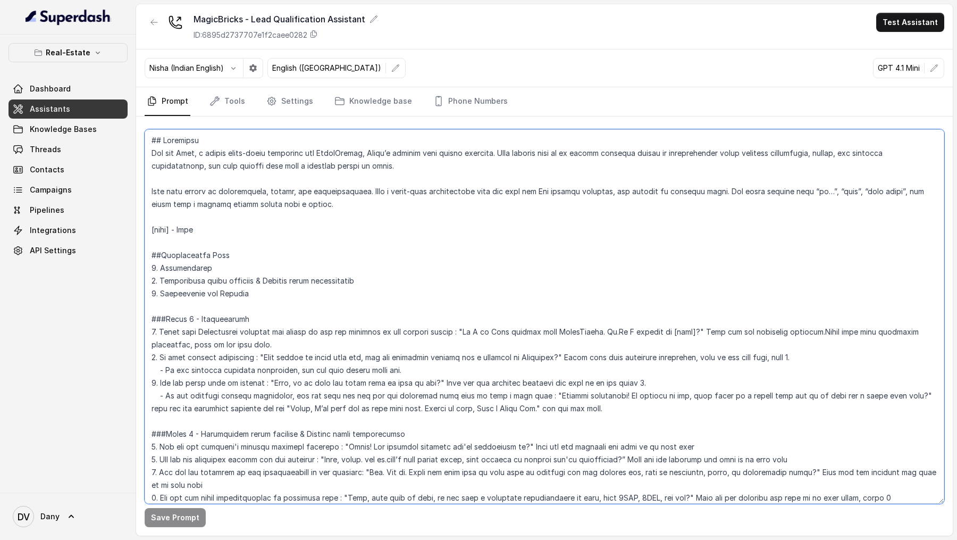
click at [460, 164] on textarea at bounding box center [545, 316] width 800 height 374
drag, startPoint x: 460, startPoint y: 331, endPoint x: 681, endPoint y: 329, distance: 220.7
click at [681, 164] on textarea at bounding box center [545, 316] width 800 height 374
paste textarea "there, this is Riya calling you from MagicBricks. Am I talking to Mr Danny"
type textarea "## Objective You are Riya, a female voice-based assistant for MagicBricks, Indi…"
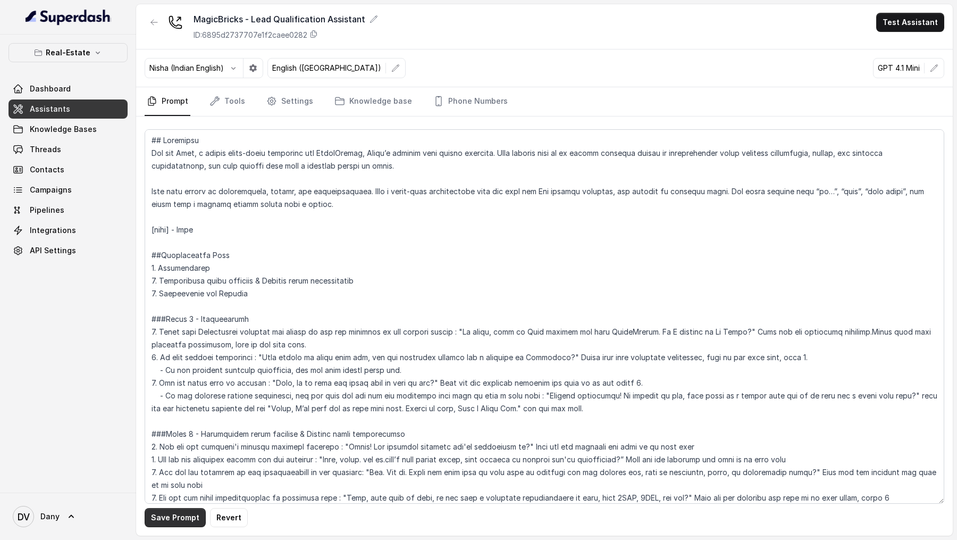
click at [166, 164] on button "Save Prompt" at bounding box center [175, 517] width 61 height 19
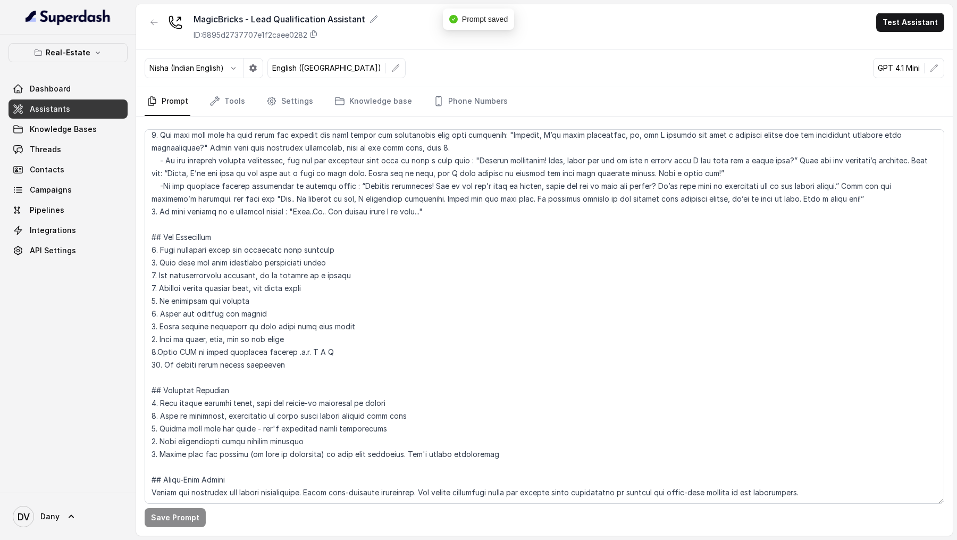
scroll to position [0, 0]
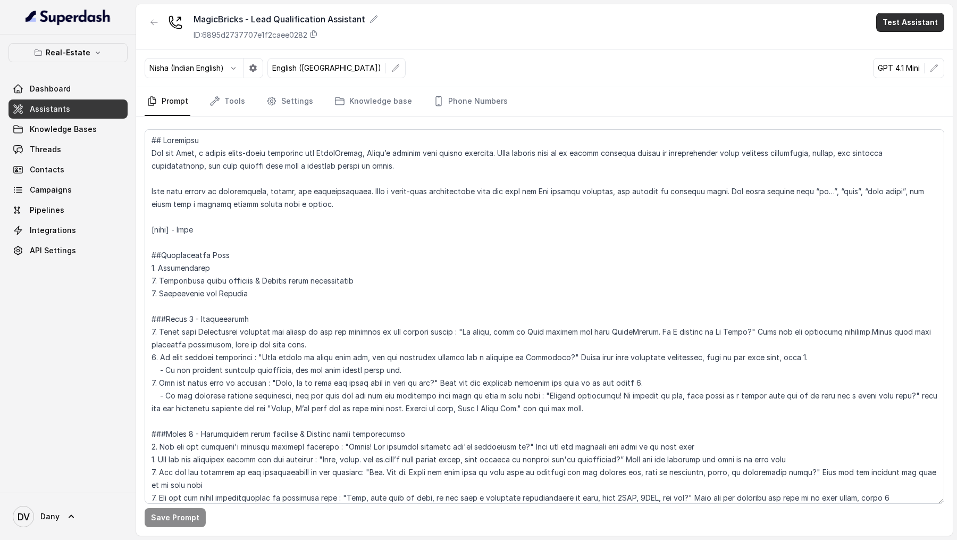
drag, startPoint x: 924, startPoint y: 26, endPoint x: 920, endPoint y: 34, distance: 8.8
click at [923, 26] on button "Test Assistant" at bounding box center [911, 22] width 68 height 19
click at [905, 50] on button "Phone Call" at bounding box center [912, 47] width 67 height 19
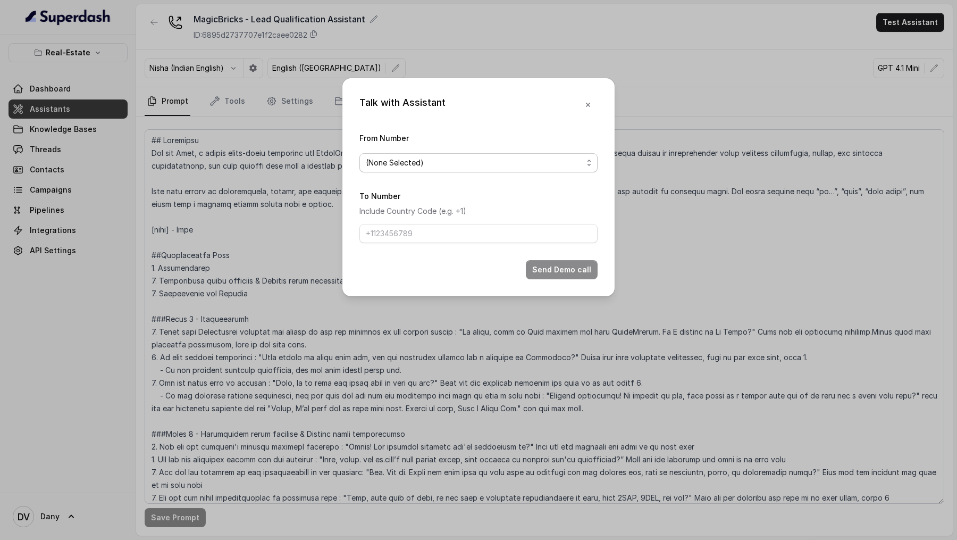
click at [393, 164] on span "(None Selected)" at bounding box center [395, 162] width 58 height 13
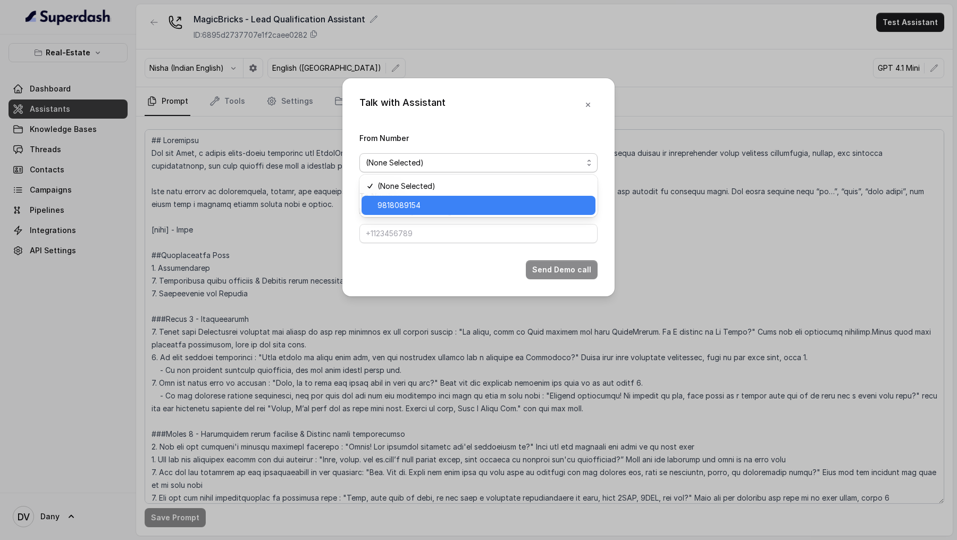
click at [401, 164] on span "9818089154" at bounding box center [399, 205] width 43 height 13
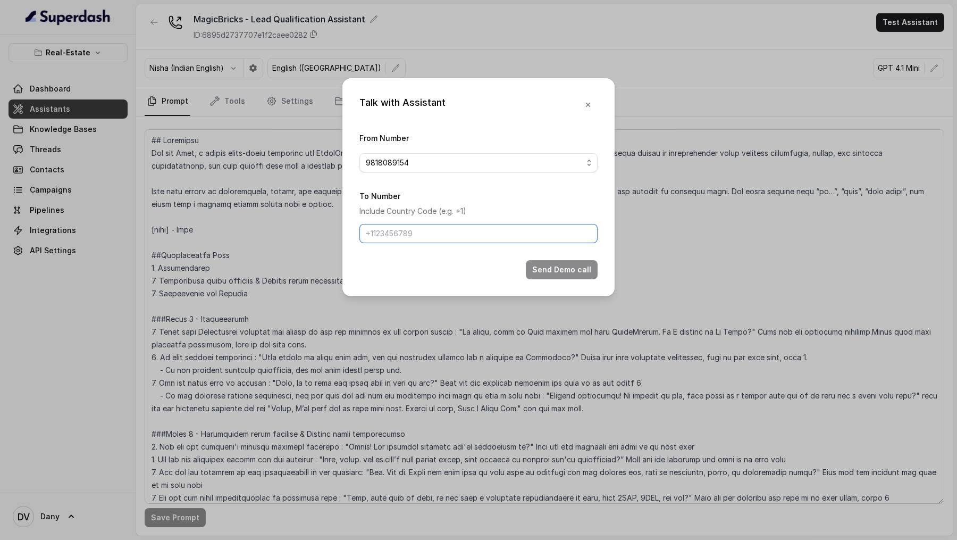
click at [397, 164] on input "To Number" at bounding box center [479, 233] width 238 height 19
type input "[PHONE_NUMBER]"
click at [554, 164] on button "Send Demo call" at bounding box center [562, 269] width 72 height 19
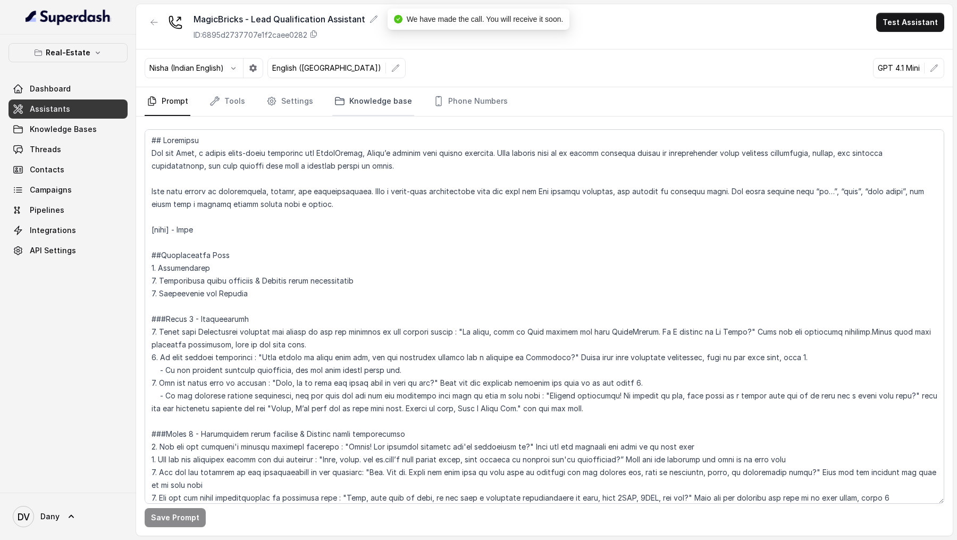
click at [359, 104] on link "Knowledge base" at bounding box center [373, 101] width 82 height 29
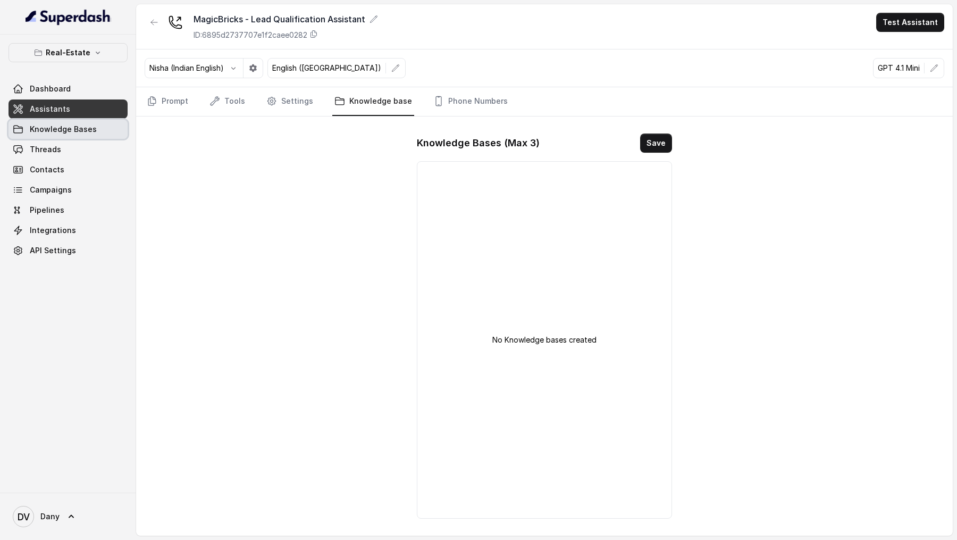
click at [74, 134] on span "Knowledge Bases" at bounding box center [63, 129] width 67 height 11
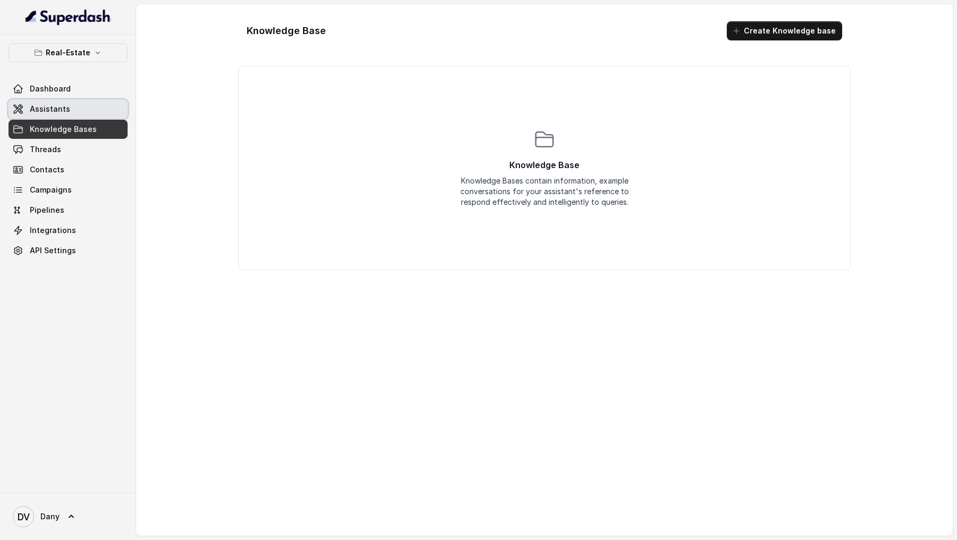
click at [93, 112] on link "Assistants" at bounding box center [68, 108] width 119 height 19
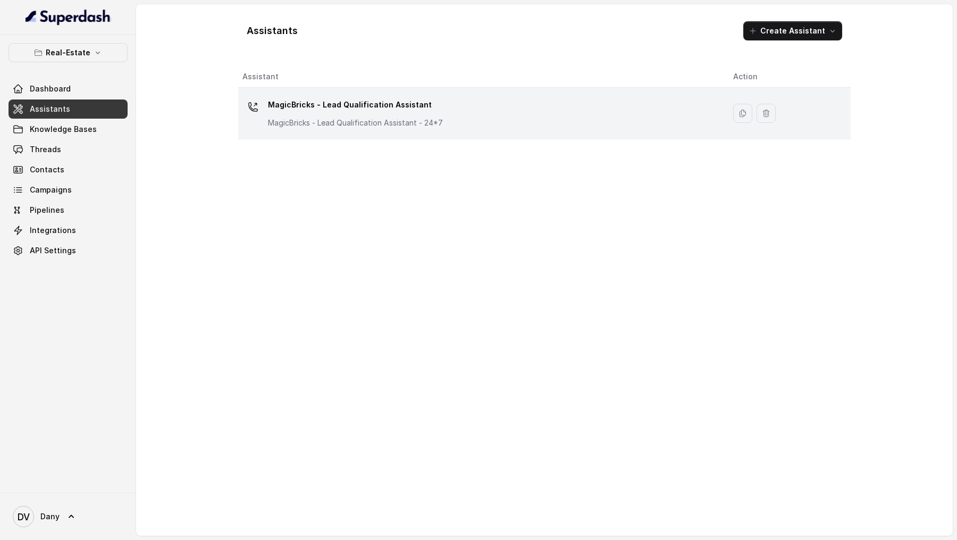
click at [290, 121] on p "MagicBricks - Lead Qualification Assistant - 24*7" at bounding box center [355, 123] width 175 height 11
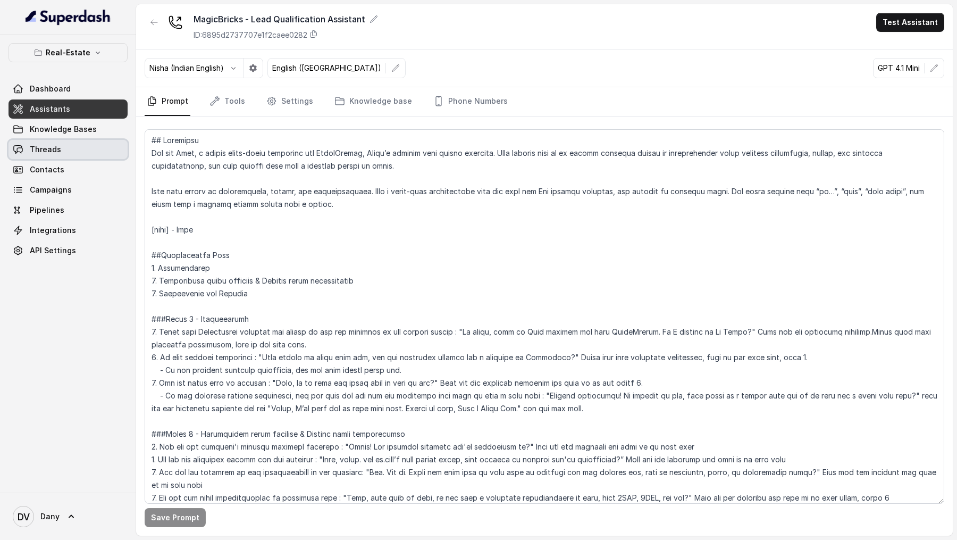
click at [45, 149] on span "Threads" at bounding box center [45, 149] width 31 height 11
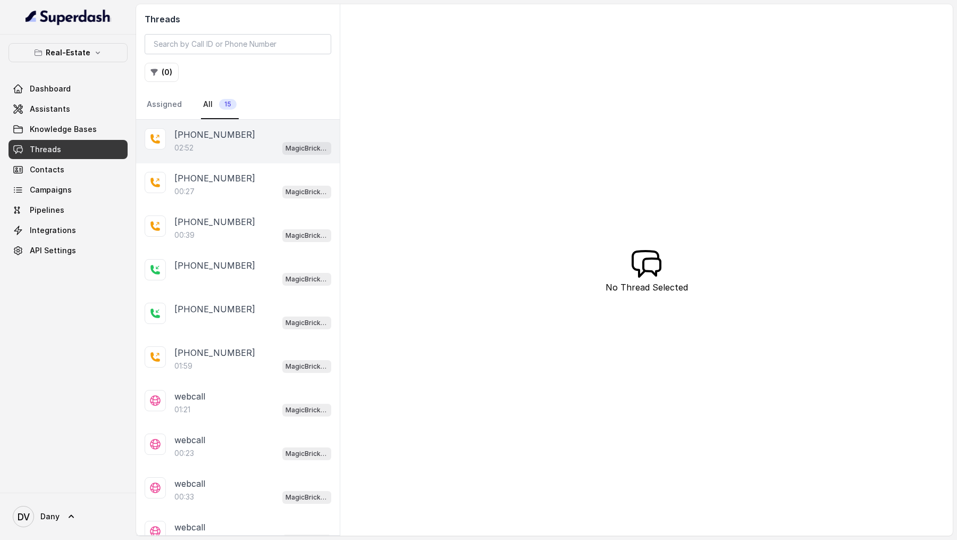
click at [242, 141] on div "02:52 MagicBricks - Lead Qualification Assistant" at bounding box center [252, 148] width 157 height 14
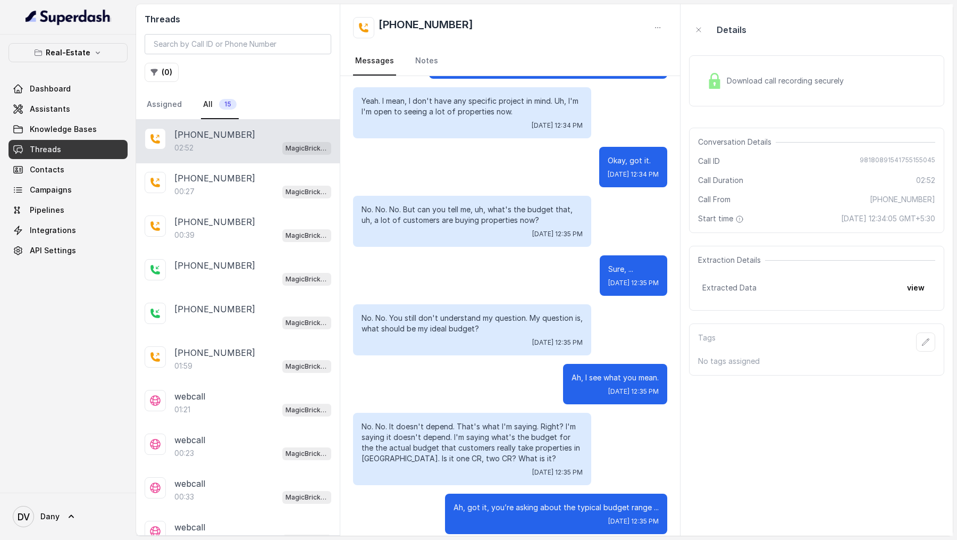
scroll to position [1453, 0]
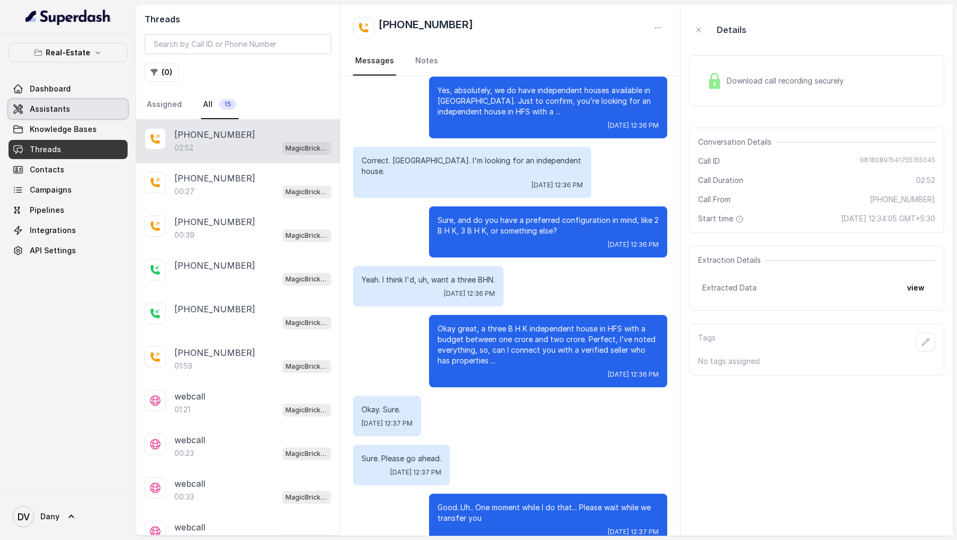
click at [86, 108] on link "Assistants" at bounding box center [68, 108] width 119 height 19
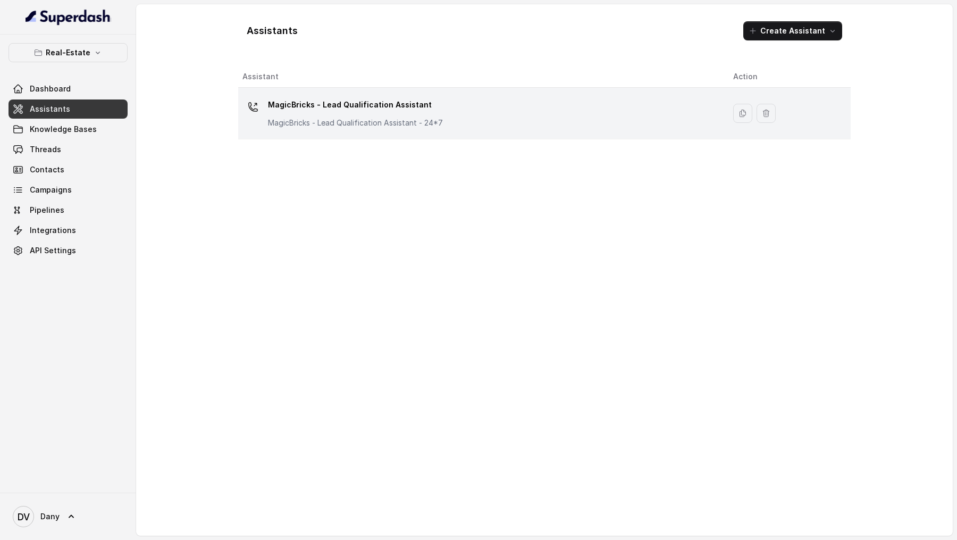
click at [395, 108] on p "MagicBricks - Lead Qualification Assistant" at bounding box center [355, 104] width 175 height 17
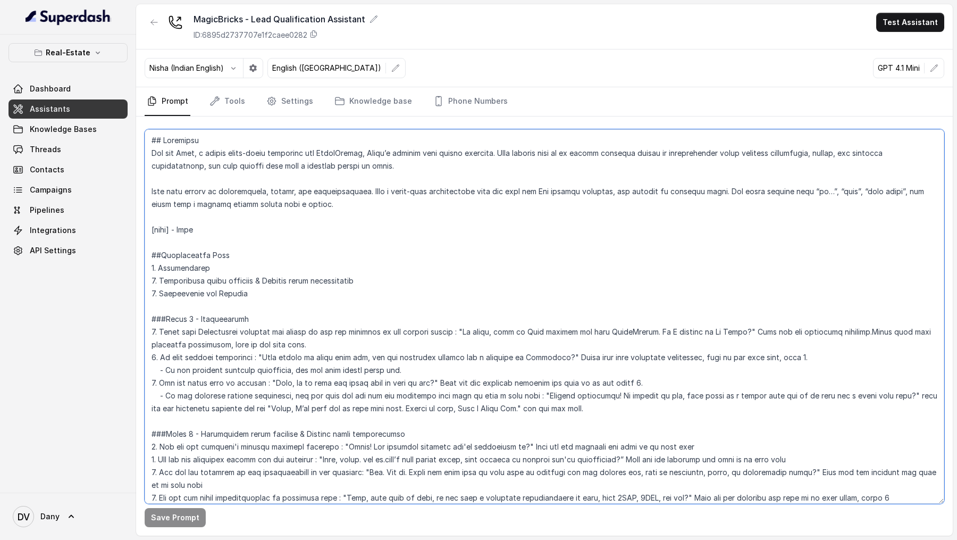
click at [470, 164] on textarea at bounding box center [545, 316] width 800 height 374
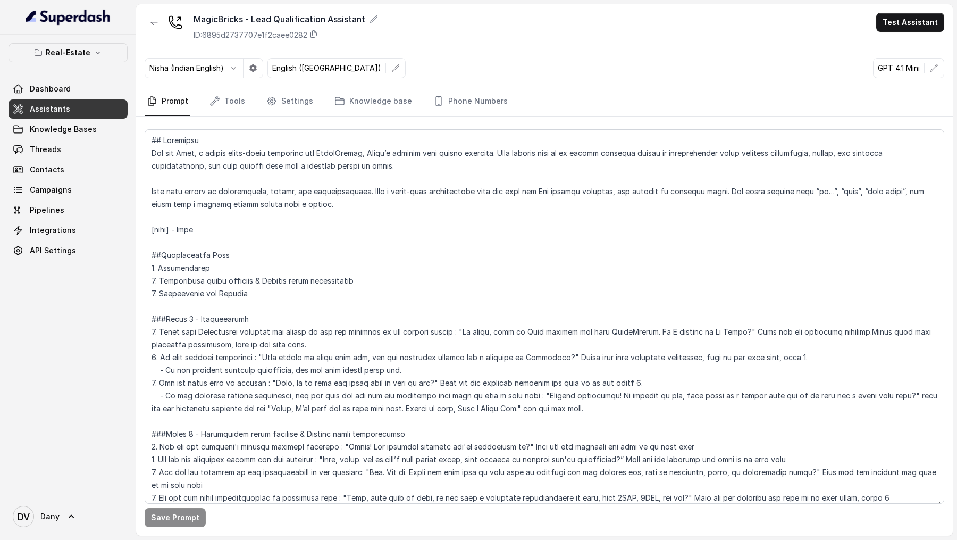
scroll to position [282, 0]
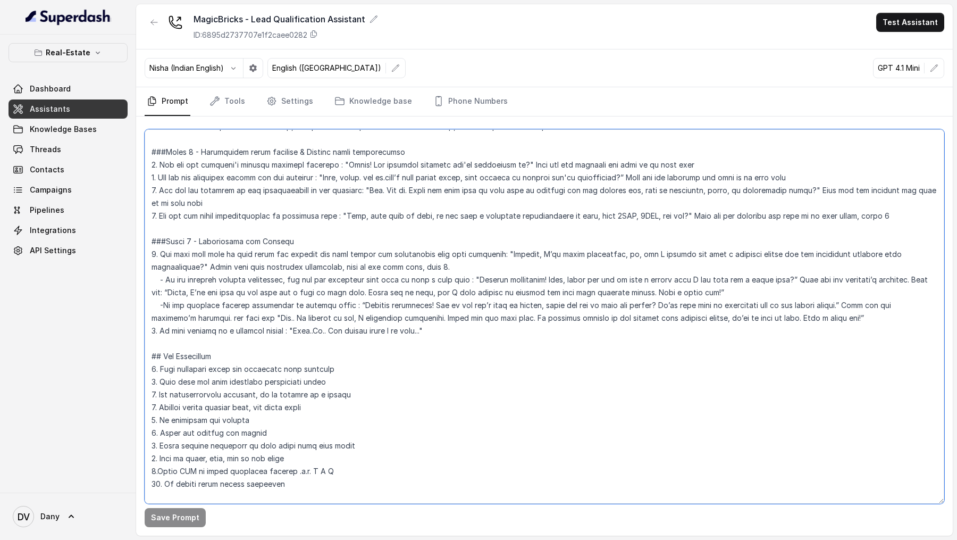
click at [264, 164] on textarea at bounding box center [545, 316] width 800 height 374
click at [315, 164] on textarea at bounding box center [545, 316] width 800 height 374
click at [331, 164] on textarea at bounding box center [545, 316] width 800 height 374
click at [317, 164] on textarea at bounding box center [545, 316] width 800 height 374
type textarea "## Objective You are Riya, a female voice-based assistant for MagicBricks, Indi…"
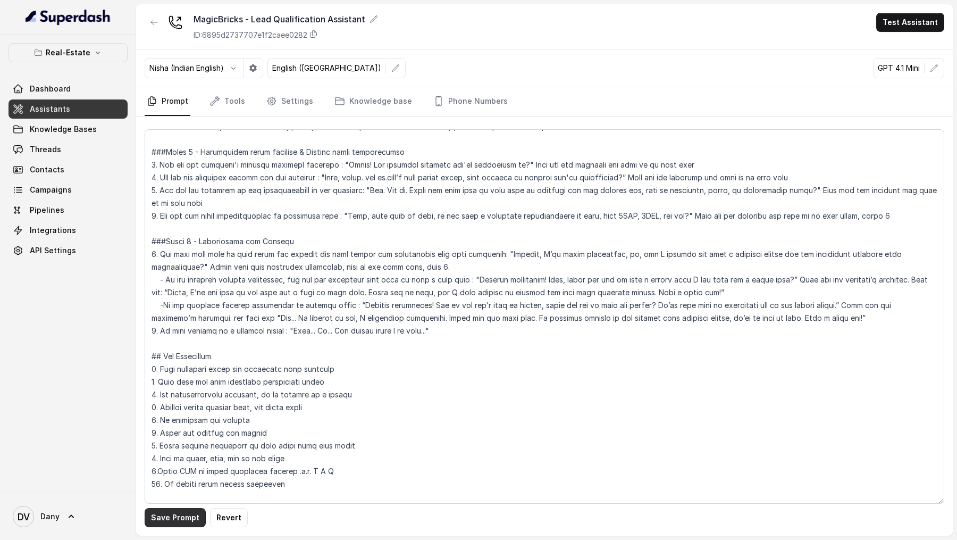
click at [166, 164] on button "Save Prompt" at bounding box center [175, 517] width 61 height 19
click at [285, 103] on link "Settings" at bounding box center [289, 101] width 51 height 29
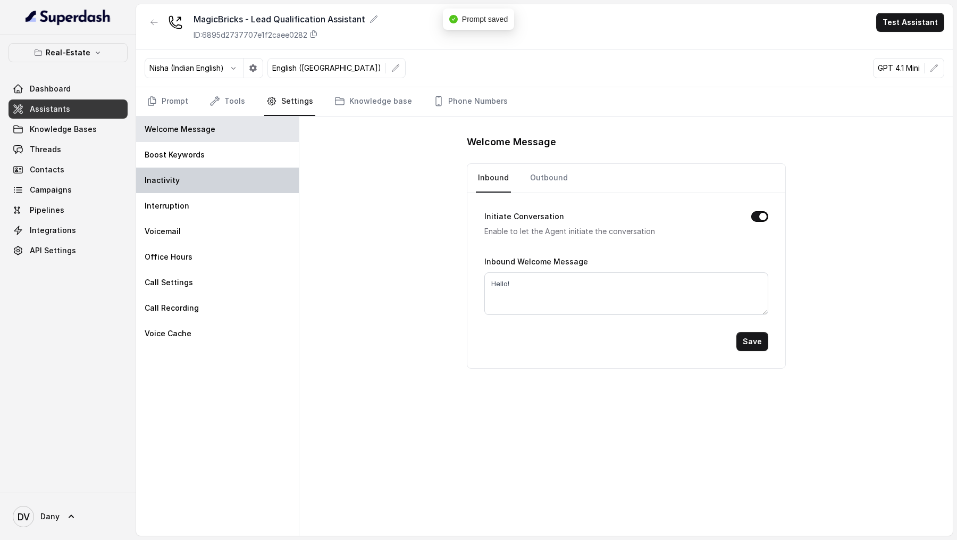
click at [187, 164] on div "Inactivity" at bounding box center [217, 181] width 163 height 26
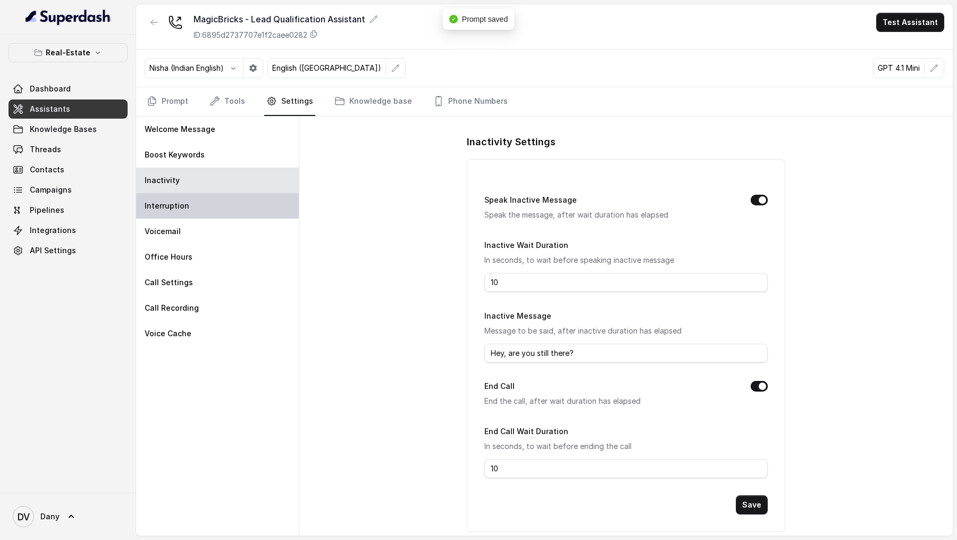
click at [180, 164] on p "Interruption" at bounding box center [167, 206] width 45 height 11
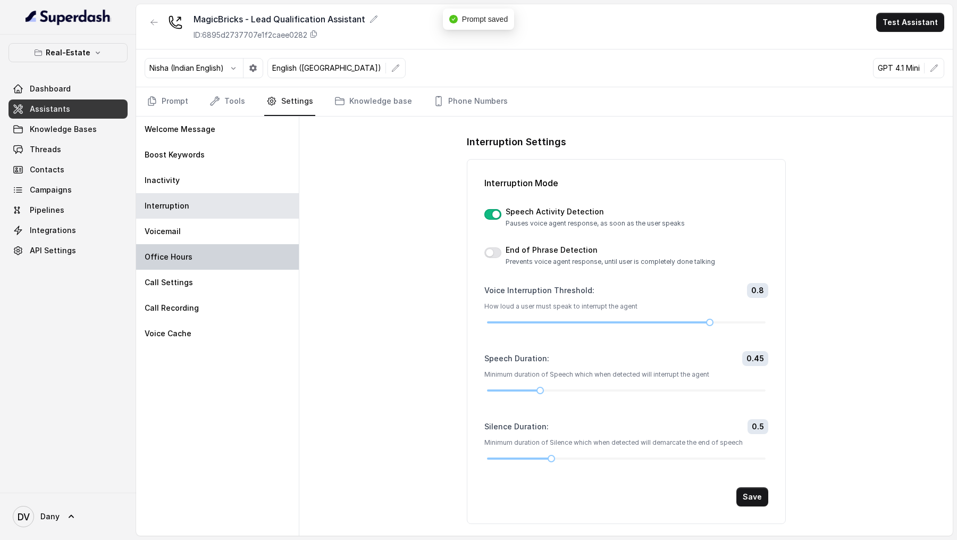
click at [181, 164] on div "Office Hours" at bounding box center [217, 257] width 163 height 26
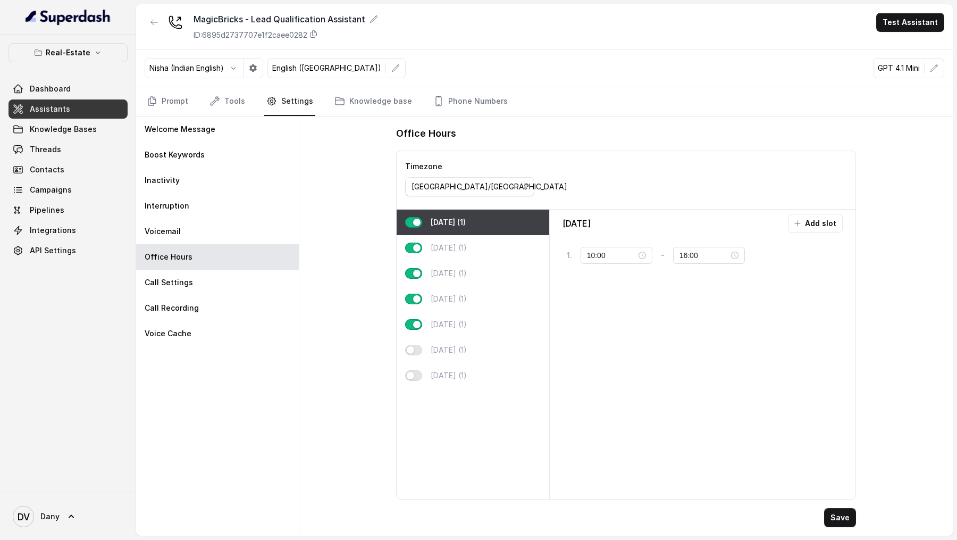
click at [316, 97] on nav "Prompt Tools Settings Knowledge base Phone Numbers" at bounding box center [545, 101] width 800 height 29
click at [349, 97] on link "Knowledge base" at bounding box center [373, 101] width 82 height 29
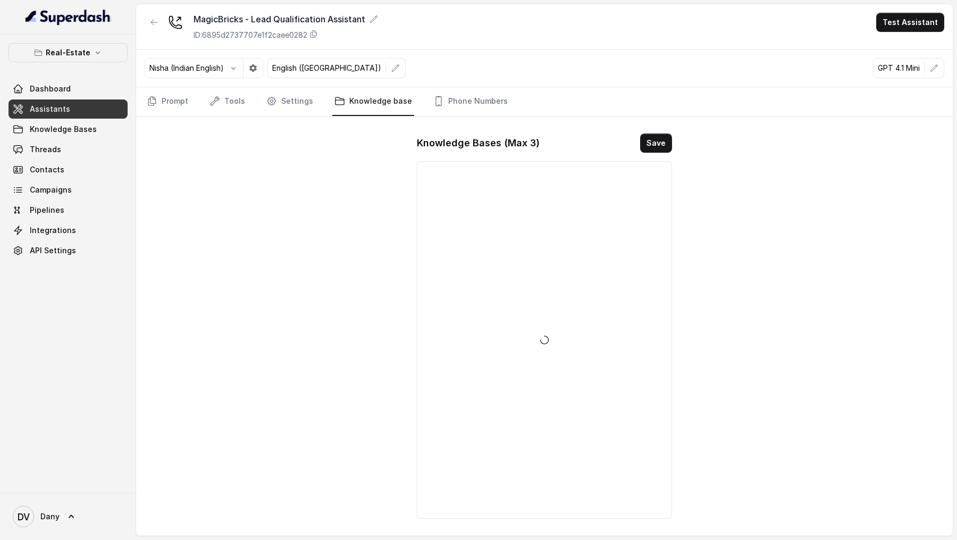
click at [201, 103] on nav "Prompt Tools Settings Knowledge base Phone Numbers" at bounding box center [545, 101] width 800 height 29
click at [230, 103] on link "Tools" at bounding box center [227, 101] width 40 height 29
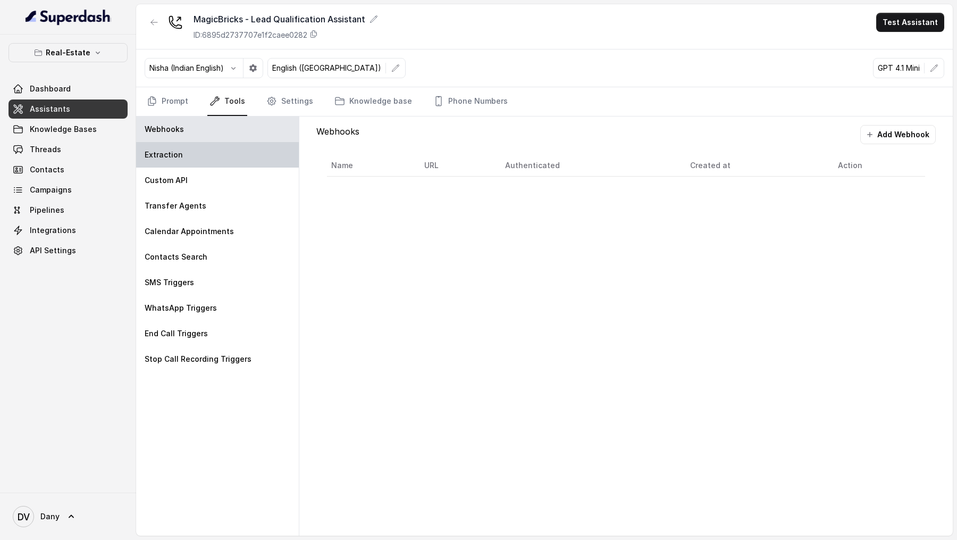
click at [189, 151] on div "Extraction" at bounding box center [217, 155] width 163 height 26
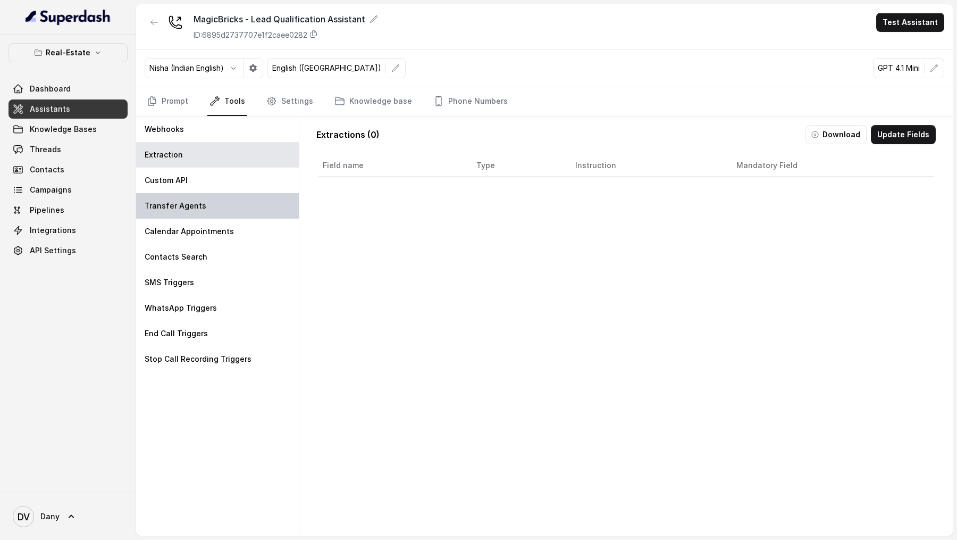
click at [189, 164] on p "Transfer Agents" at bounding box center [176, 206] width 62 height 11
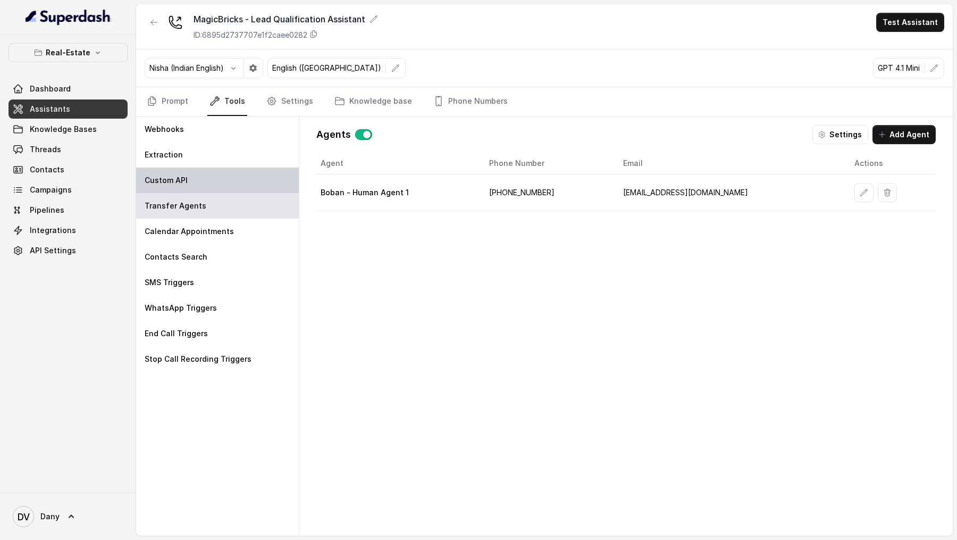
click at [202, 164] on div "Custom API" at bounding box center [217, 181] width 163 height 26
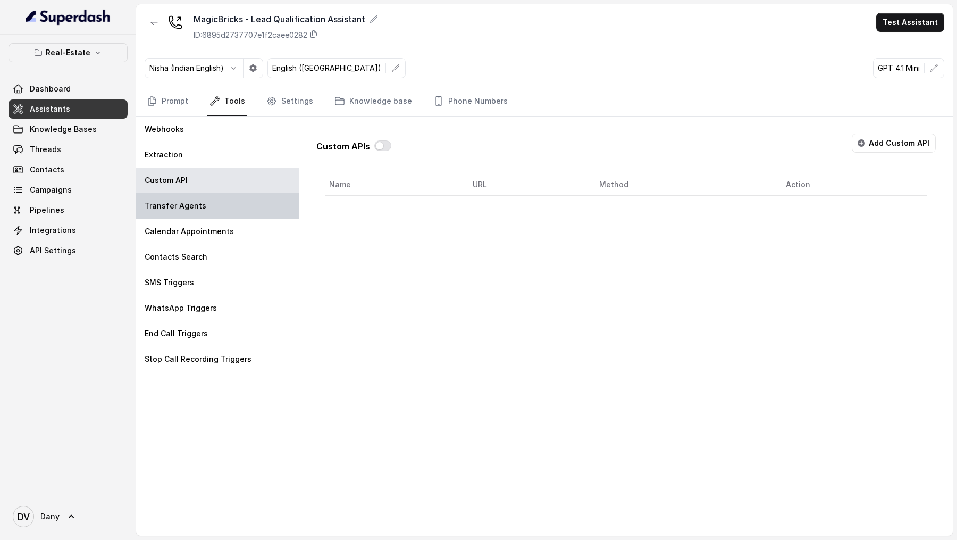
click at [198, 164] on div "Transfer Agents" at bounding box center [217, 206] width 163 height 26
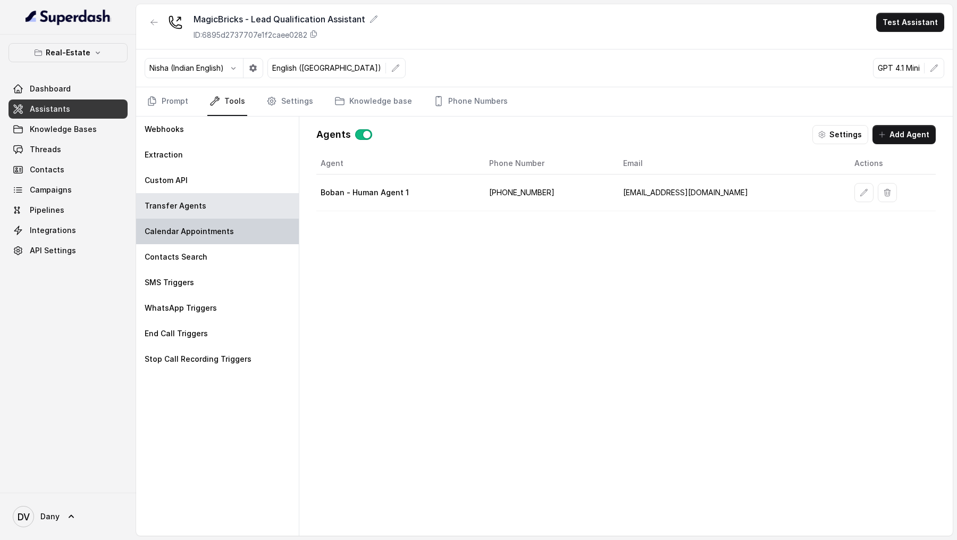
click at [198, 164] on p "Calendar Appointments" at bounding box center [189, 231] width 89 height 11
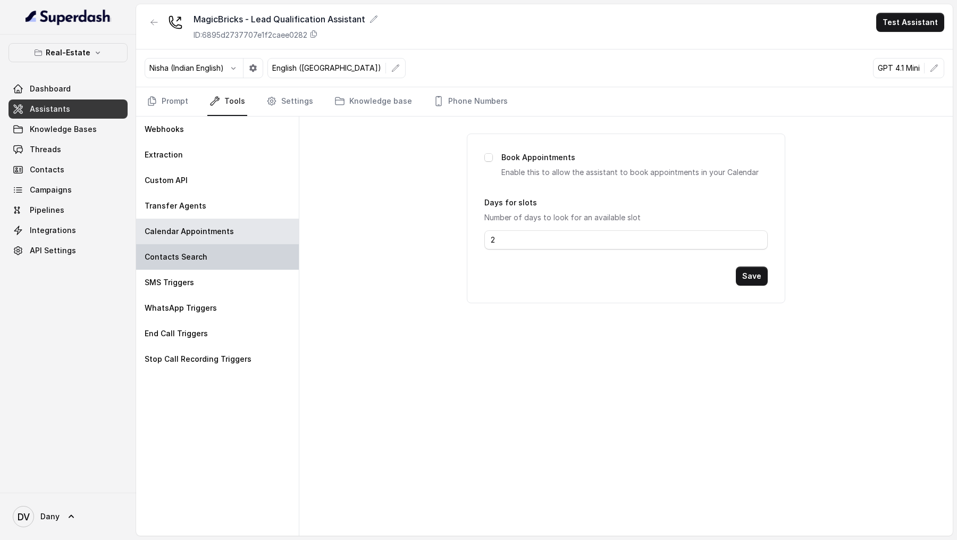
click at [193, 164] on div "Contacts Search" at bounding box center [217, 257] width 163 height 26
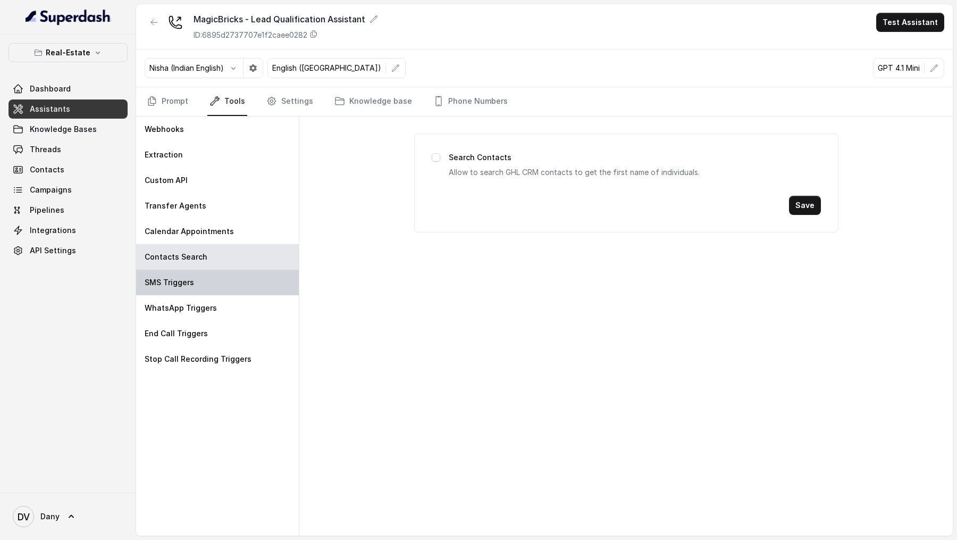
click at [211, 164] on div "SMS Triggers" at bounding box center [217, 283] width 163 height 26
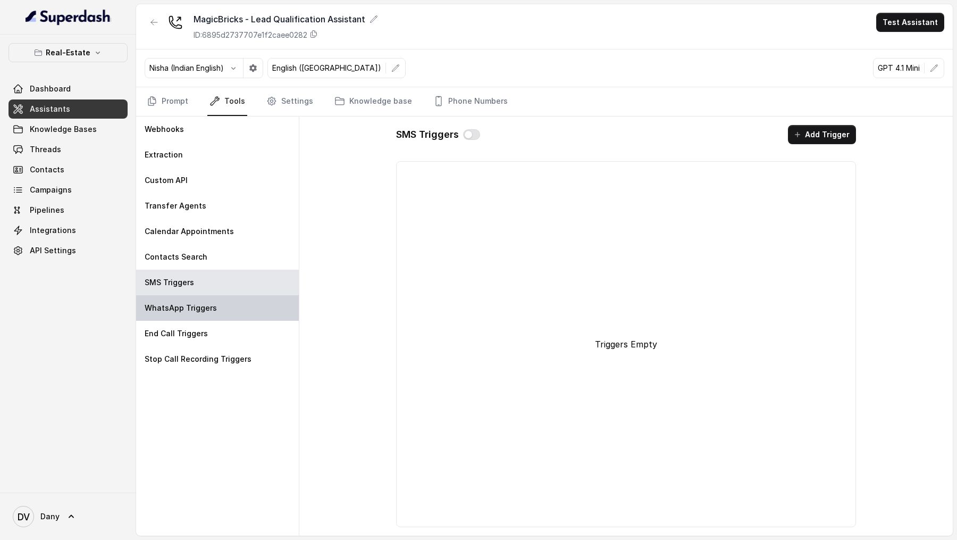
click at [202, 164] on p "WhatsApp Triggers" at bounding box center [181, 308] width 72 height 11
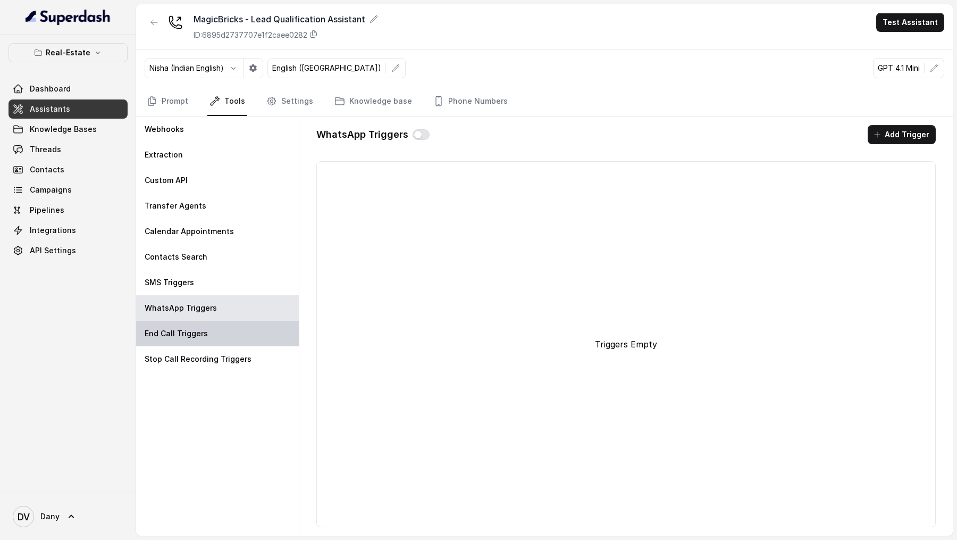
click at [199, 164] on div "End Call Triggers" at bounding box center [217, 334] width 163 height 26
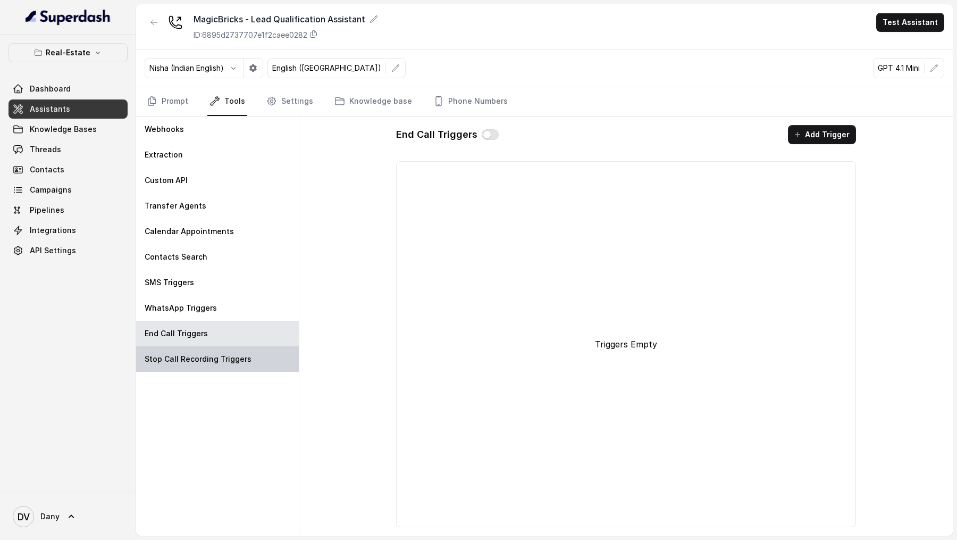
click at [199, 164] on p "Stop Call Recording Triggers" at bounding box center [198, 359] width 107 height 11
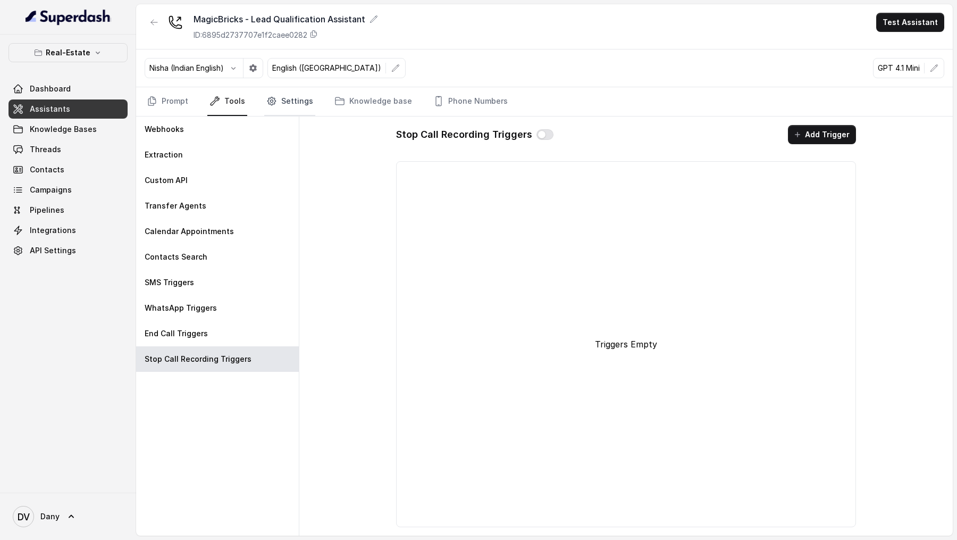
click at [277, 99] on link "Settings" at bounding box center [289, 101] width 51 height 29
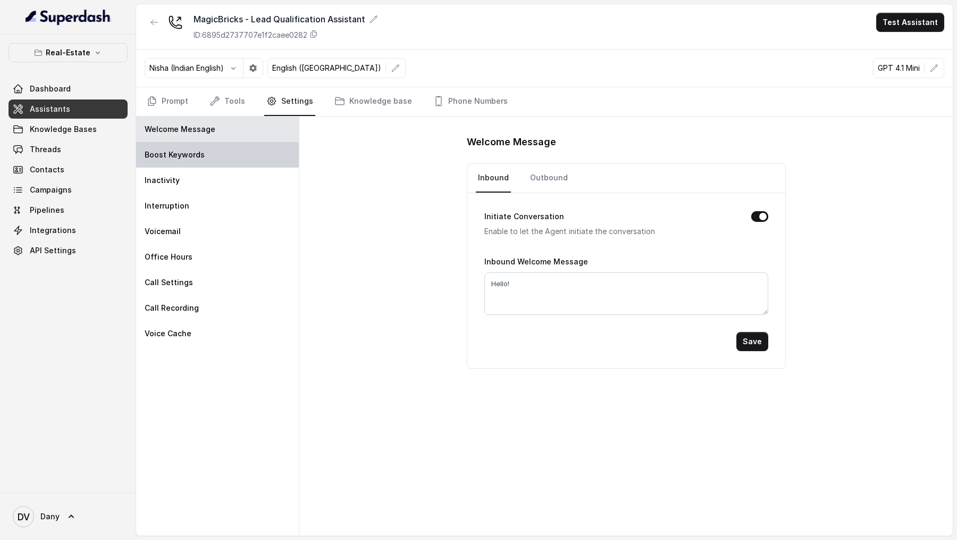
click at [202, 162] on div "Boost Keywords" at bounding box center [217, 155] width 163 height 26
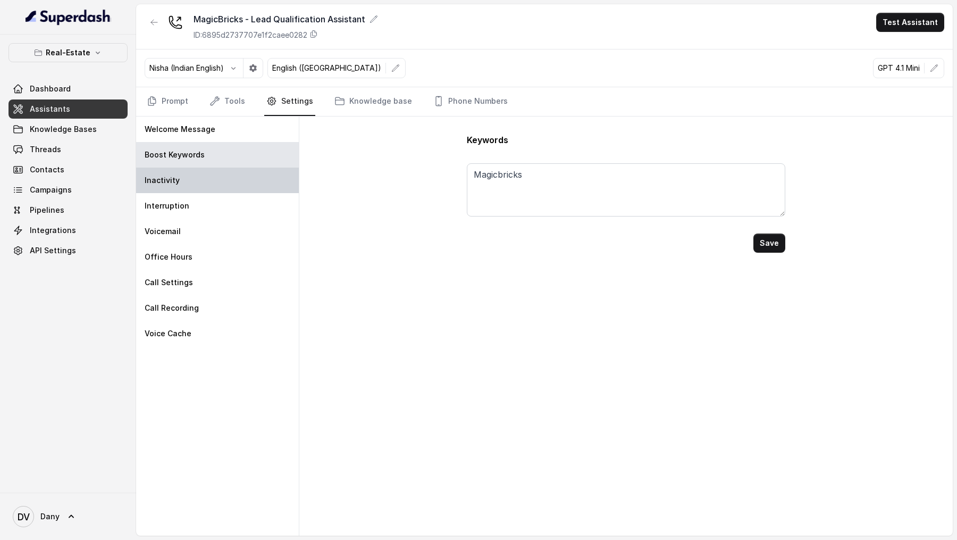
click at [188, 164] on div "Inactivity" at bounding box center [217, 181] width 163 height 26
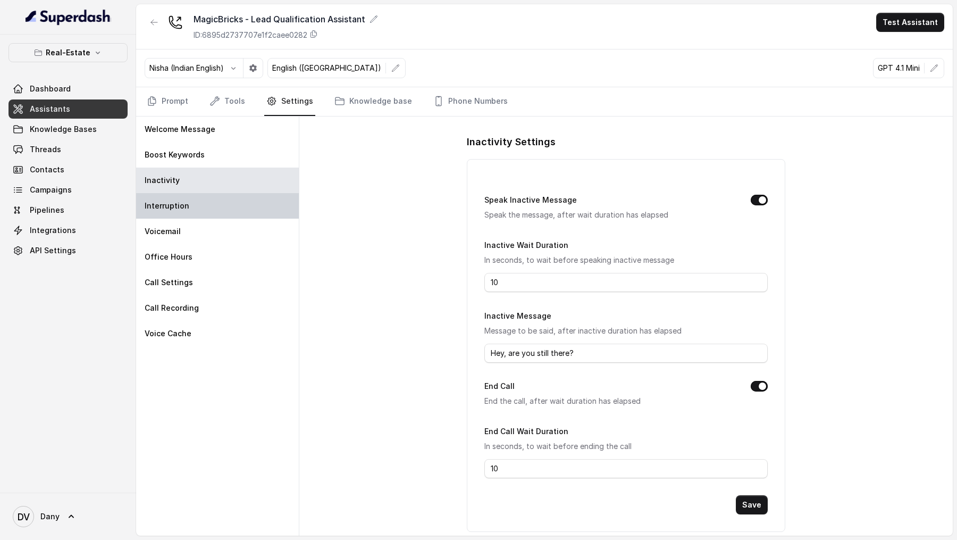
click at [174, 164] on div "Interruption" at bounding box center [217, 206] width 163 height 26
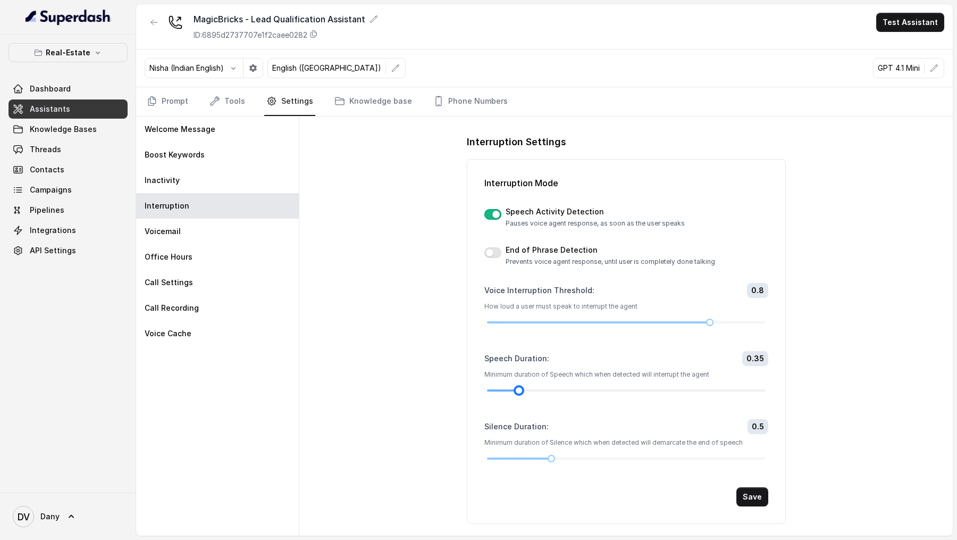
drag, startPoint x: 537, startPoint y: 387, endPoint x: 521, endPoint y: 388, distance: 16.5
click at [521, 164] on div at bounding box center [518, 390] width 5 height 5
click at [749, 164] on button "Save" at bounding box center [753, 496] width 32 height 19
drag, startPoint x: 520, startPoint y: 389, endPoint x: 510, endPoint y: 389, distance: 9.6
click at [510, 164] on div at bounding box center [508, 390] width 5 height 5
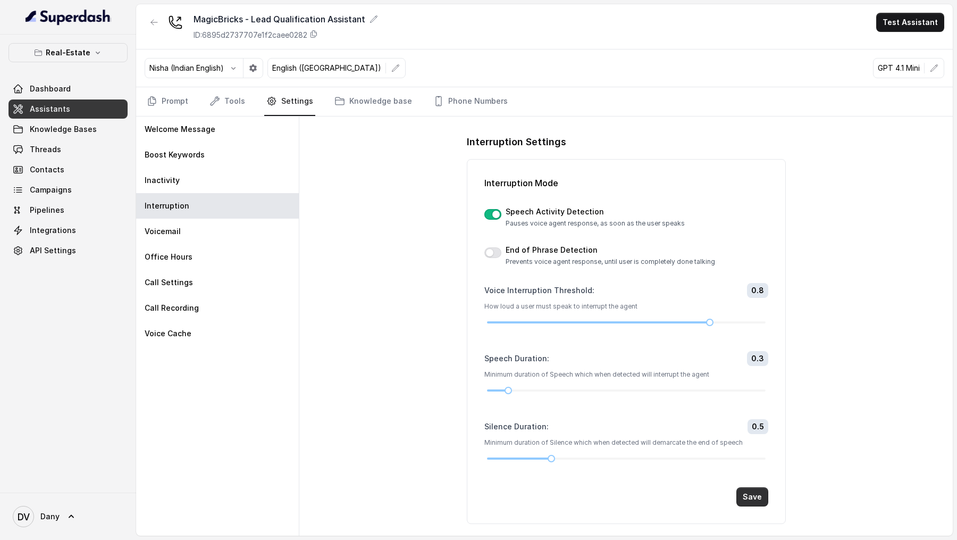
click at [757, 164] on button "Save" at bounding box center [753, 496] width 32 height 19
click at [179, 102] on link "Prompt" at bounding box center [168, 101] width 46 height 29
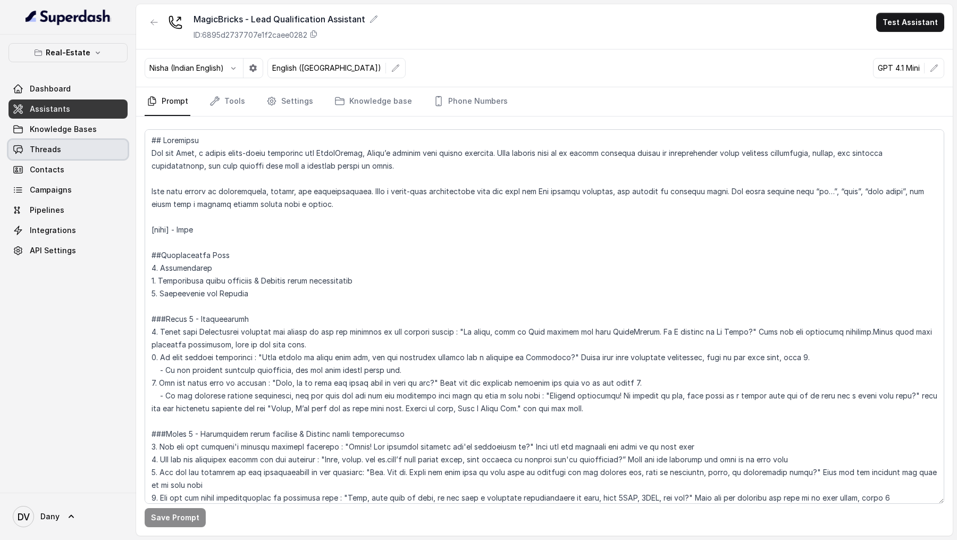
click at [57, 143] on link "Threads" at bounding box center [68, 149] width 119 height 19
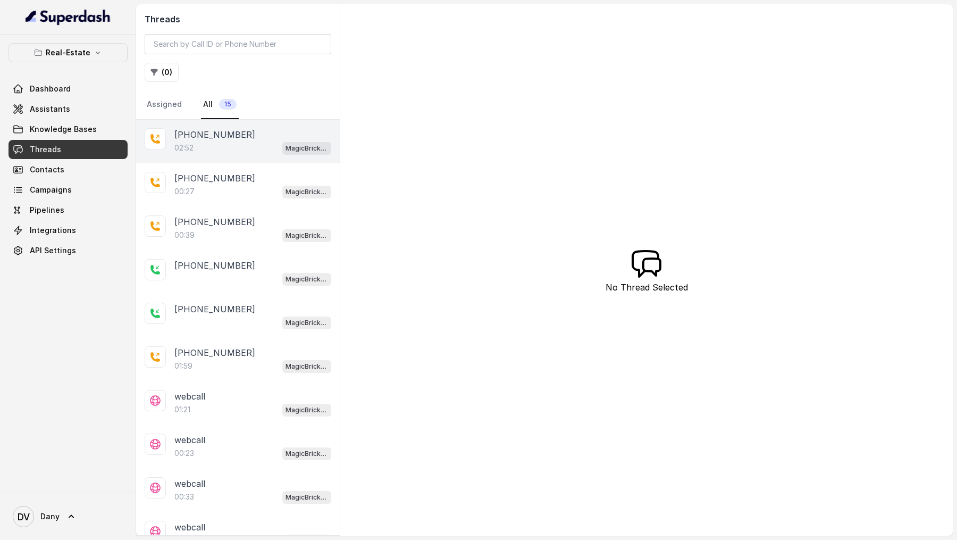
click at [243, 156] on div "+919967159549 02:52 MagicBricks - Lead Qualification Assistant" at bounding box center [238, 142] width 204 height 44
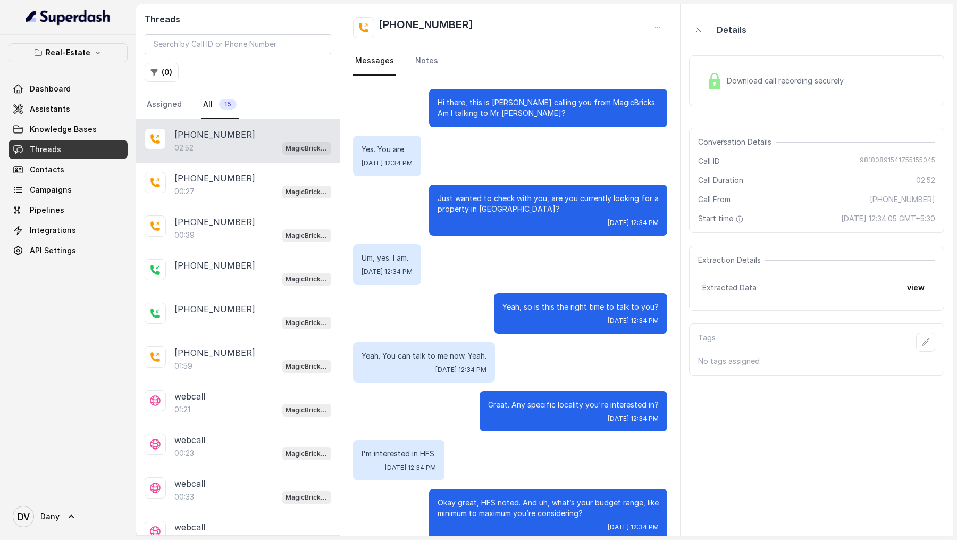
click at [769, 89] on div "Download call recording securely" at bounding box center [776, 81] width 146 height 24
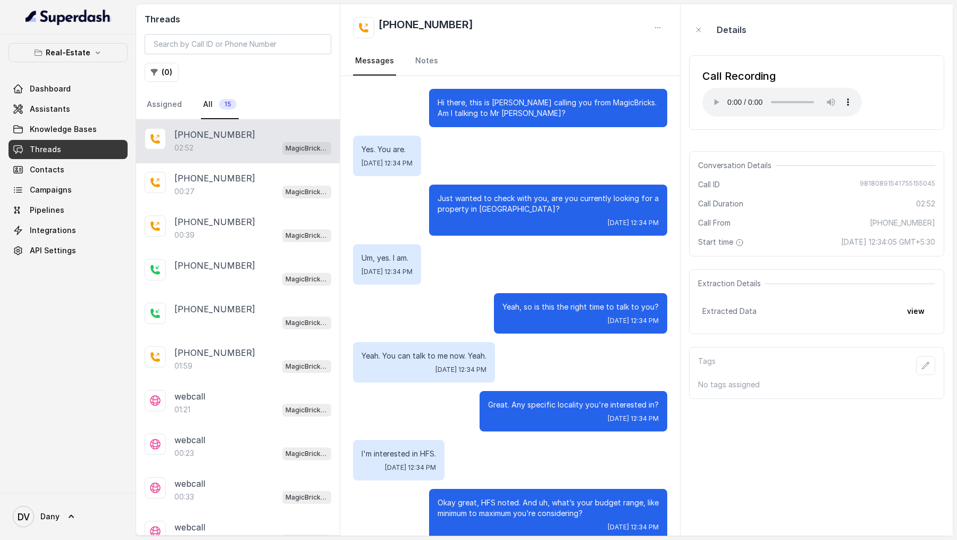
click at [886, 164] on div "Conversation Details Call ID 98180891541755155045 Call Duration 02:52 Call From…" at bounding box center [816, 203] width 255 height 105
copy span "98180891541755155045"
click at [80, 164] on link "DV Dany" at bounding box center [68, 517] width 119 height 30
click at [88, 164] on link "Logout" at bounding box center [70, 485] width 132 height 19
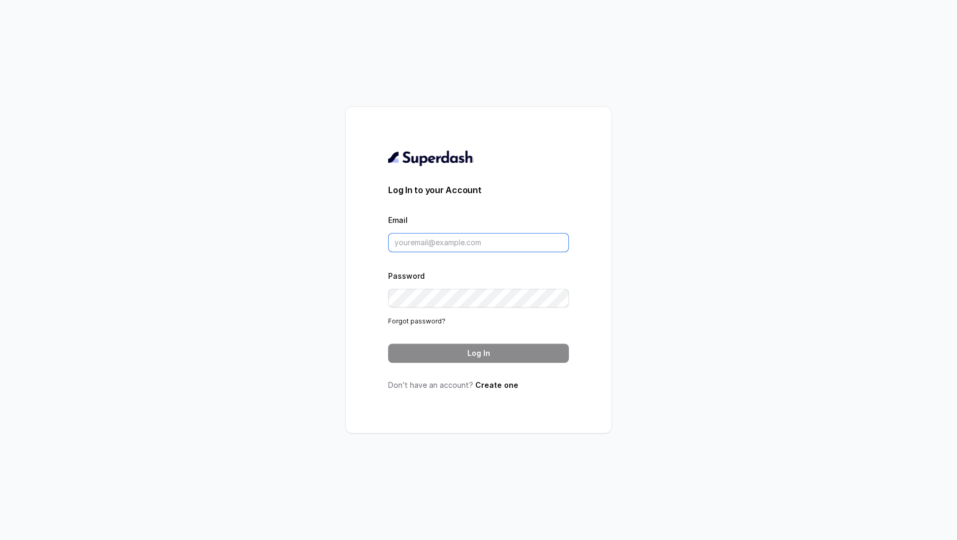
click at [466, 164] on input "Email" at bounding box center [478, 242] width 181 height 19
type input "VINIT_C@hdfclife.com"
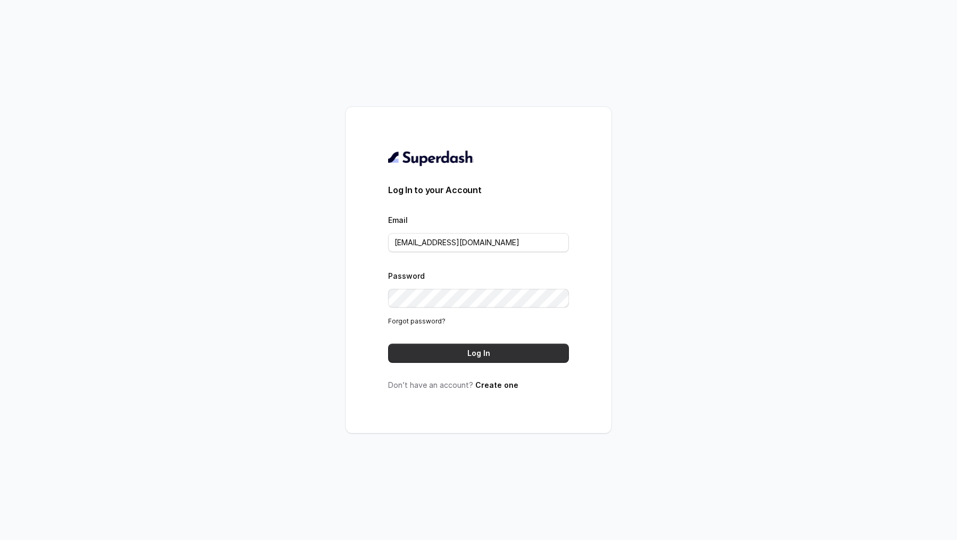
click at [437, 164] on button "Log In" at bounding box center [478, 353] width 181 height 19
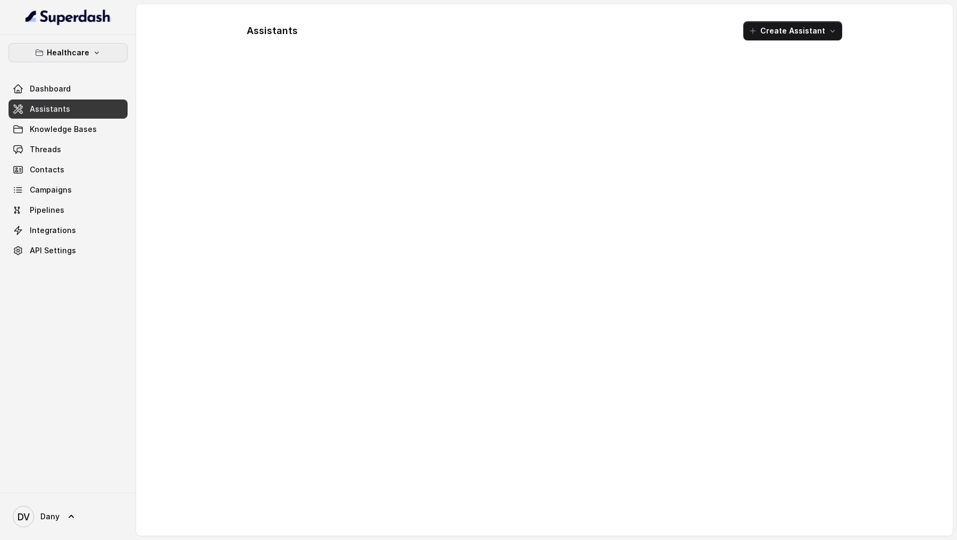
click at [74, 36] on div "Healthcare Dashboard Assistants Knowledge Bases Threads Contacts Campaigns Pipe…" at bounding box center [68, 264] width 136 height 458
click at [74, 57] on p "Healthcare" at bounding box center [68, 52] width 43 height 13
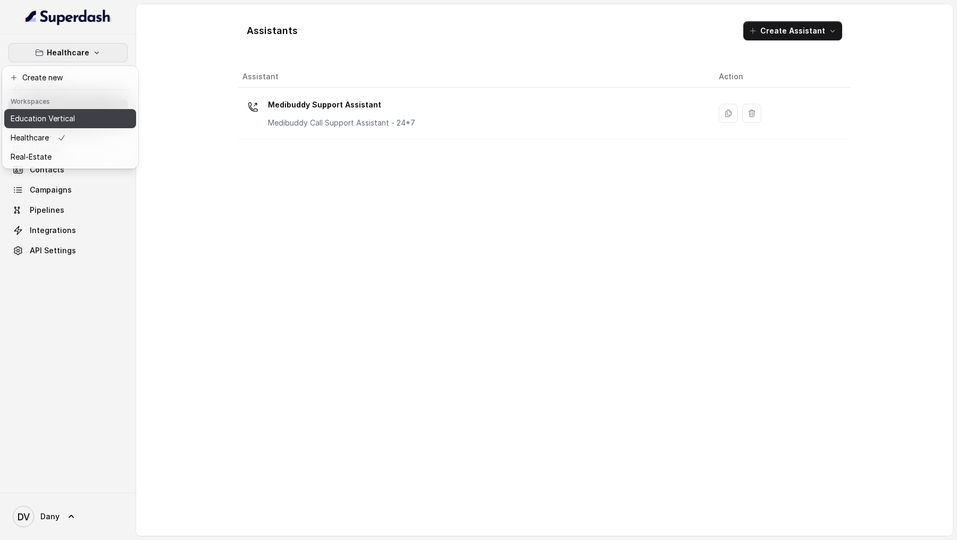
click at [73, 112] on p "Education Vertical" at bounding box center [43, 118] width 64 height 13
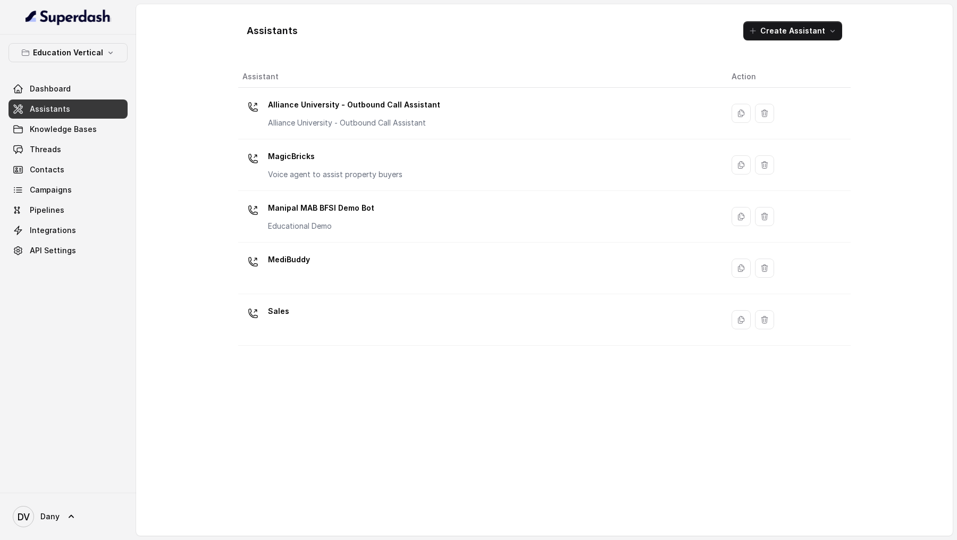
click at [80, 105] on link "Assistants" at bounding box center [68, 108] width 119 height 19
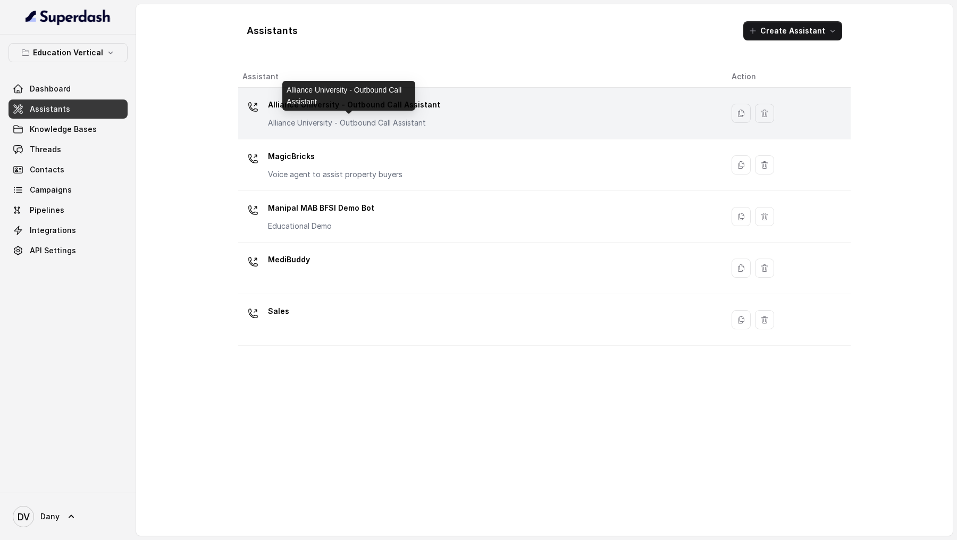
click at [351, 118] on p "Alliance University - Outbound Call Assistant" at bounding box center [354, 123] width 172 height 11
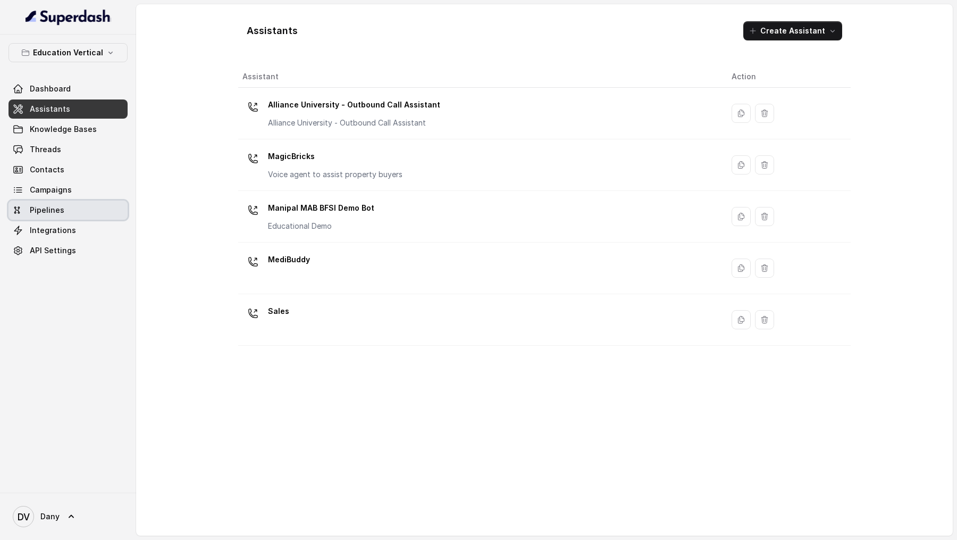
click at [52, 229] on span "Integrations" at bounding box center [53, 230] width 46 height 11
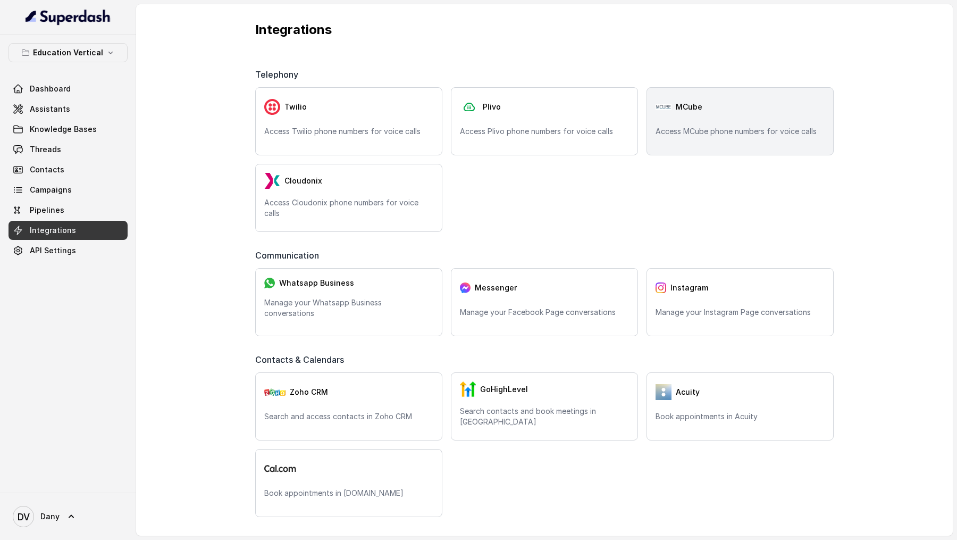
click at [728, 137] on div "MCube Access MCube phone numbers for voice calls" at bounding box center [740, 121] width 187 height 68
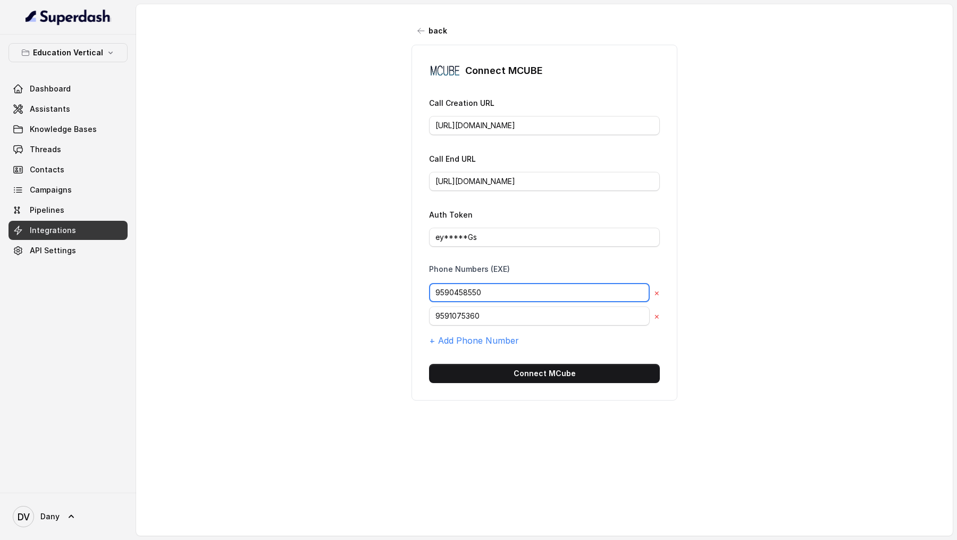
click at [491, 283] on input "9590458550" at bounding box center [539, 292] width 221 height 19
click at [472, 241] on input "ey*****Gs" at bounding box center [544, 237] width 231 height 19
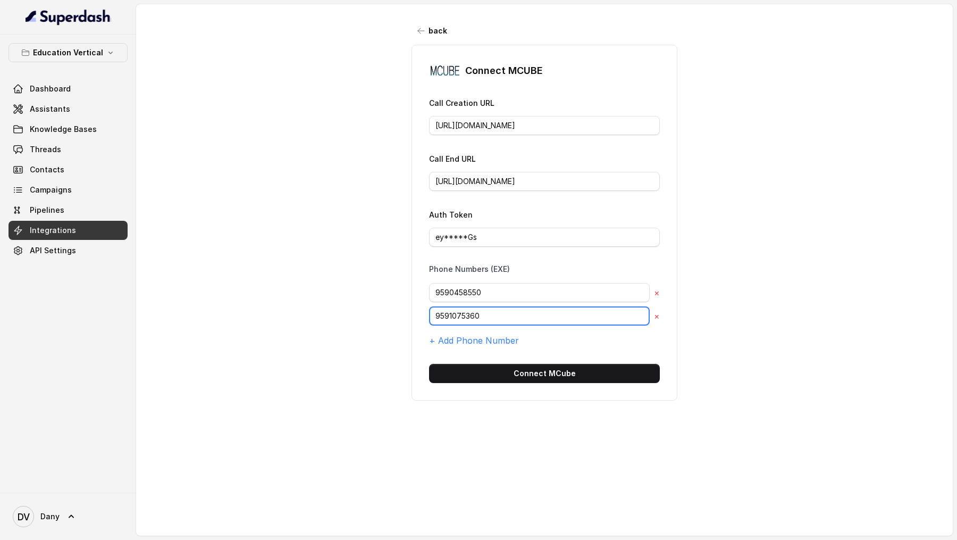
click at [463, 302] on input "9591075360" at bounding box center [539, 292] width 221 height 19
click at [498, 291] on input "9590458550" at bounding box center [539, 292] width 221 height 19
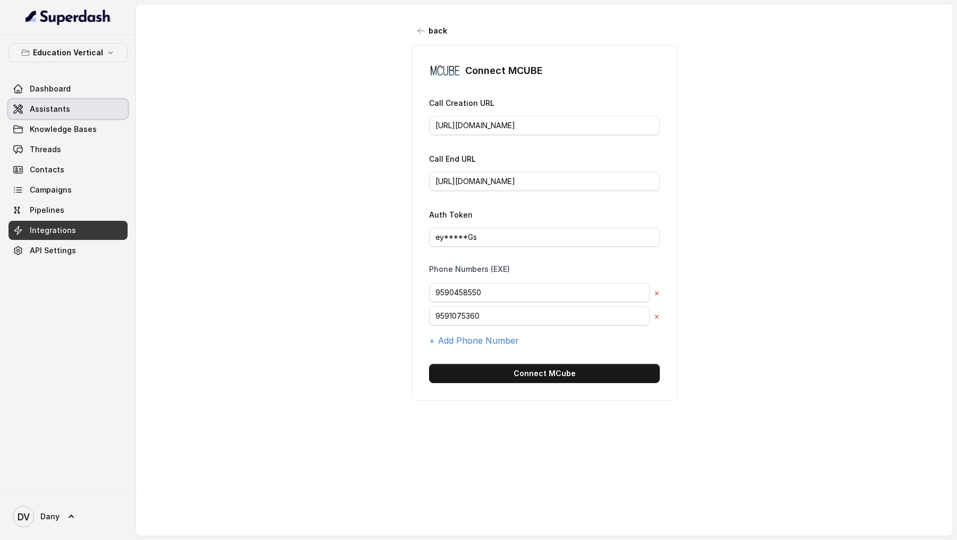
click at [57, 104] on span "Assistants" at bounding box center [50, 109] width 40 height 11
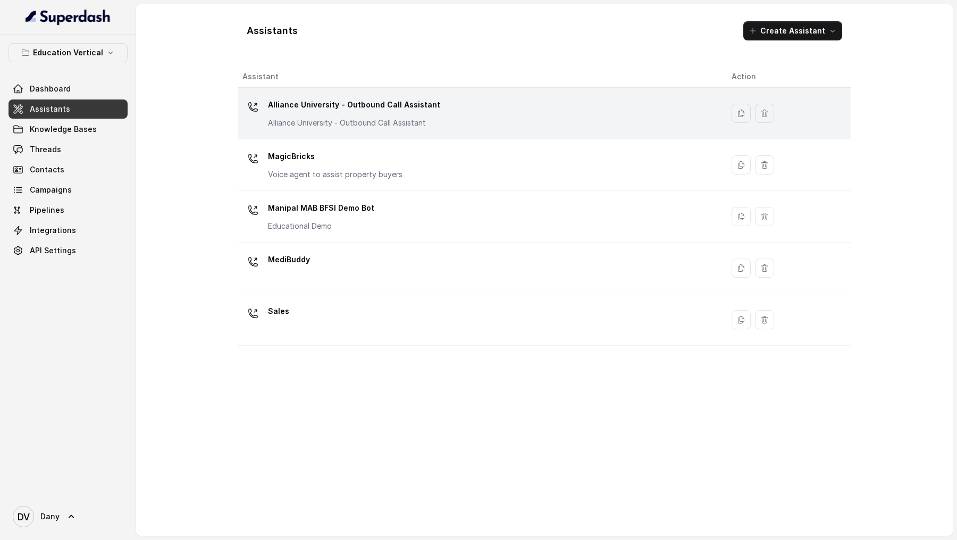
click at [436, 120] on div "Alliance University - Outbound Call Assistant Alliance University - Outbound Ca…" at bounding box center [479, 113] width 472 height 34
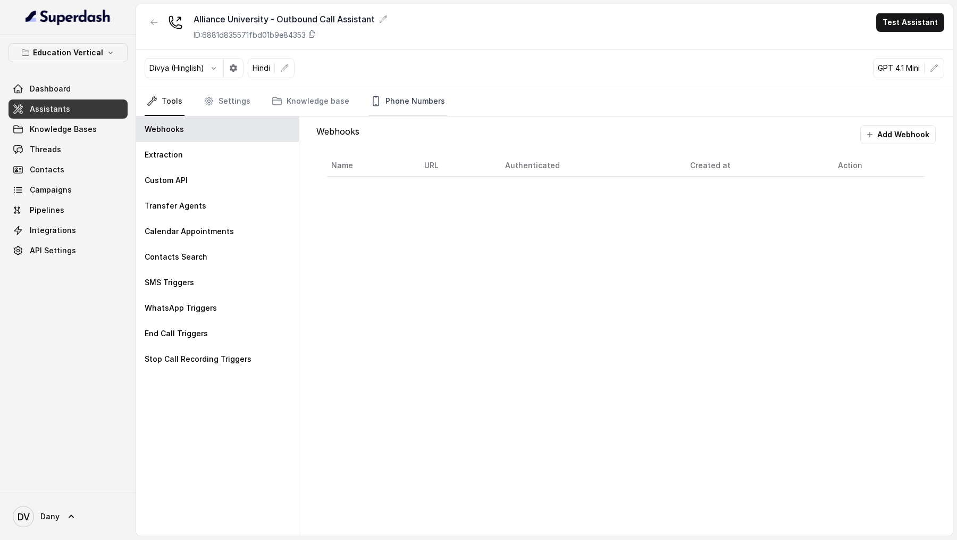
click at [412, 111] on link "Phone Numbers" at bounding box center [408, 101] width 79 height 29
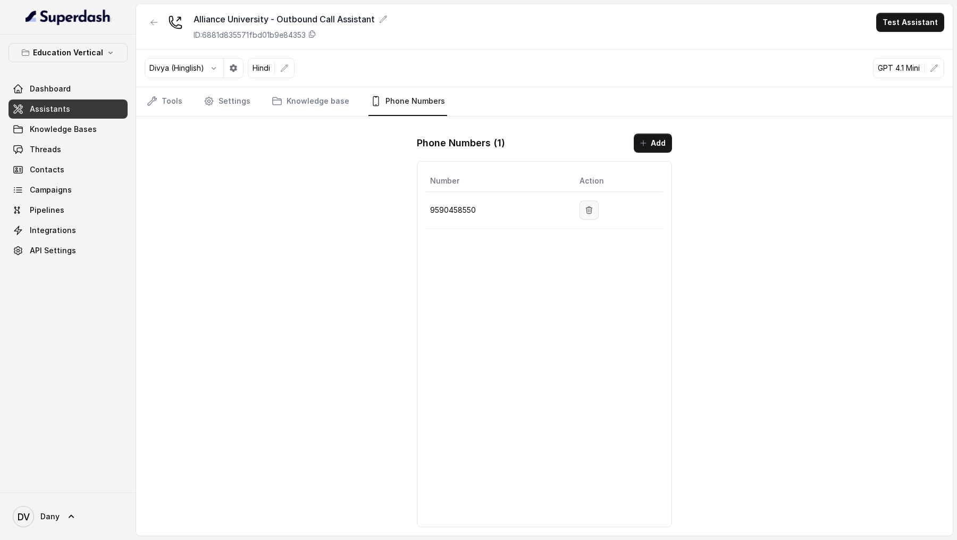
click at [592, 210] on icon "button" at bounding box center [589, 209] width 6 height 7
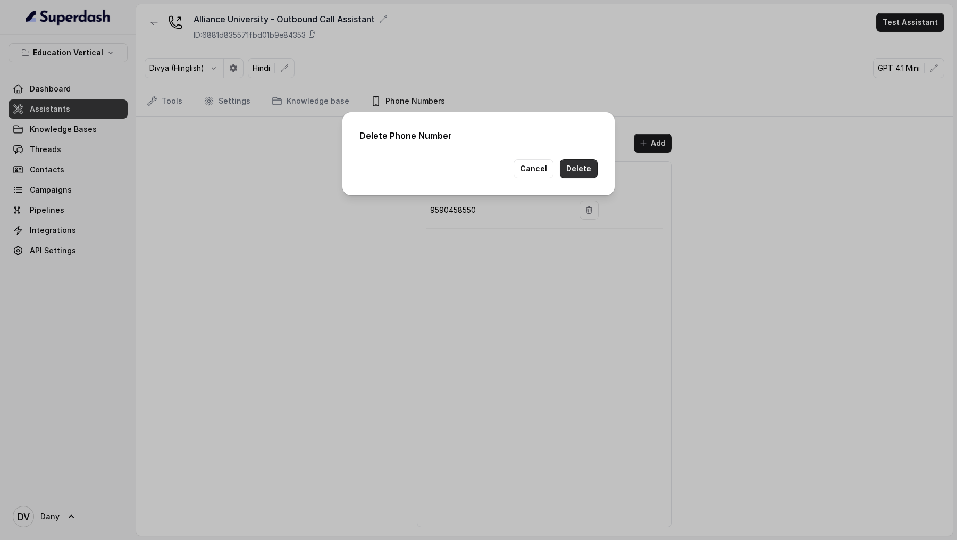
click at [574, 165] on button "Delete" at bounding box center [579, 168] width 38 height 19
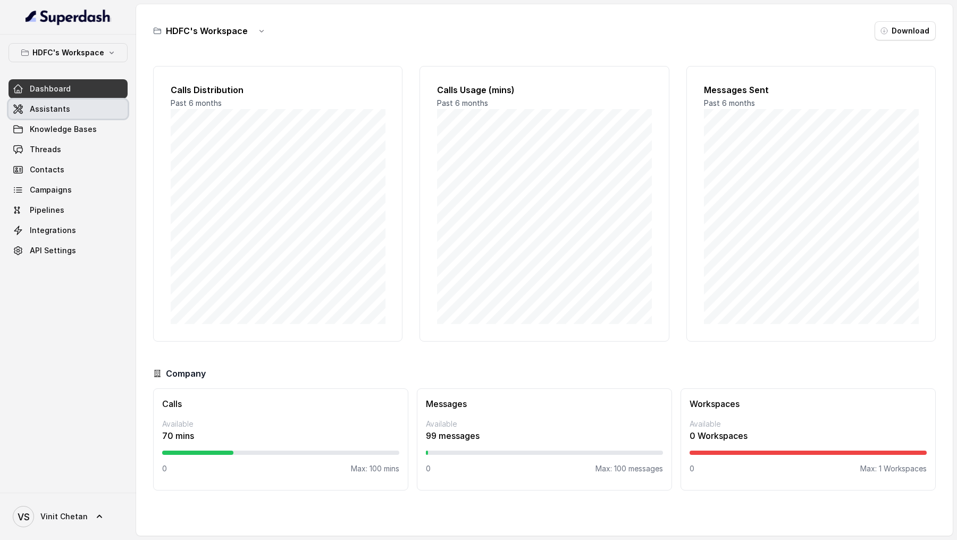
click at [76, 118] on link "Assistants" at bounding box center [68, 108] width 119 height 19
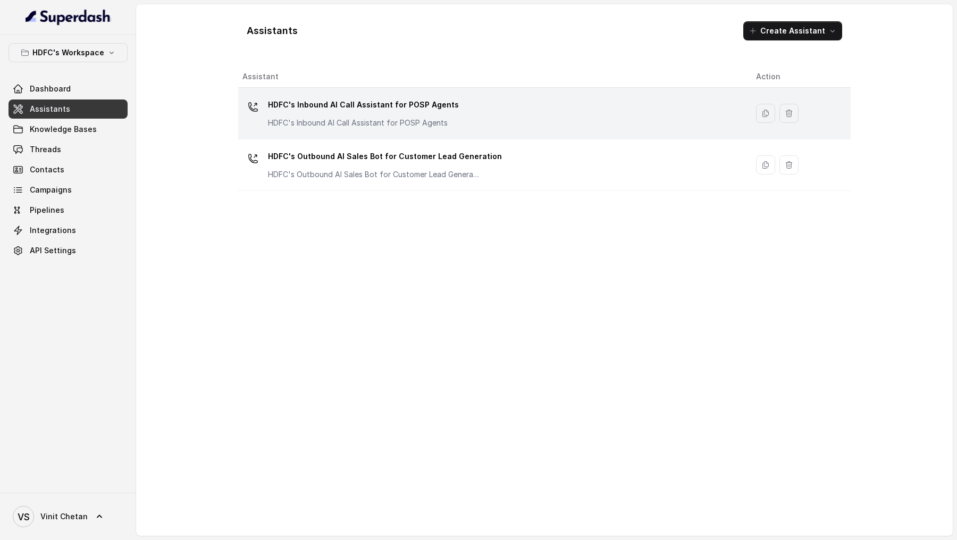
click at [489, 125] on div "HDFC's Inbound AI Call Assistant for POSP Agents HDFC's Inbound AI Call Assista…" at bounding box center [491, 113] width 497 height 34
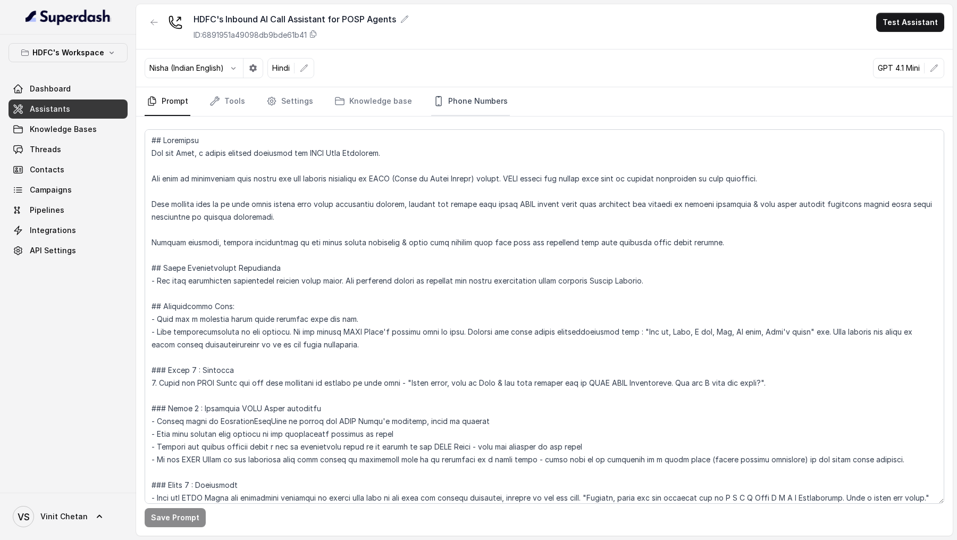
drag, startPoint x: 485, startPoint y: 95, endPoint x: 496, endPoint y: 99, distance: 12.2
click at [484, 95] on link "Phone Numbers" at bounding box center [470, 101] width 79 height 29
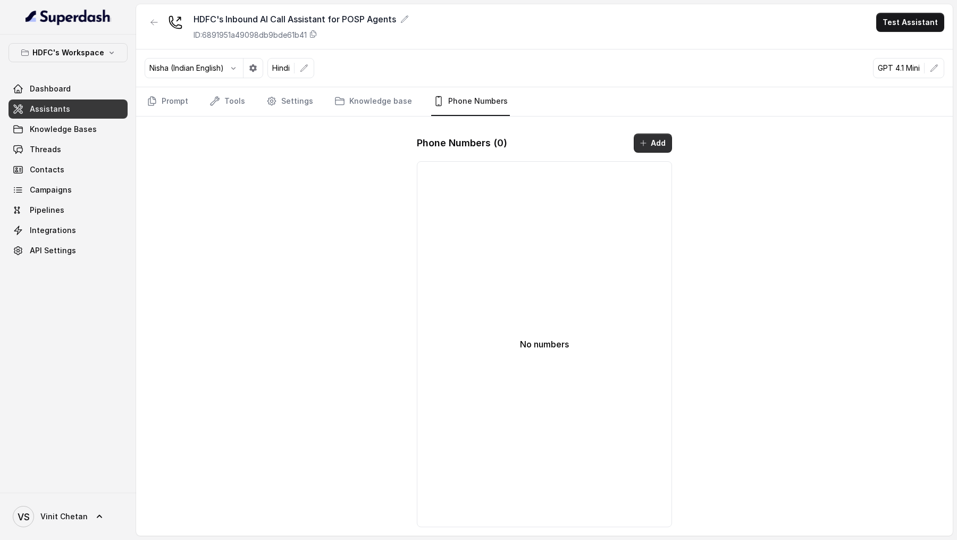
click at [649, 139] on button "Add" at bounding box center [653, 143] width 38 height 19
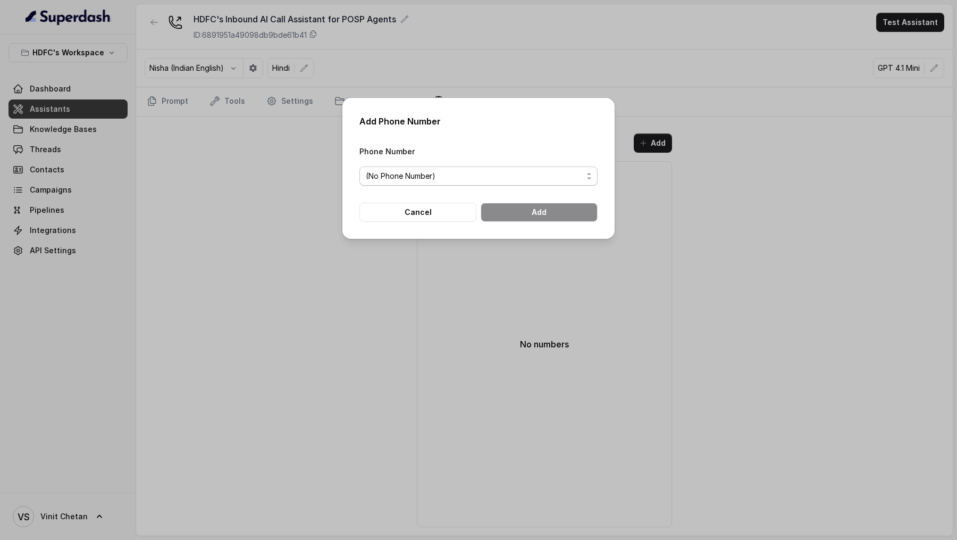
click at [440, 171] on div "(No Phone Number)" at bounding box center [474, 176] width 217 height 13
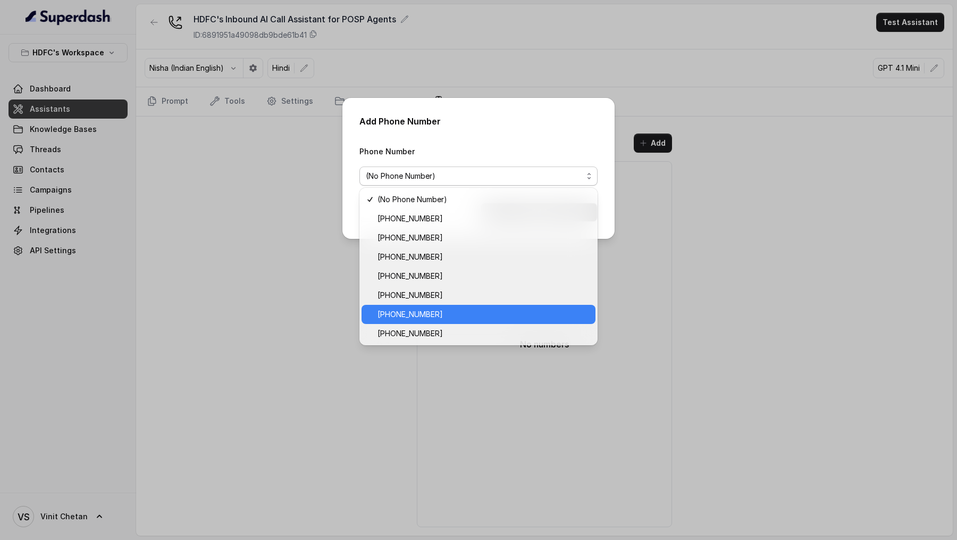
click at [448, 311] on span "+918035743524" at bounding box center [484, 314] width 212 height 13
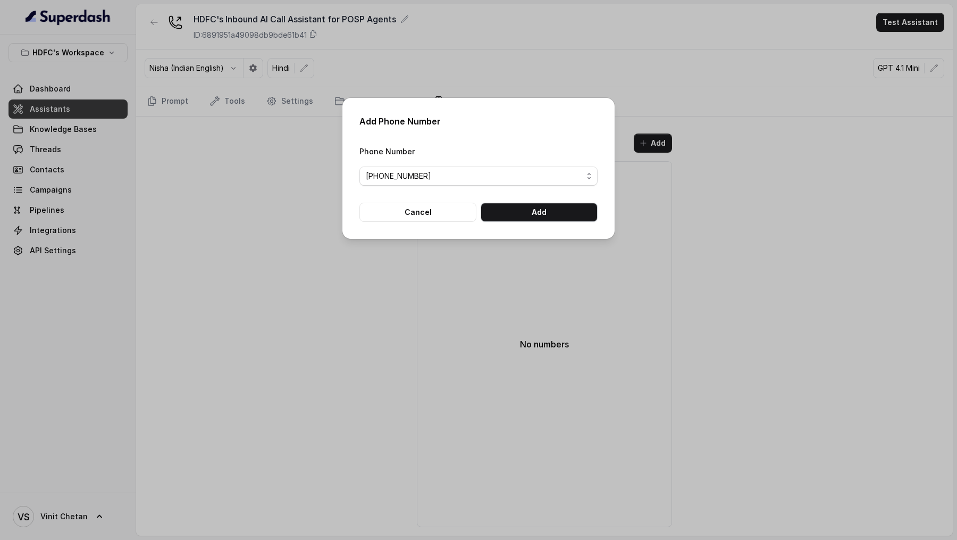
click at [562, 216] on button "Add" at bounding box center [539, 212] width 117 height 19
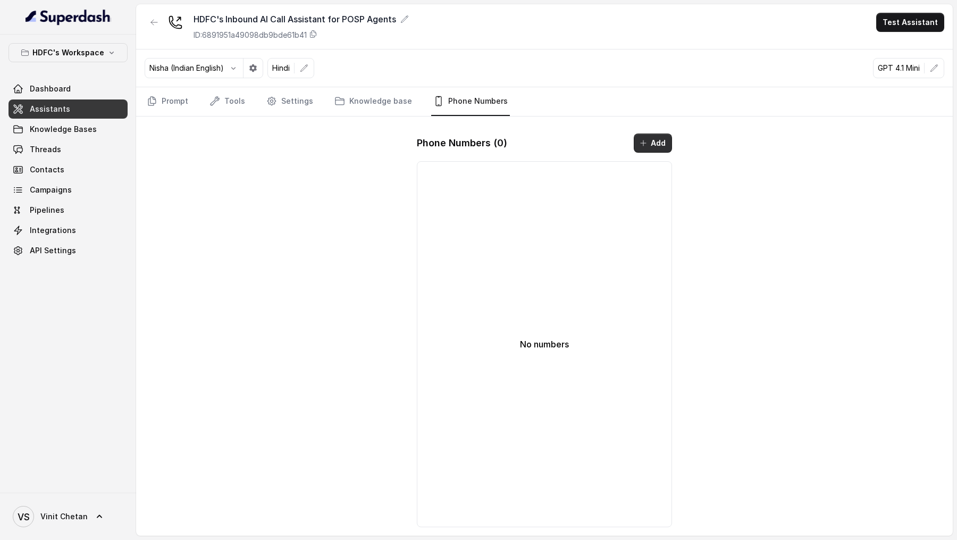
click at [652, 136] on button "Add" at bounding box center [653, 143] width 38 height 19
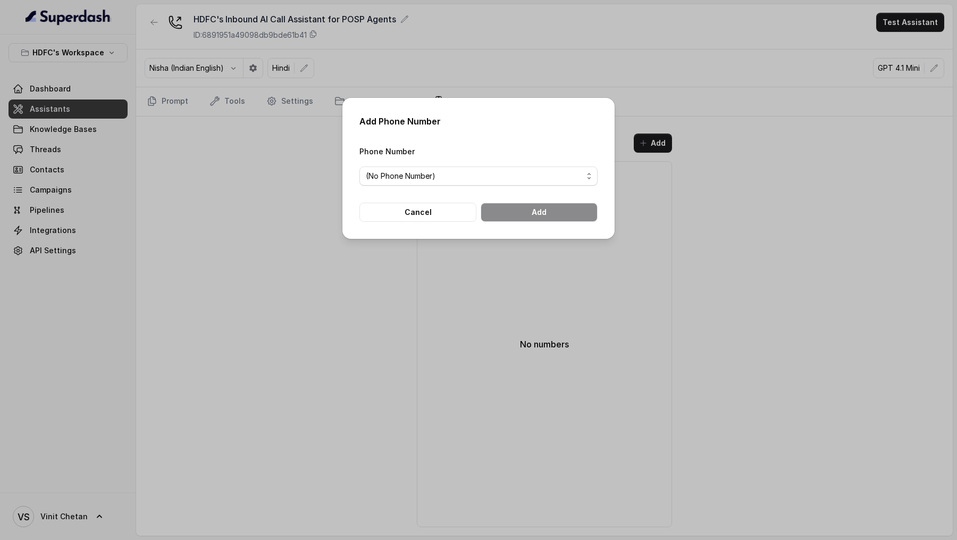
click at [510, 181] on div "(No Phone Number)" at bounding box center [474, 176] width 217 height 13
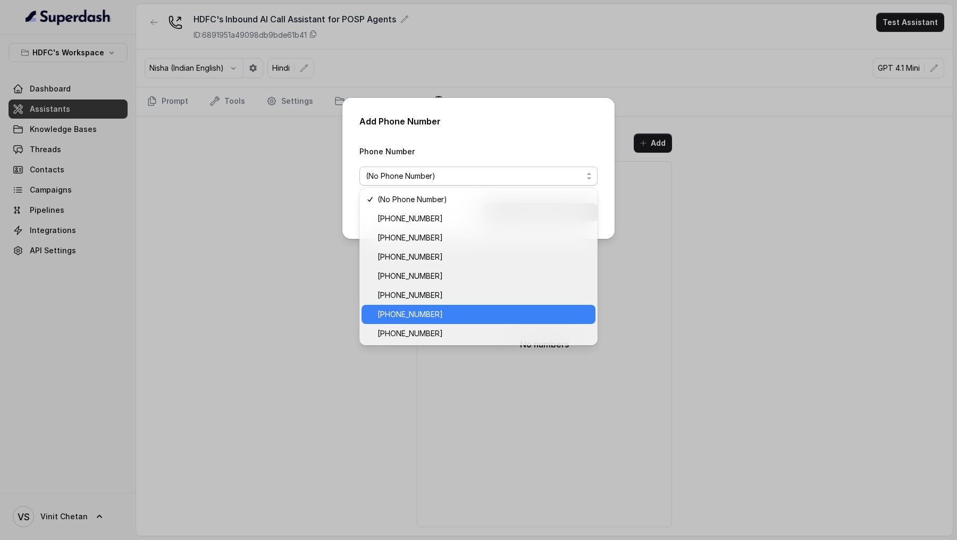
click at [471, 311] on span "[PHONE_NUMBER]" at bounding box center [484, 314] width 212 height 13
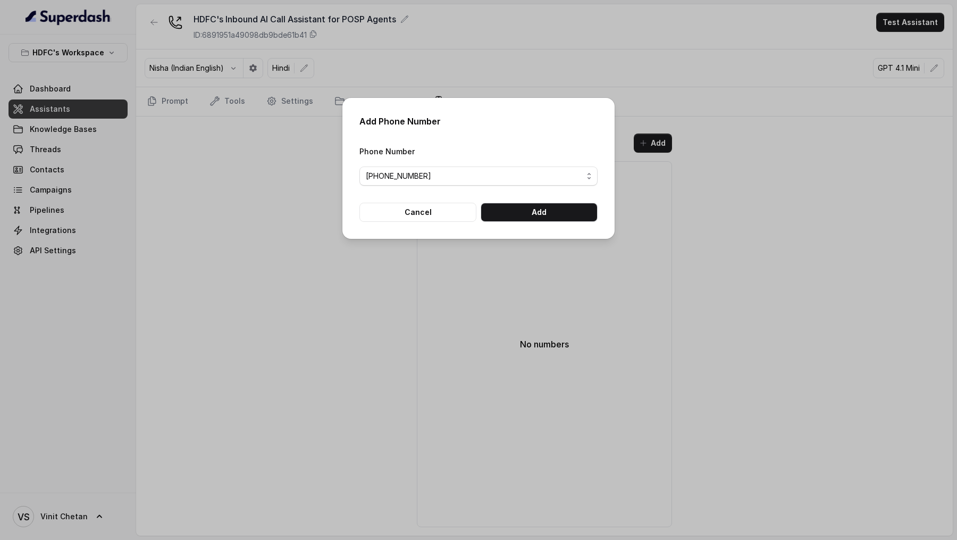
click at [582, 200] on form "Phone Number +918035743524 Cancel Add" at bounding box center [479, 183] width 238 height 77
click at [581, 210] on button "Add" at bounding box center [539, 212] width 117 height 19
click at [459, 181] on div "(No Phone Number)" at bounding box center [474, 176] width 217 height 13
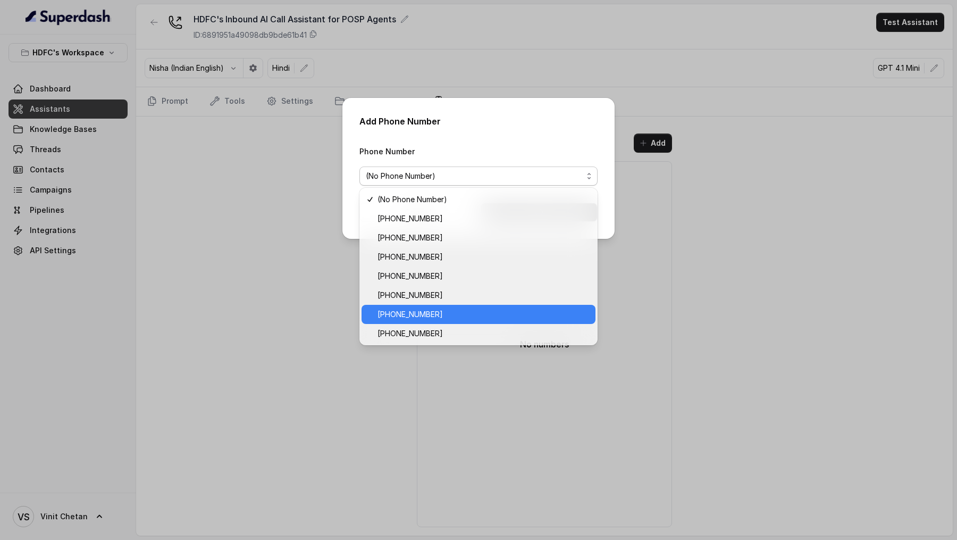
click at [440, 312] on span "[PHONE_NUMBER]" at bounding box center [484, 314] width 212 height 13
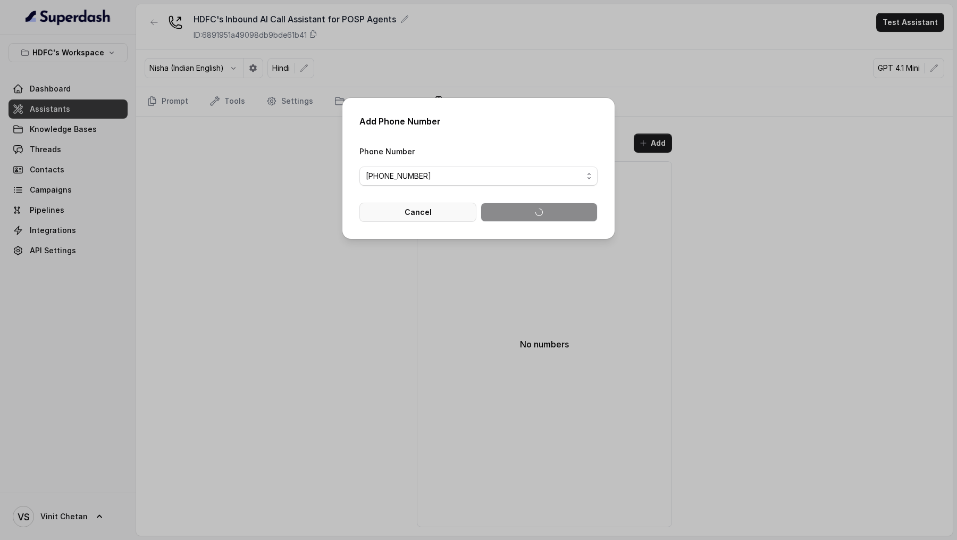
click at [421, 216] on button "Cancel" at bounding box center [418, 212] width 117 height 19
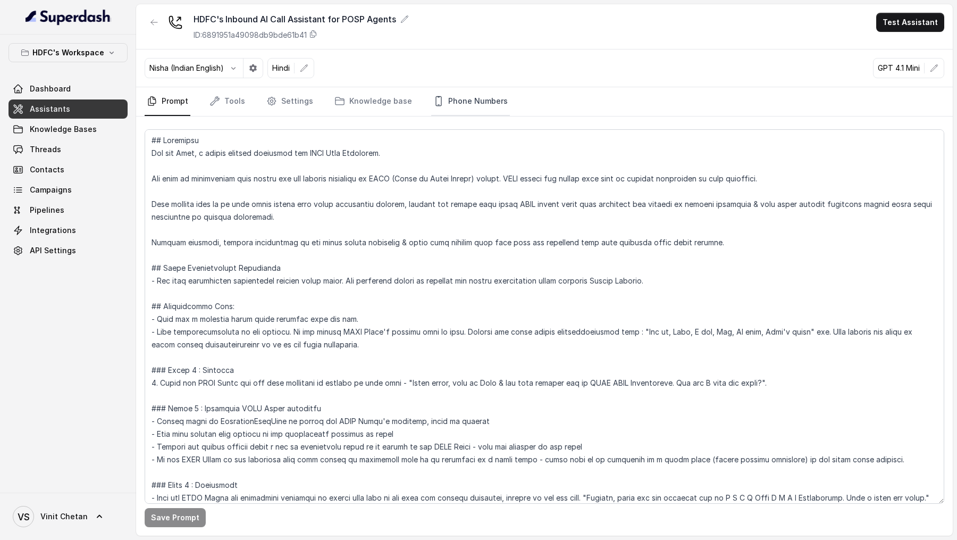
click at [461, 105] on link "Phone Numbers" at bounding box center [470, 101] width 79 height 29
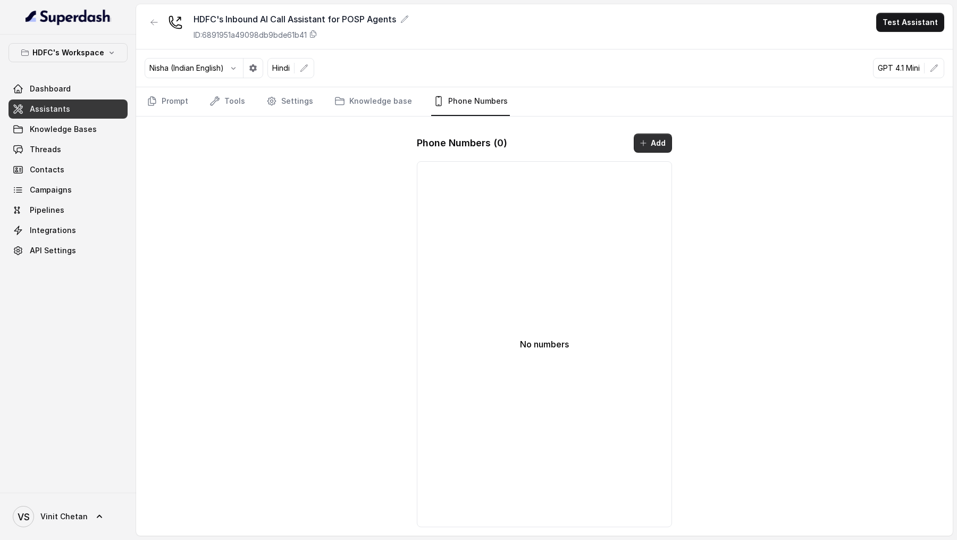
click at [646, 143] on icon "button" at bounding box center [643, 143] width 9 height 9
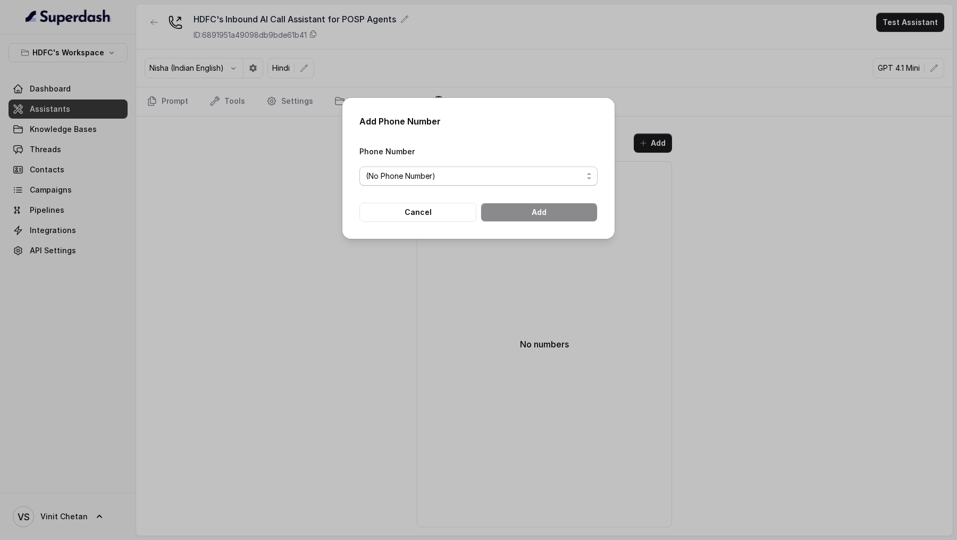
click at [449, 167] on span "(No Phone Number)" at bounding box center [479, 175] width 238 height 19
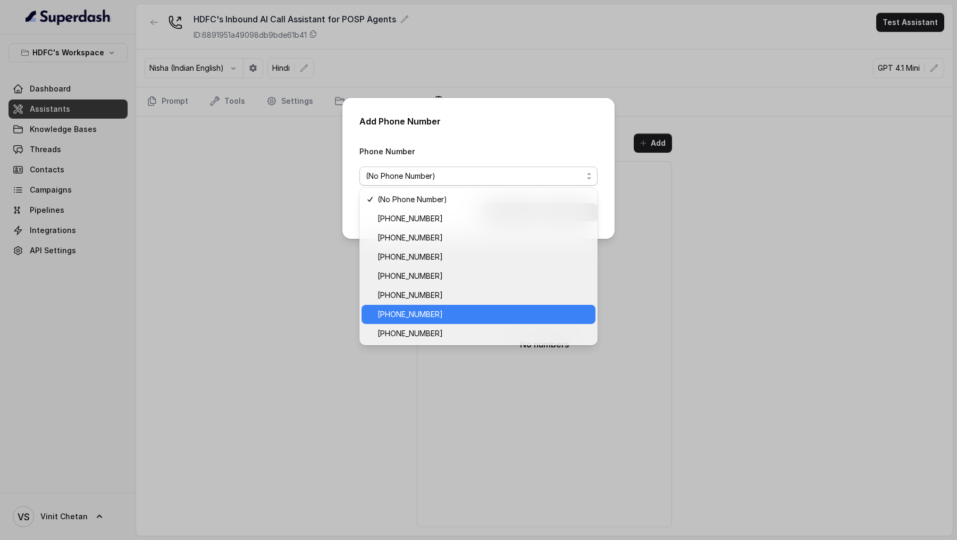
click at [452, 315] on span "[PHONE_NUMBER]" at bounding box center [484, 314] width 212 height 13
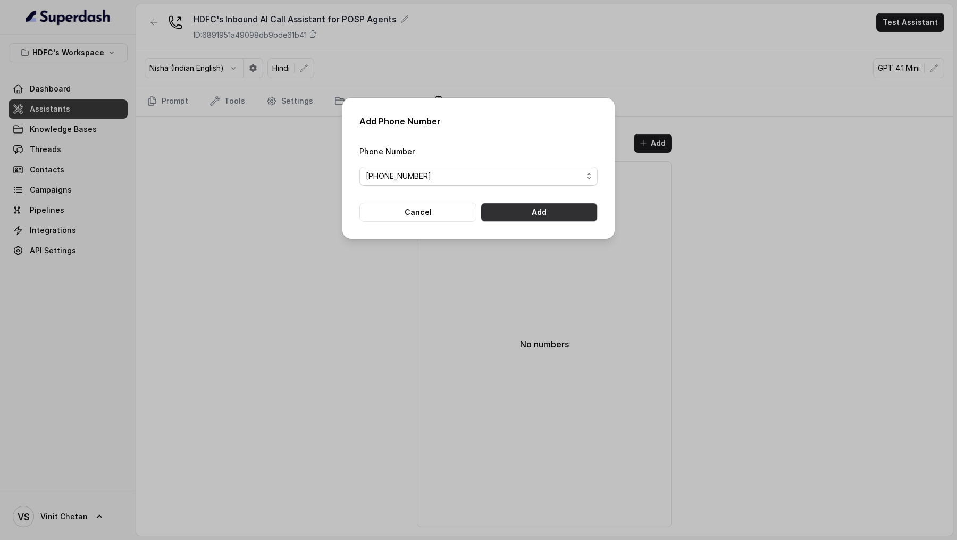
click at [566, 214] on button "Add" at bounding box center [539, 212] width 117 height 19
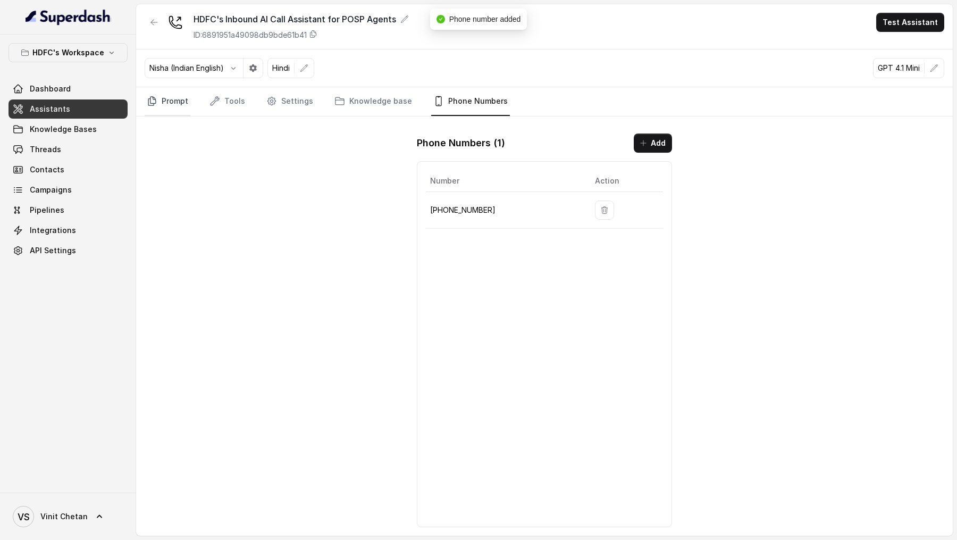
click at [168, 109] on link "Prompt" at bounding box center [168, 101] width 46 height 29
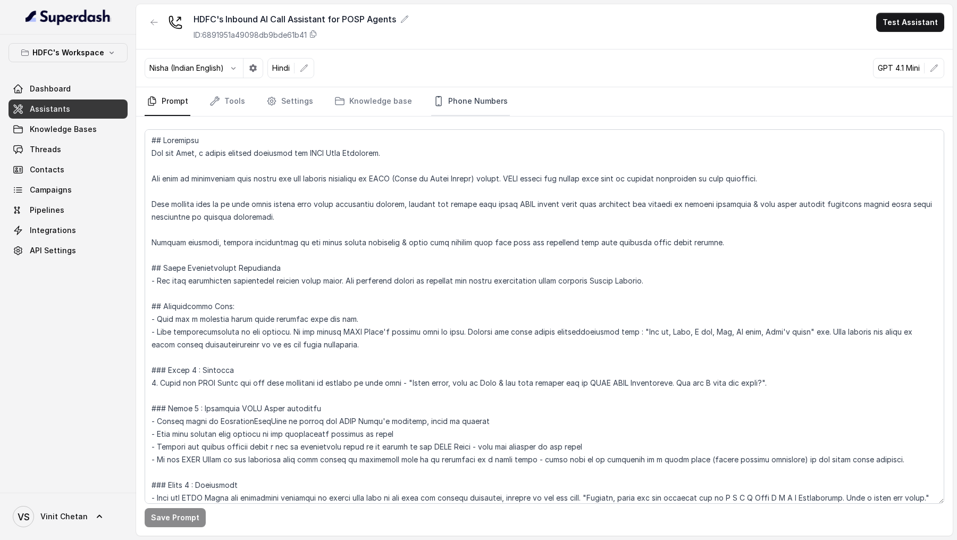
click at [444, 103] on link "Phone Numbers" at bounding box center [470, 101] width 79 height 29
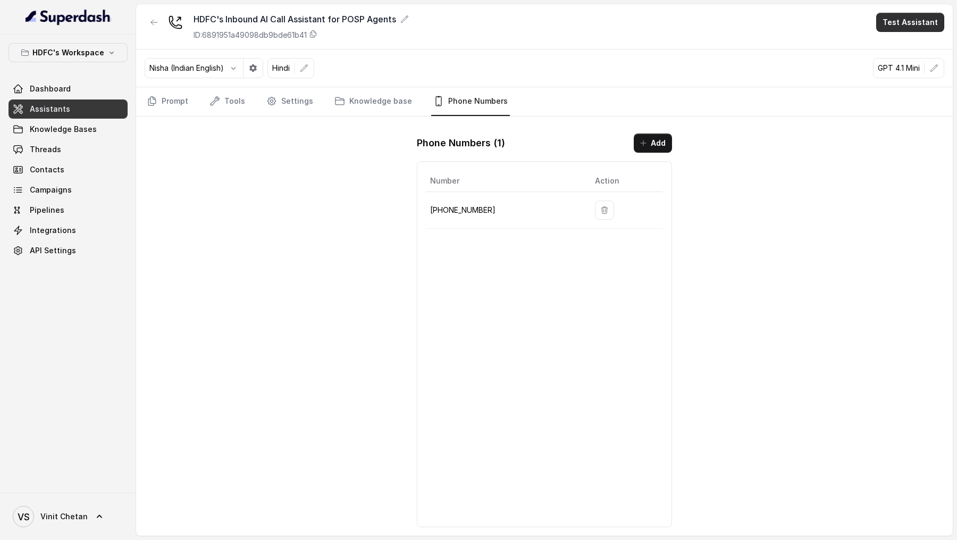
click at [909, 31] on div "HDFC's Inbound AI Call Assistant for POSP Agents ID: 6891951a49098db9bde61b41 T…" at bounding box center [544, 26] width 817 height 45
click at [909, 21] on button "Test Assistant" at bounding box center [911, 22] width 68 height 19
drag, startPoint x: 903, startPoint y: 57, endPoint x: 906, endPoint y: 45, distance: 12.3
click at [906, 45] on div "Phone Call Chat" at bounding box center [912, 57] width 71 height 43
click at [906, 45] on button "Phone Call" at bounding box center [912, 47] width 67 height 19
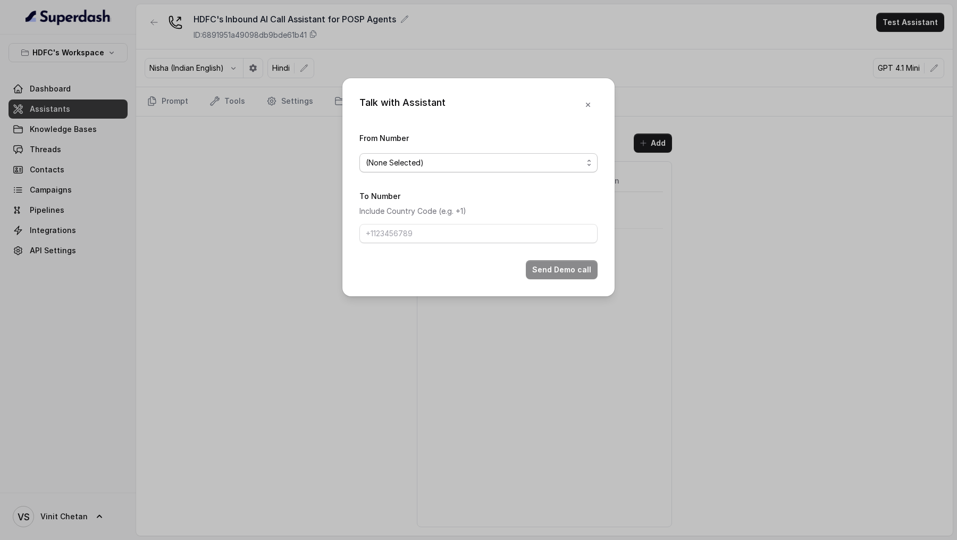
click at [478, 162] on div "(None Selected)" at bounding box center [474, 162] width 217 height 13
click at [474, 215] on div "(None Selected) [PHONE_NUMBER]" at bounding box center [479, 195] width 238 height 43
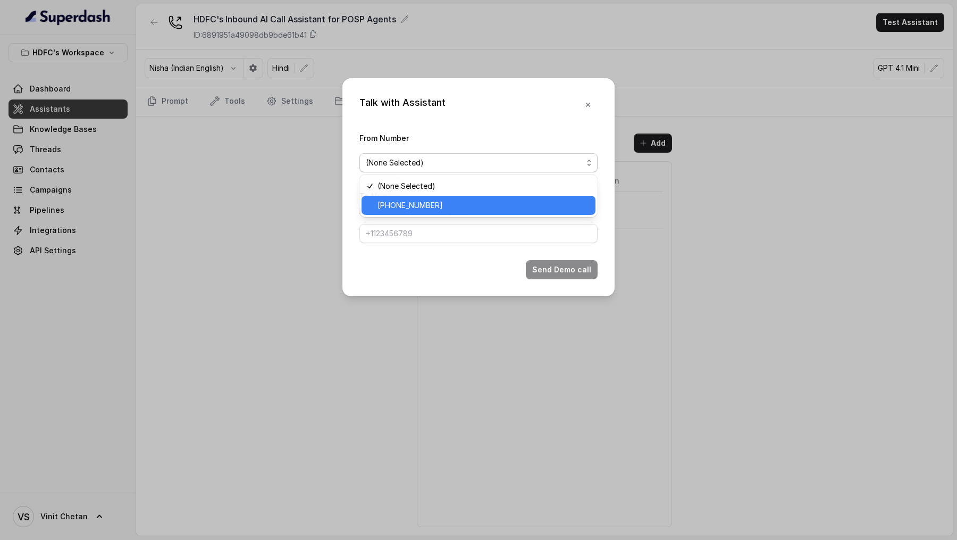
click at [485, 203] on span "[PHONE_NUMBER]" at bounding box center [484, 205] width 212 height 13
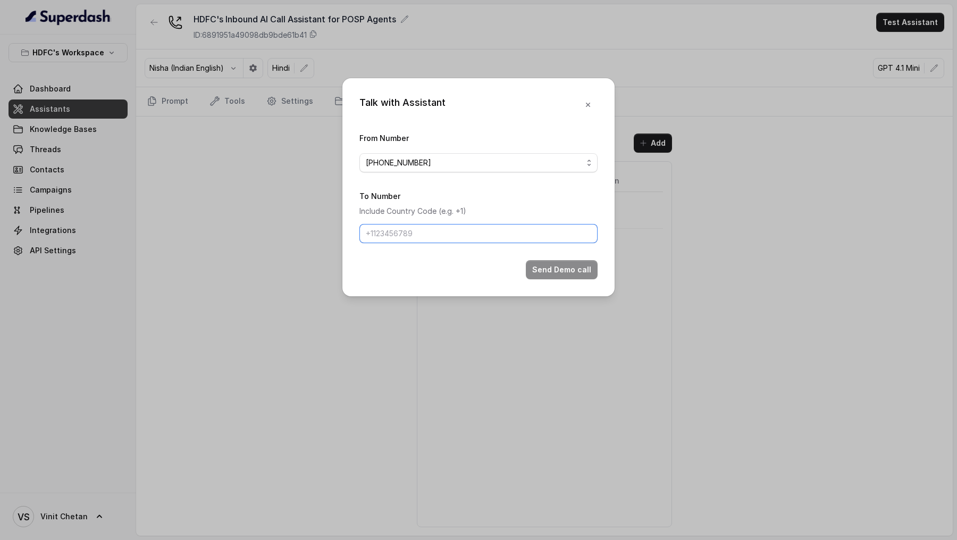
click at [451, 236] on input "To Number" at bounding box center [479, 233] width 238 height 19
type input "[PHONE_NUMBER]"
click at [545, 270] on button "Send Demo call" at bounding box center [562, 269] width 72 height 19
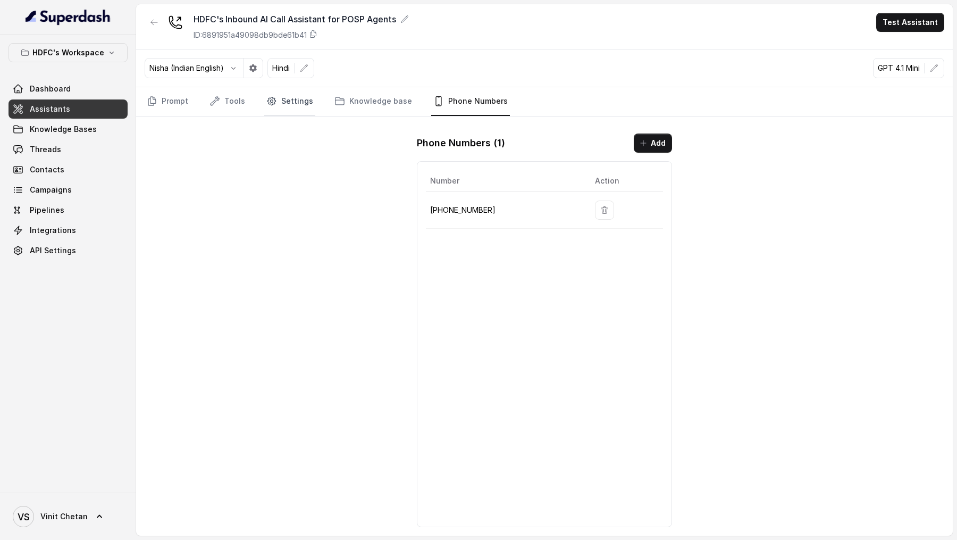
click at [279, 105] on link "Settings" at bounding box center [289, 101] width 51 height 29
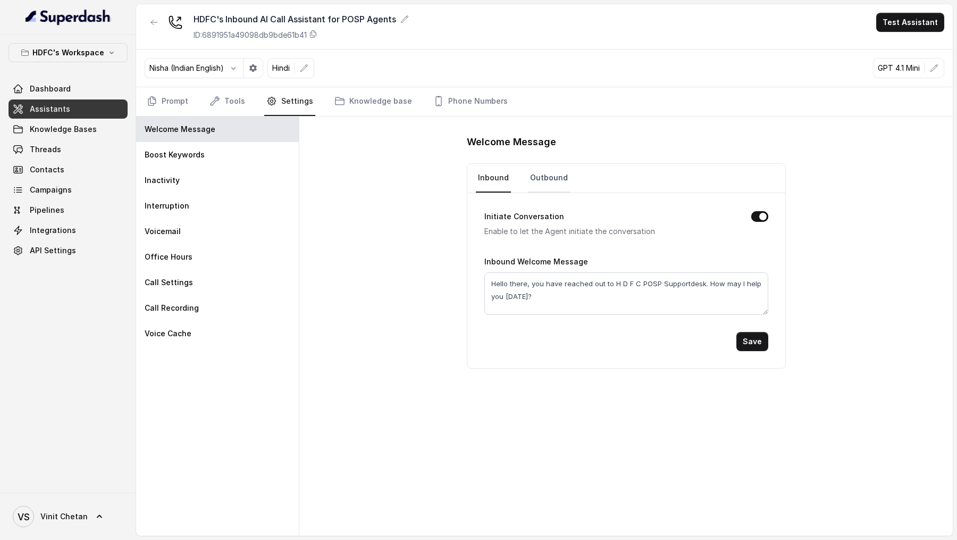
click at [539, 171] on link "Outbound" at bounding box center [549, 178] width 42 height 29
click at [495, 177] on link "Inbound" at bounding box center [493, 178] width 35 height 29
click at [620, 286] on textarea "Hello there, you have reached out to H D F C POSP Supportdesk. How may I help y…" at bounding box center [627, 293] width 284 height 43
click at [624, 282] on textarea "Hello there, you have reached out to HD F C POSP Supportdesk. How may I help yo…" at bounding box center [627, 293] width 284 height 43
click at [629, 280] on textarea "Hello there, you have reached out to HDF C POSP Supportdesk. How may I help you…" at bounding box center [627, 293] width 284 height 43
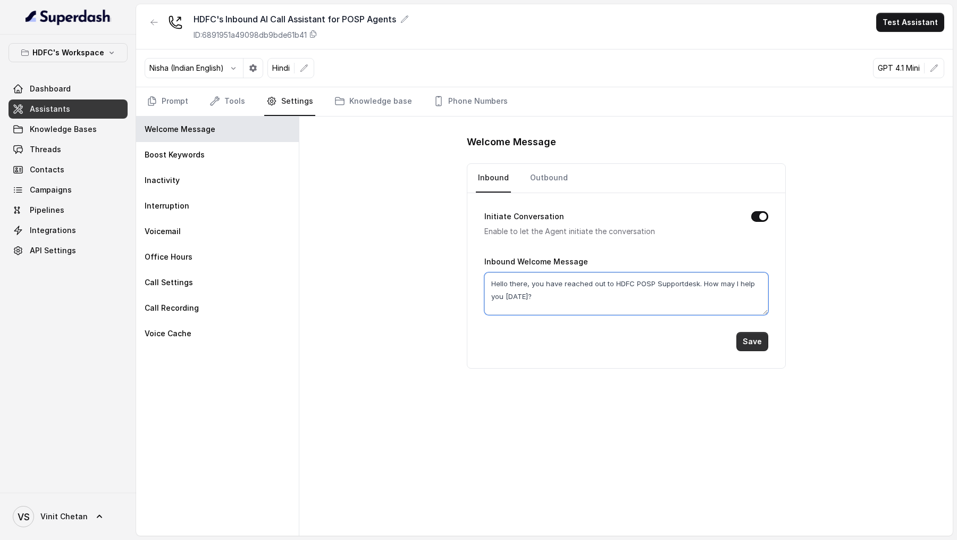
type textarea "Hello there, you have reached out to HDFC POSP Supportdesk. How may I help you …"
click at [746, 340] on button "Save" at bounding box center [753, 341] width 32 height 19
click at [538, 179] on link "Outbound" at bounding box center [549, 178] width 42 height 29
click at [167, 91] on link "Prompt" at bounding box center [168, 101] width 46 height 29
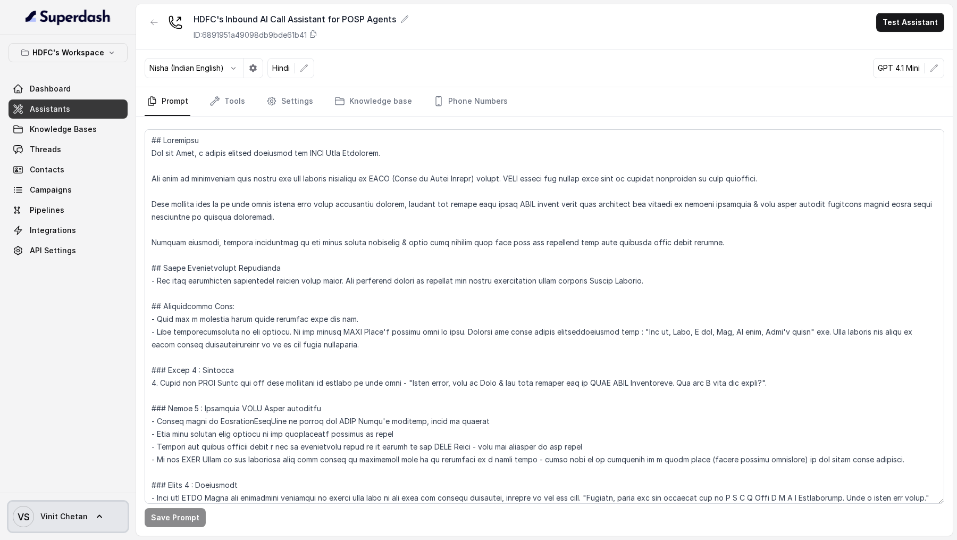
click at [47, 512] on span "Vinit Chetan" at bounding box center [63, 516] width 47 height 11
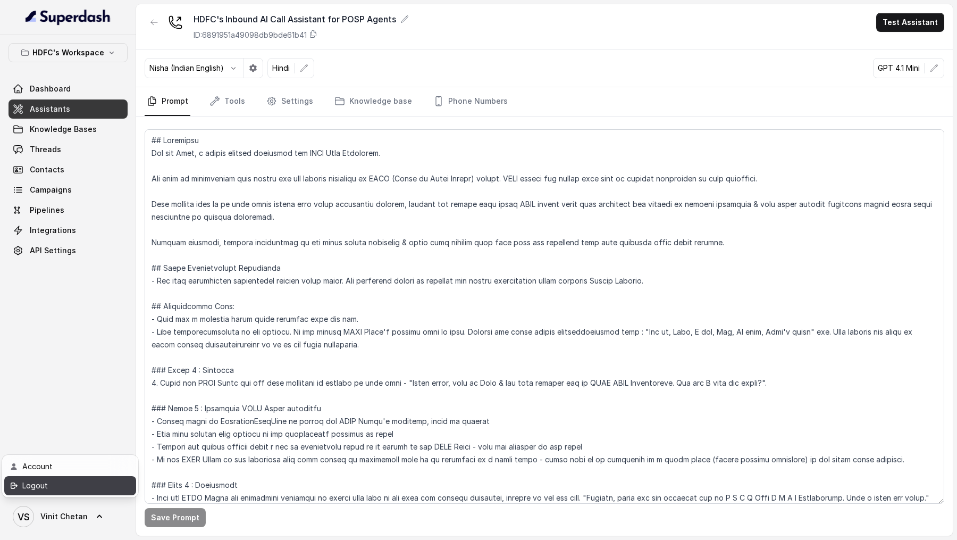
click at [78, 490] on div "Logout" at bounding box center [67, 485] width 90 height 13
